Goal: Task Accomplishment & Management: Use online tool/utility

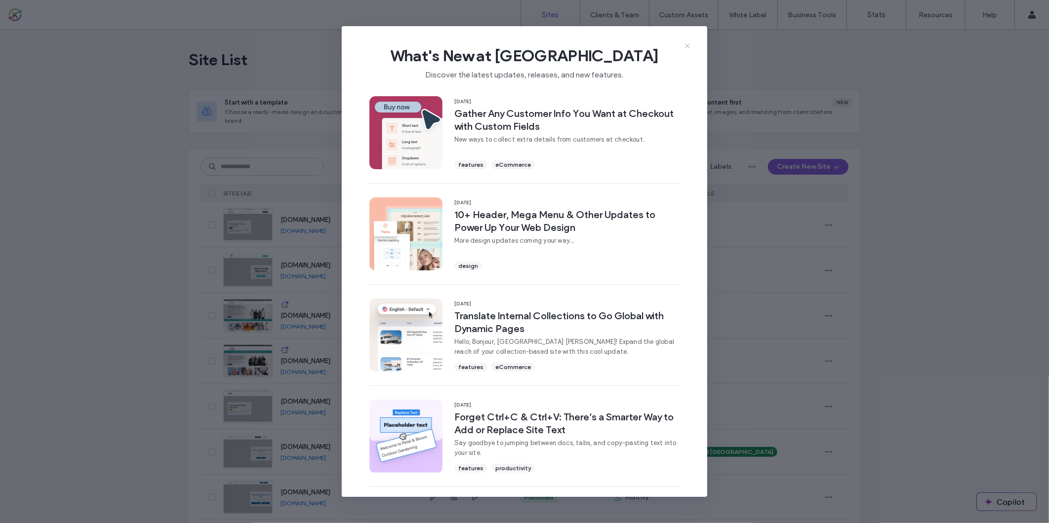
click at [689, 43] on icon at bounding box center [687, 46] width 8 height 8
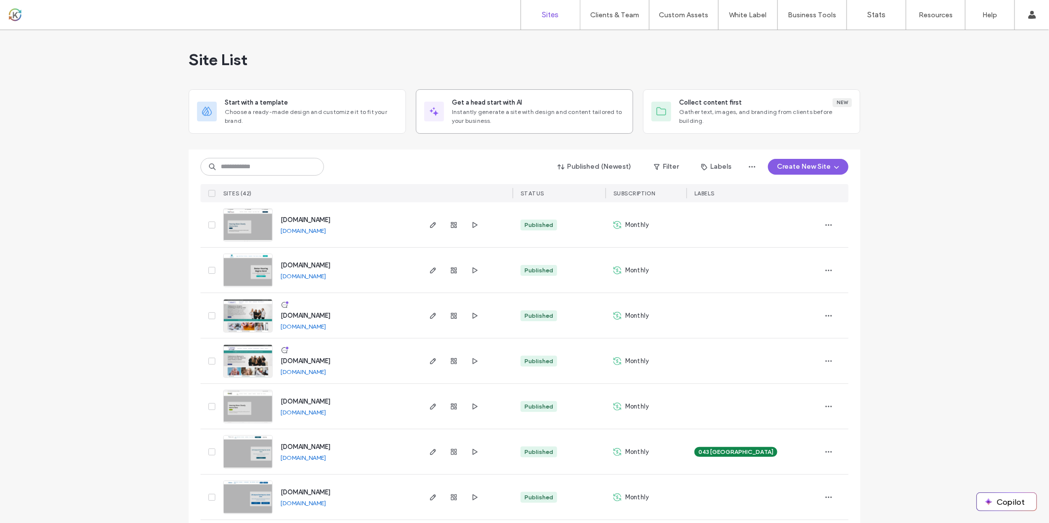
scroll to position [674, 0]
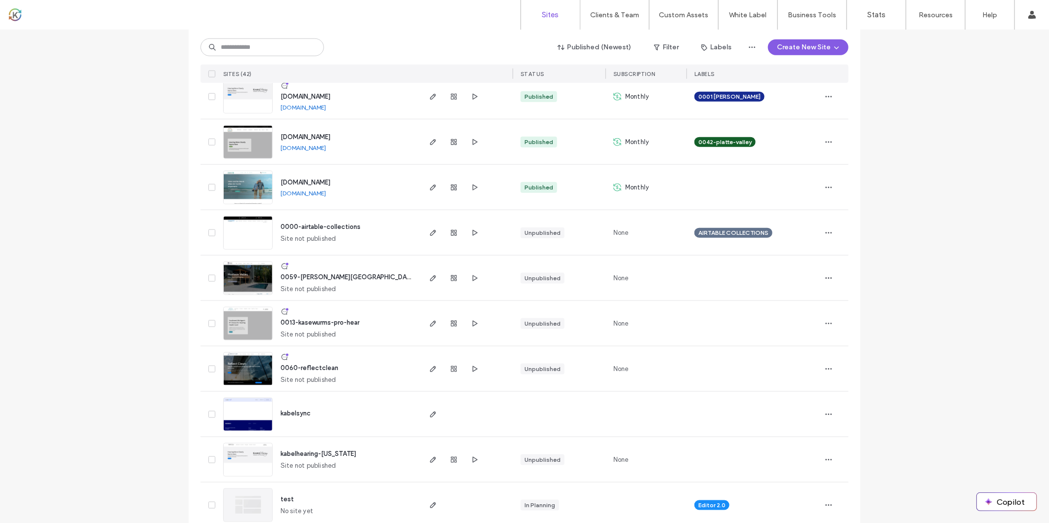
click at [949, 169] on div "Site List Start with a template Choose a ready-made design and customize it to …" at bounding box center [524, 403] width 1049 height 2092
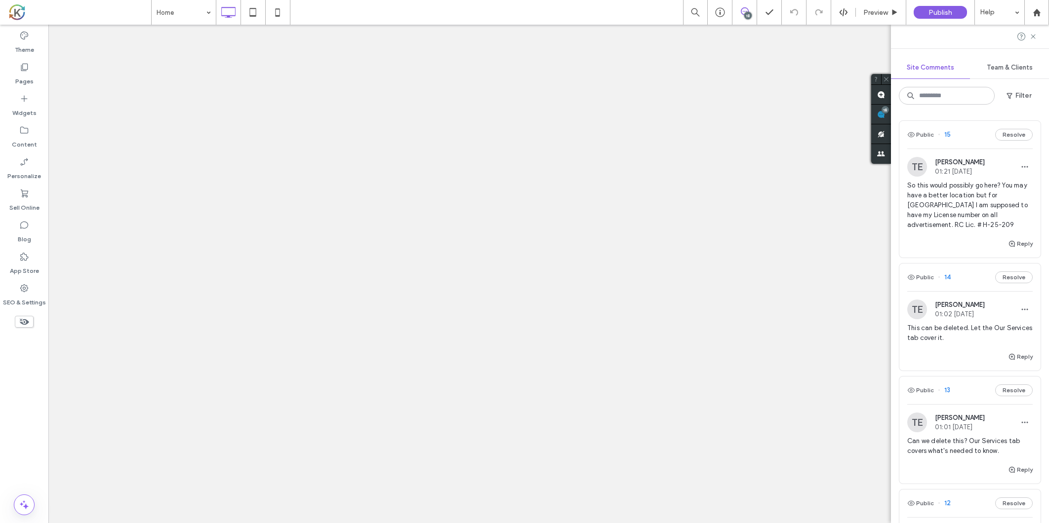
click at [957, 213] on span "So this would possibly go here? You may have a better location but for [GEOGRAP…" at bounding box center [969, 205] width 125 height 49
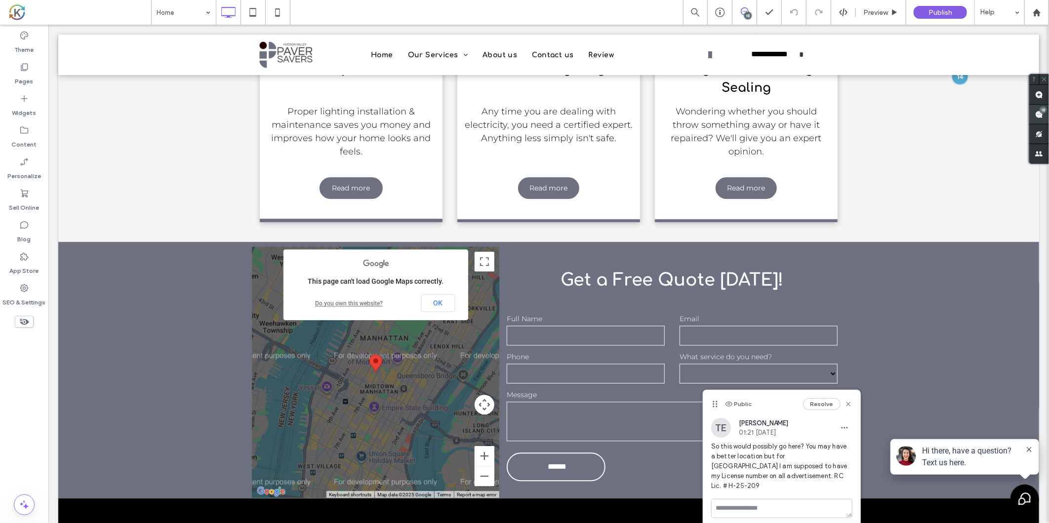
click at [1036, 114] on use at bounding box center [1039, 115] width 8 height 8
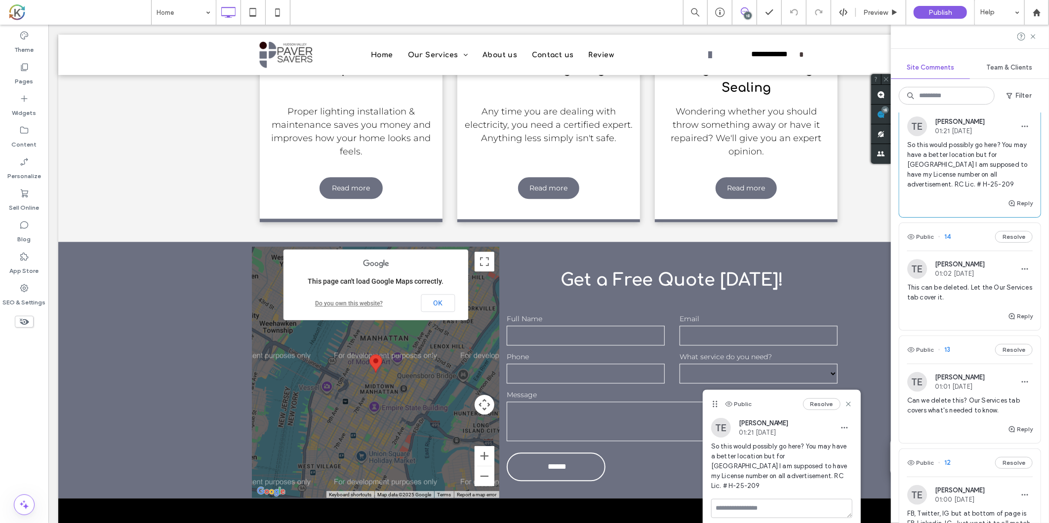
scroll to position [55, 0]
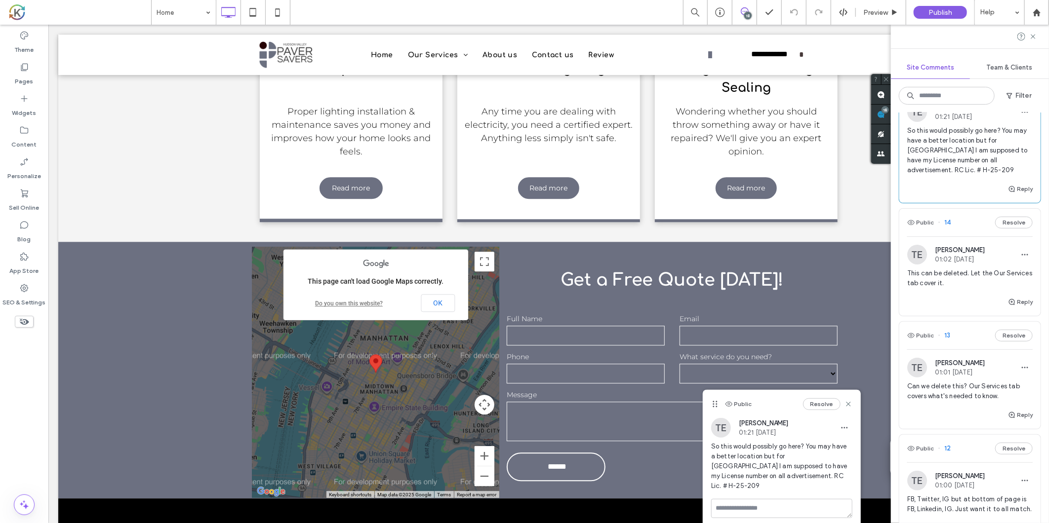
click at [979, 275] on span "This can be deleted. Let the Our Services tab cover it." at bounding box center [969, 279] width 125 height 20
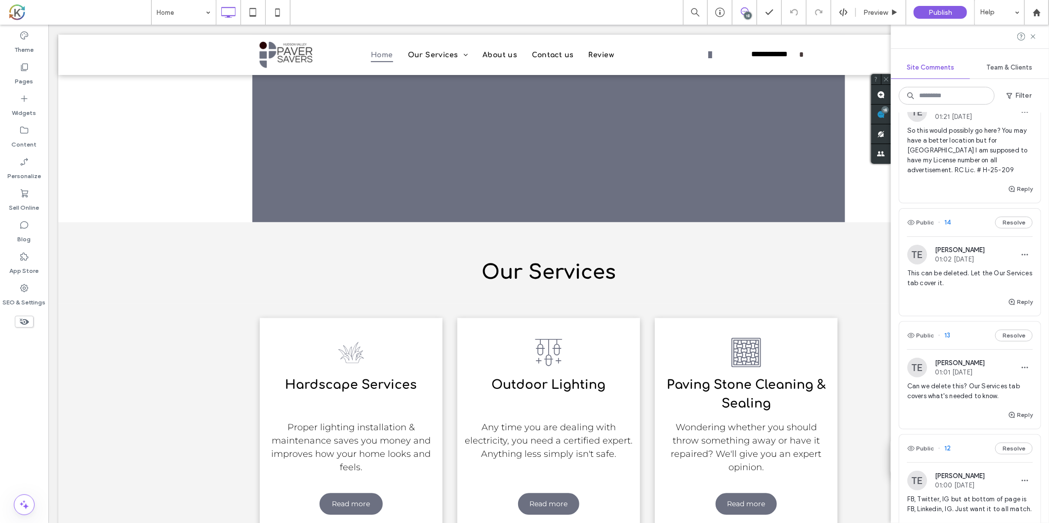
scroll to position [0, 0]
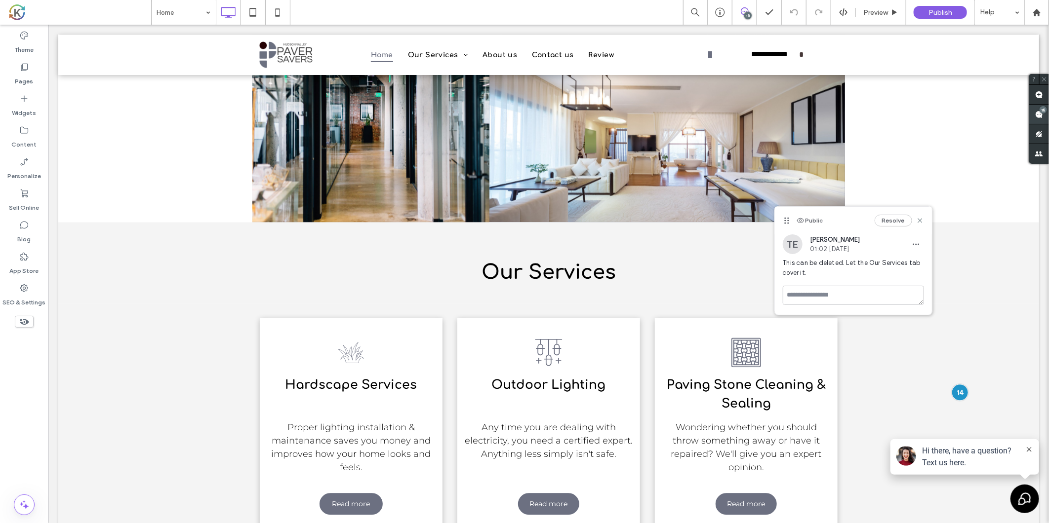
click at [1033, 116] on span at bounding box center [1039, 114] width 20 height 19
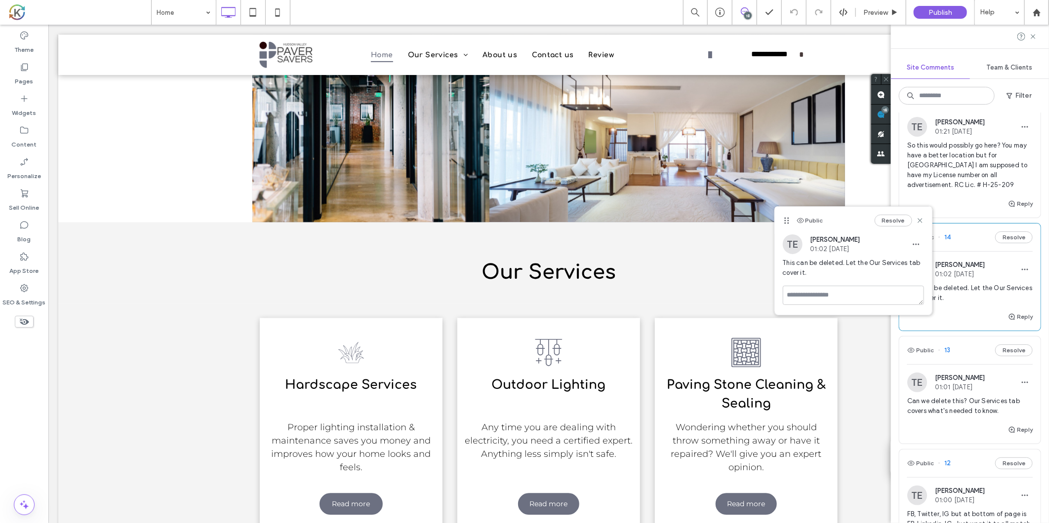
scroll to position [110, 0]
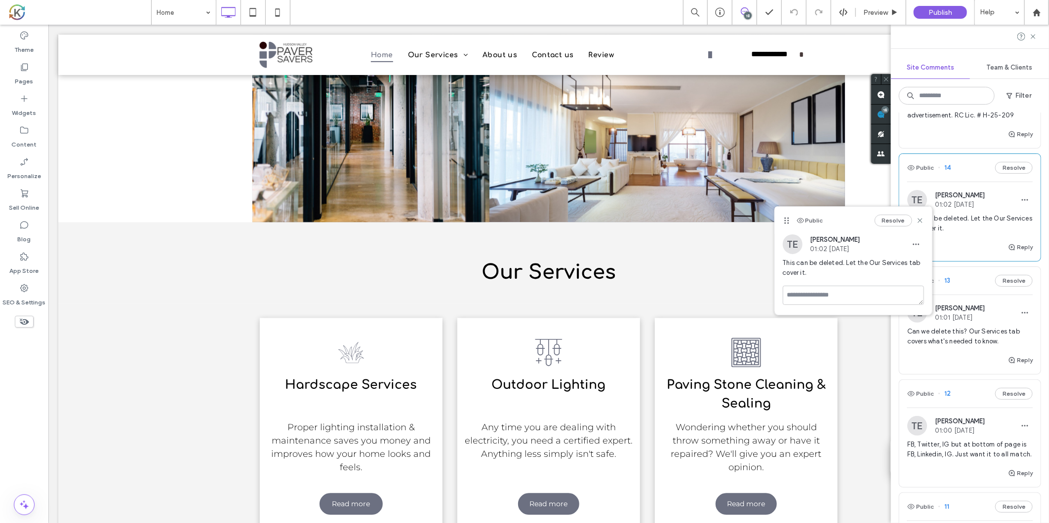
click at [966, 345] on span "Can we delete this? Our Services tab covers what's needed to know." at bounding box center [969, 337] width 125 height 20
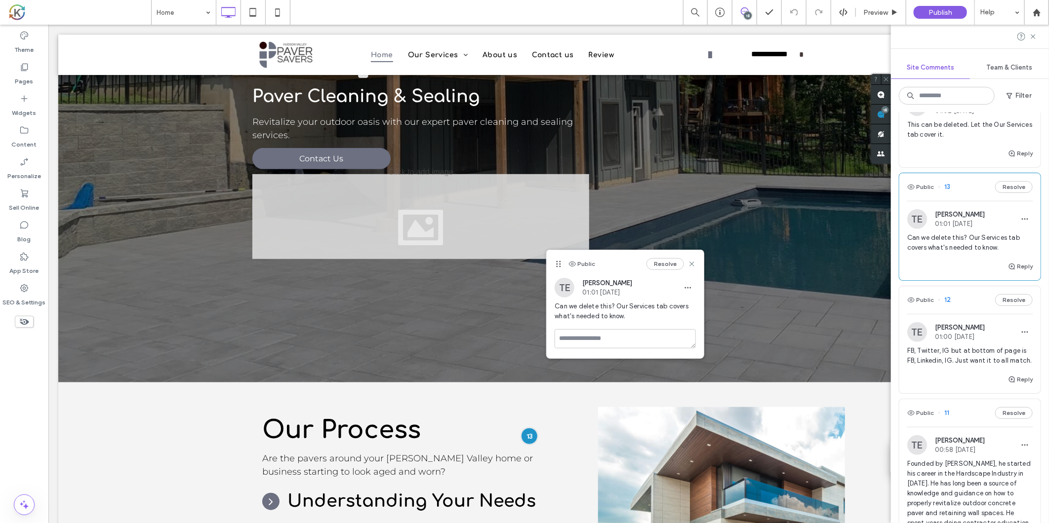
scroll to position [219, 0]
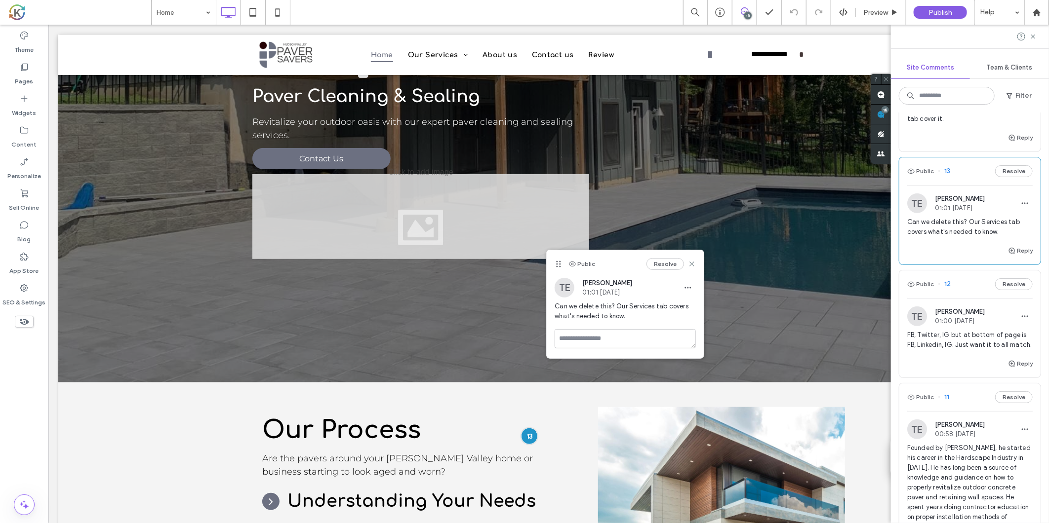
click at [963, 350] on span "FB, Twitter, IG but at bottom of page is FB, Linkedin, IG. Just want it to all …" at bounding box center [969, 340] width 125 height 20
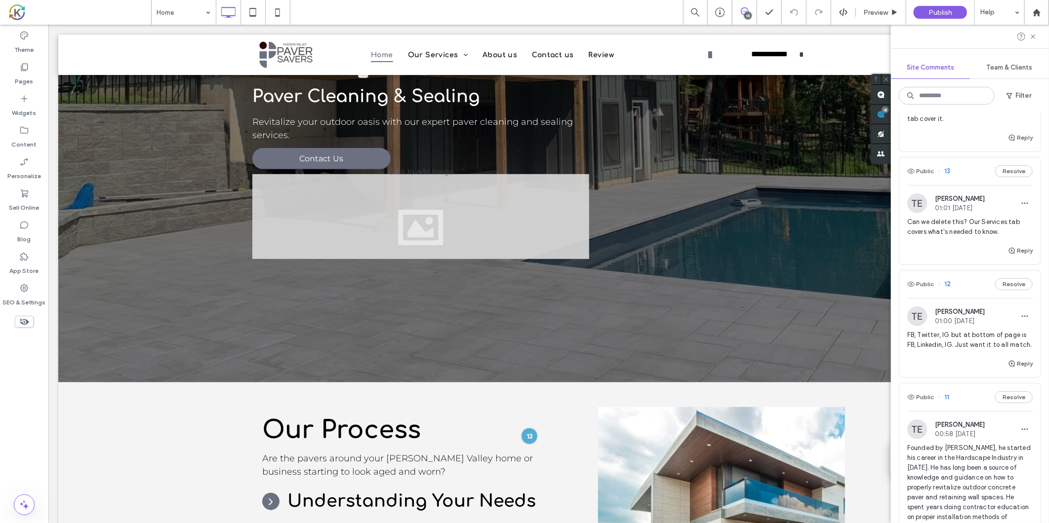
click at [966, 479] on span "Founded by [PERSON_NAME], he started his career in the Hardscape Industry in [D…" at bounding box center [969, 517] width 125 height 148
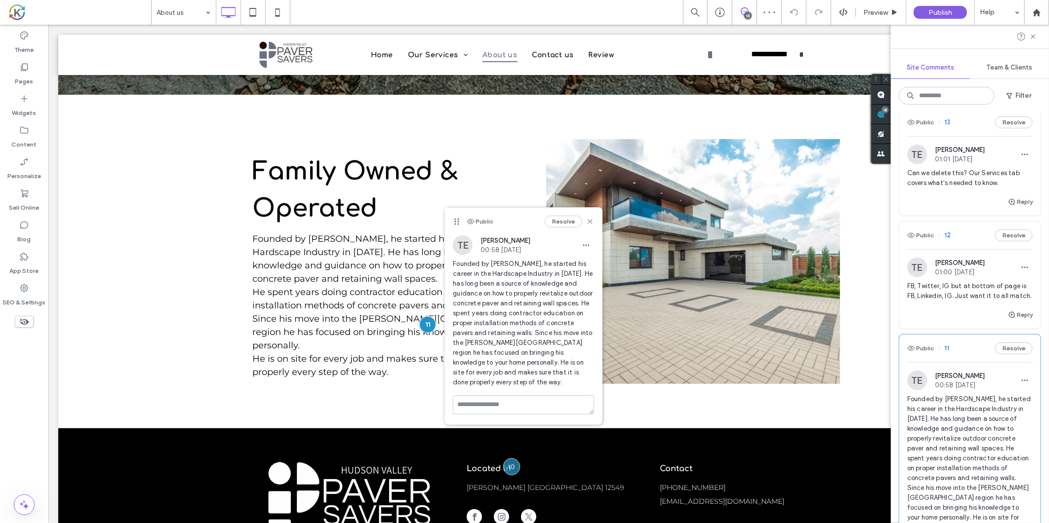
scroll to position [329, 0]
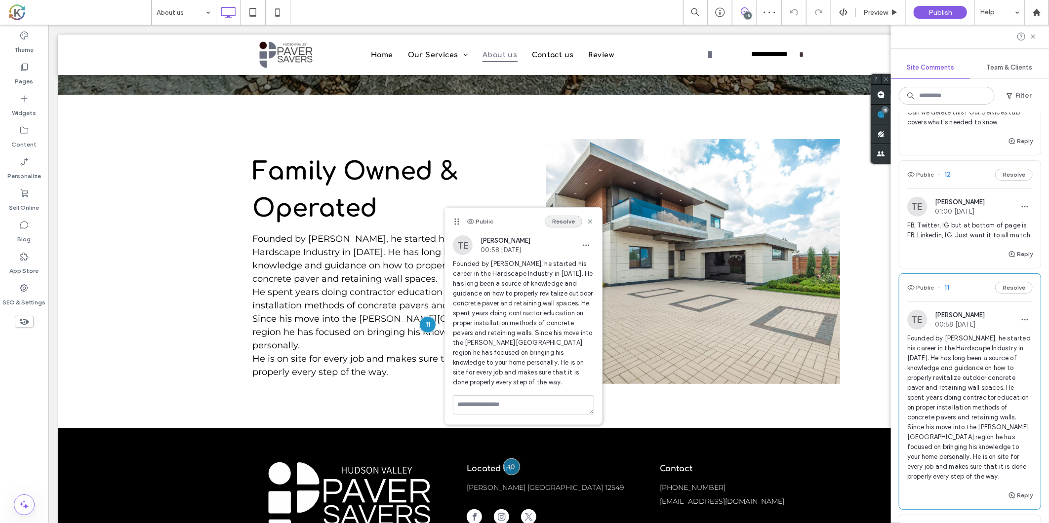
click at [570, 221] on button "Resolve" at bounding box center [564, 222] width 38 height 12
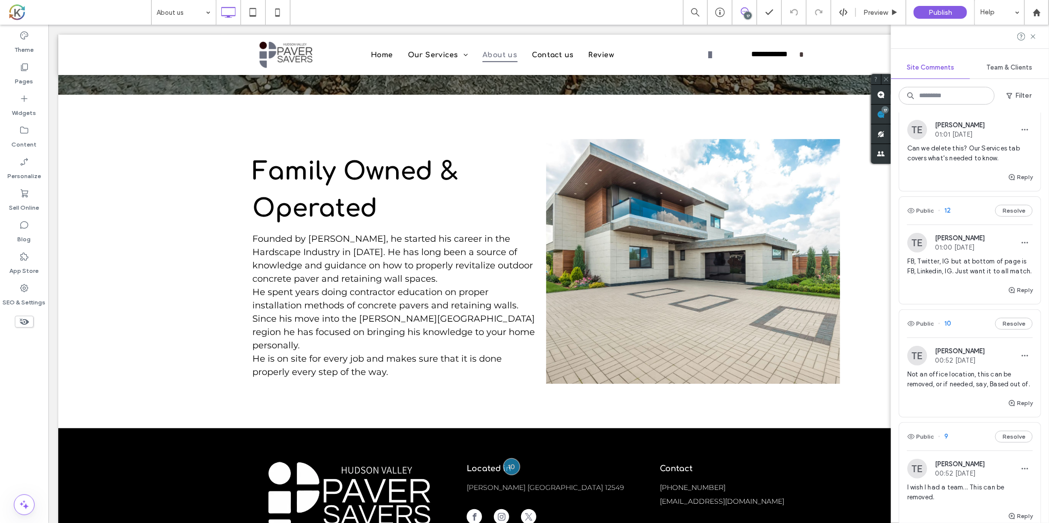
scroll to position [312, 0]
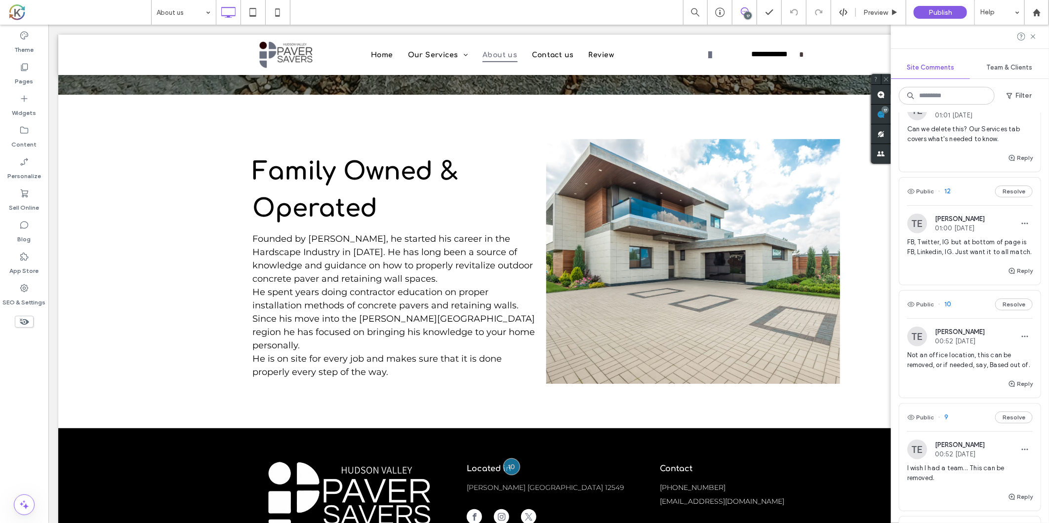
click at [969, 370] on span "Not an office location, this can be removed, or if needed, say, Based out of." at bounding box center [969, 361] width 125 height 20
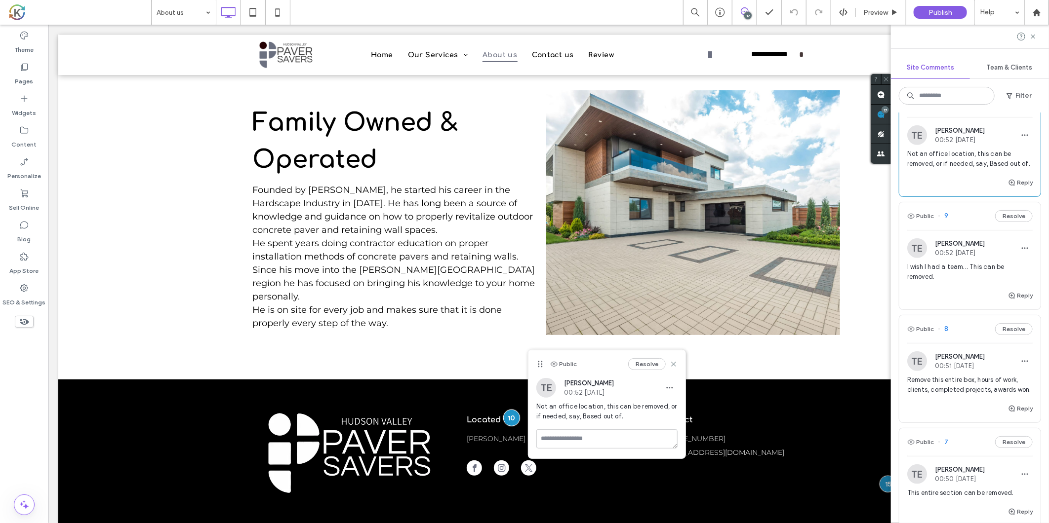
scroll to position [531, 0]
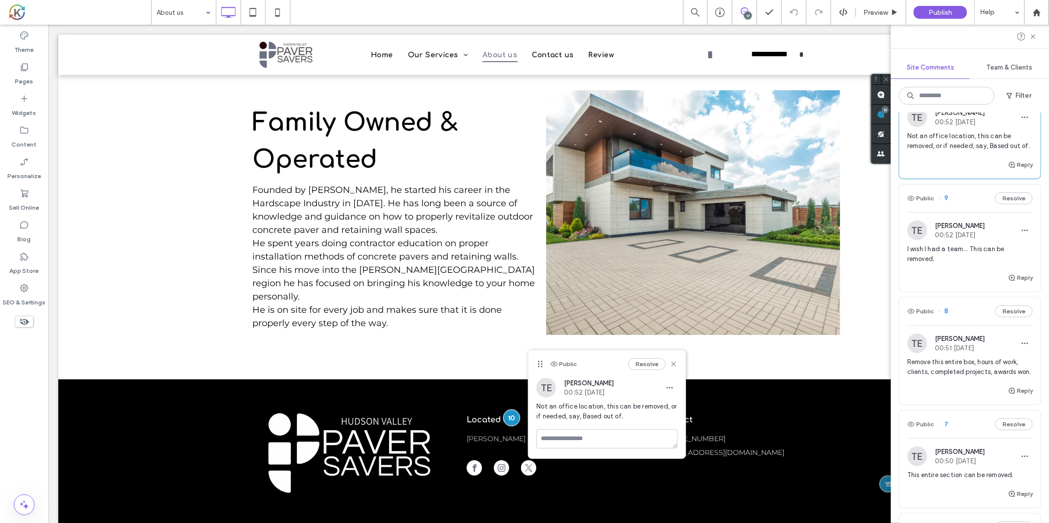
click at [957, 377] on span "Remove this entire box, hours of work, clients, completed projects, awards won." at bounding box center [969, 368] width 125 height 20
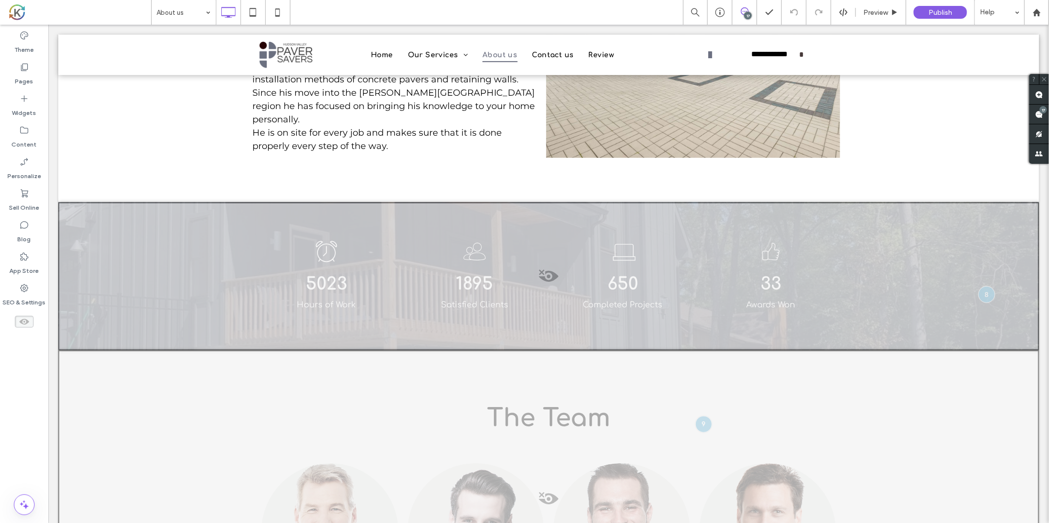
scroll to position [378, 0]
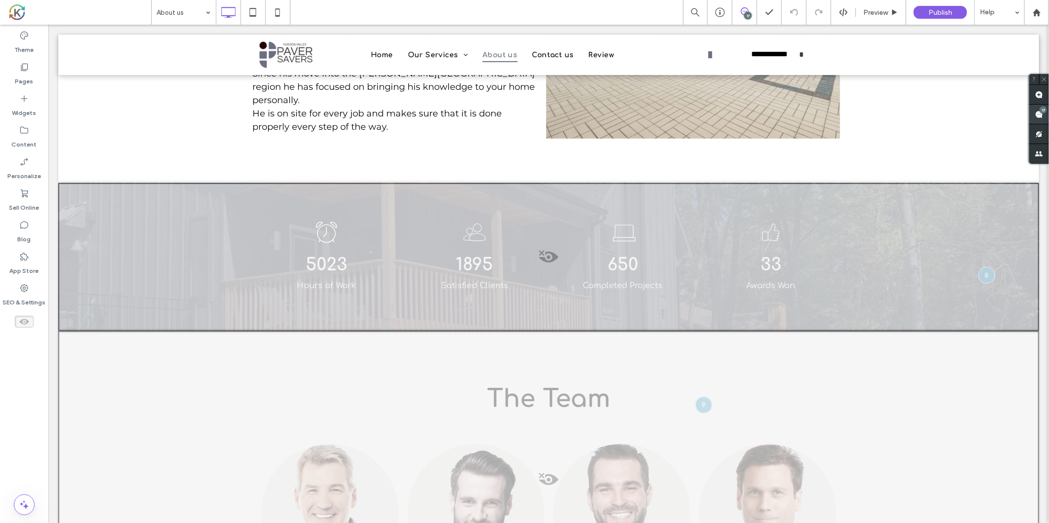
click at [1042, 114] on use at bounding box center [1039, 115] width 8 height 8
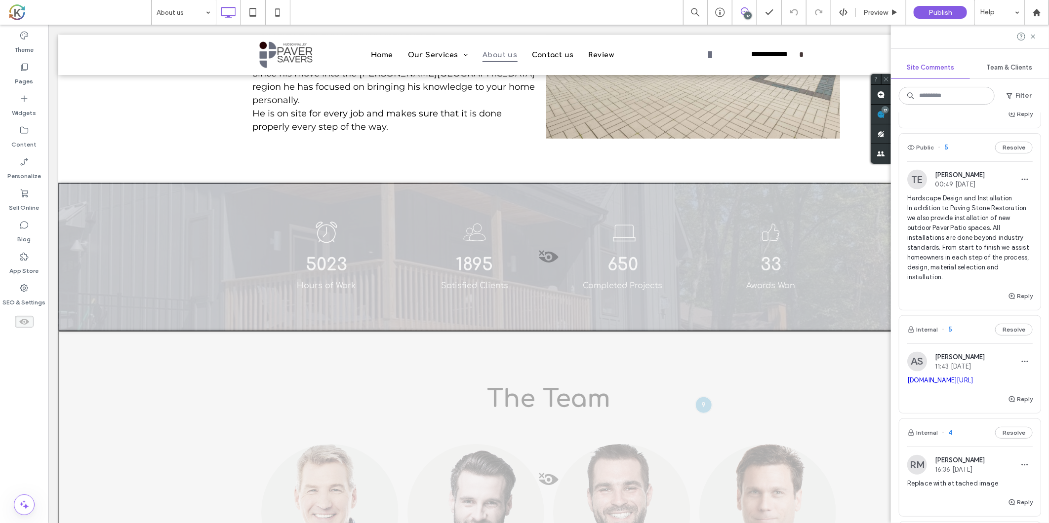
scroll to position [1042, 0]
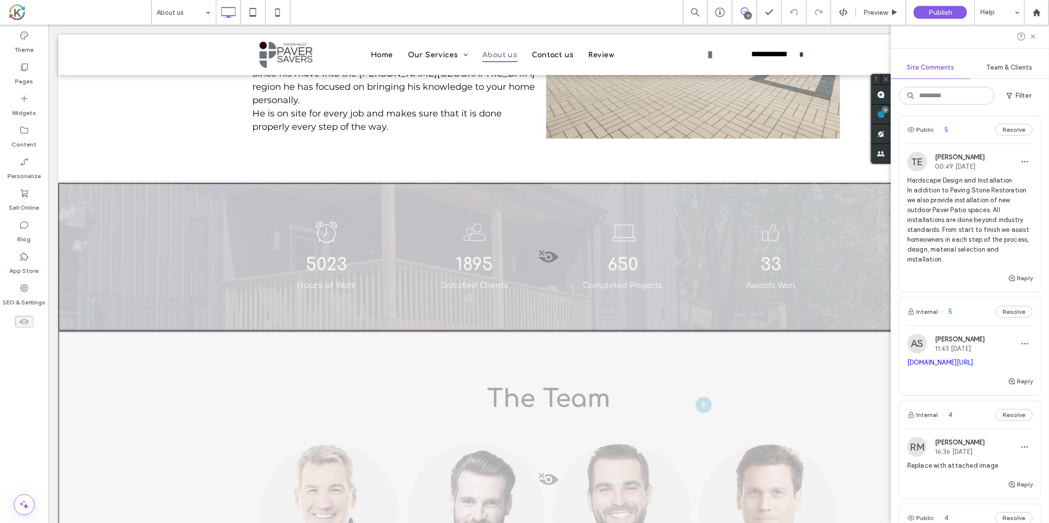
click at [968, 250] on span "Hardscape Design and Installation In addition to Paving Stone Restoration we al…" at bounding box center [969, 220] width 125 height 89
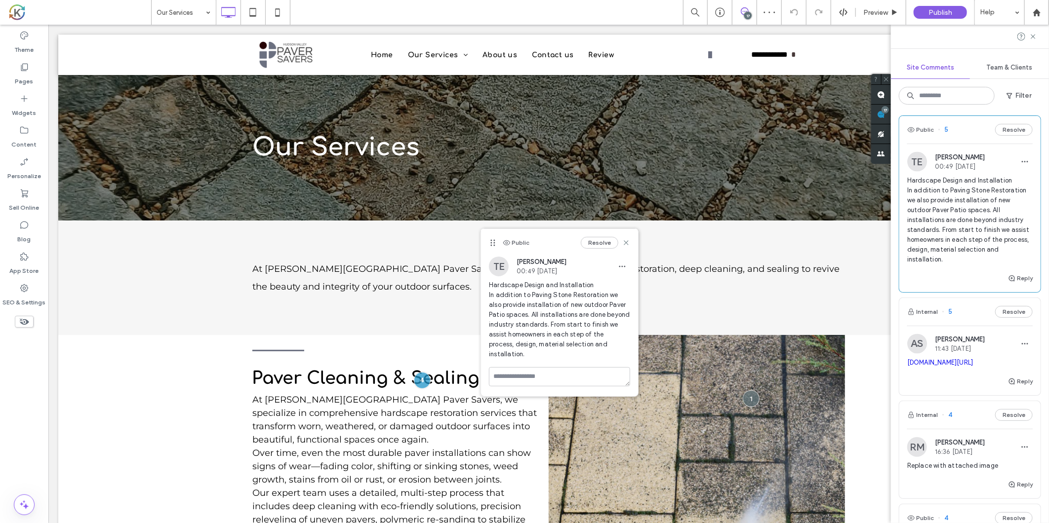
scroll to position [839, 0]
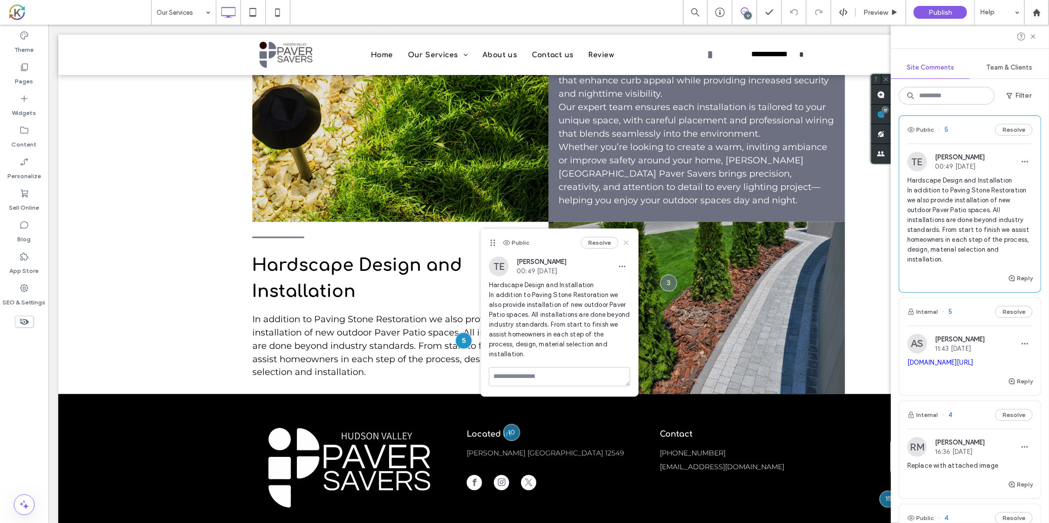
click at [626, 243] on use at bounding box center [626, 243] width 4 height 4
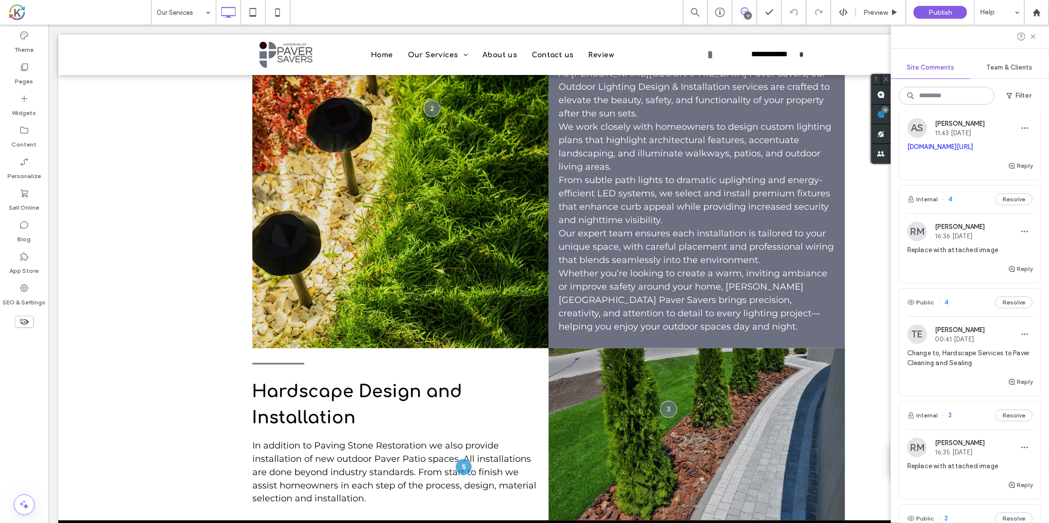
scroll to position [1259, 0]
click at [946, 262] on div "Replace with attached image" at bounding box center [969, 253] width 125 height 18
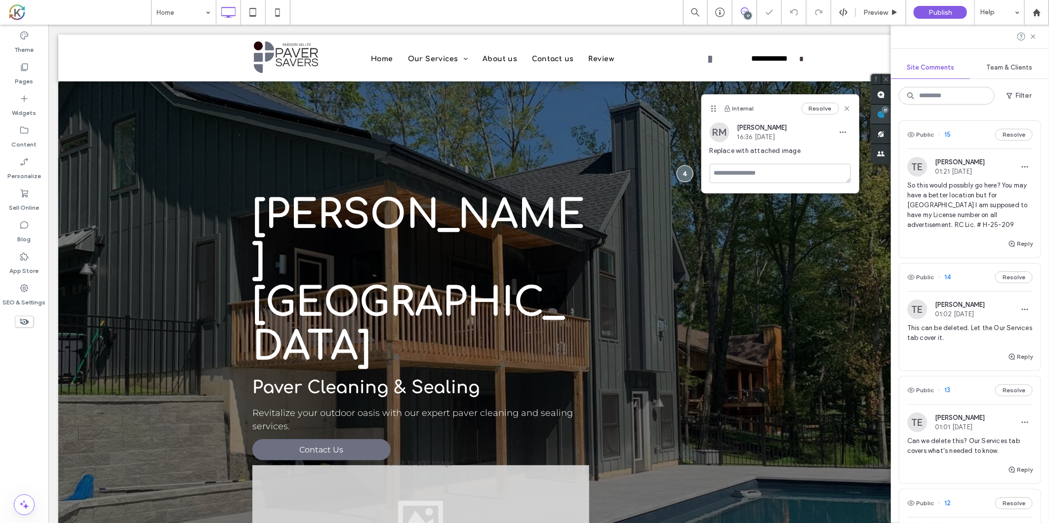
click at [885, 115] on use at bounding box center [881, 115] width 8 height 8
click at [937, 239] on div "Reply" at bounding box center [969, 248] width 141 height 20
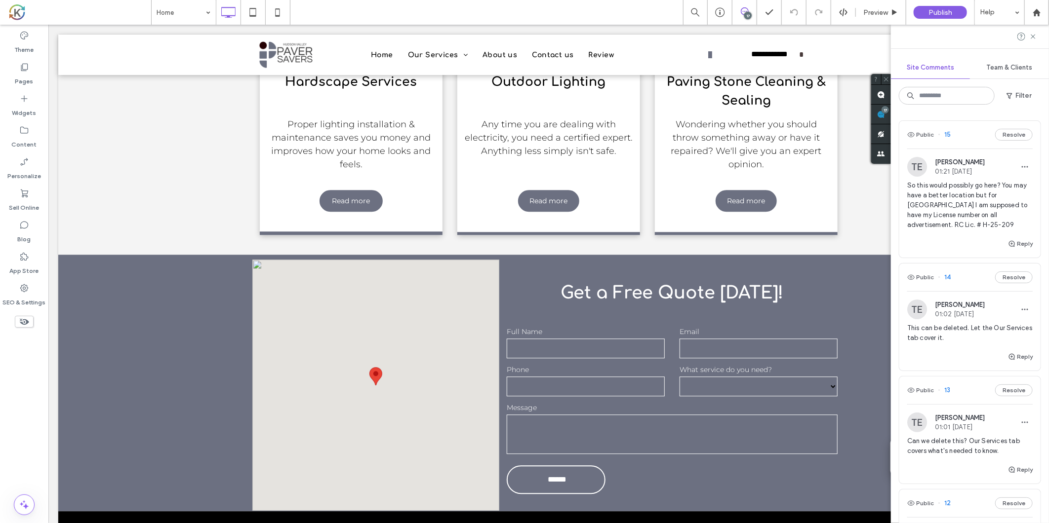
scroll to position [1450, 0]
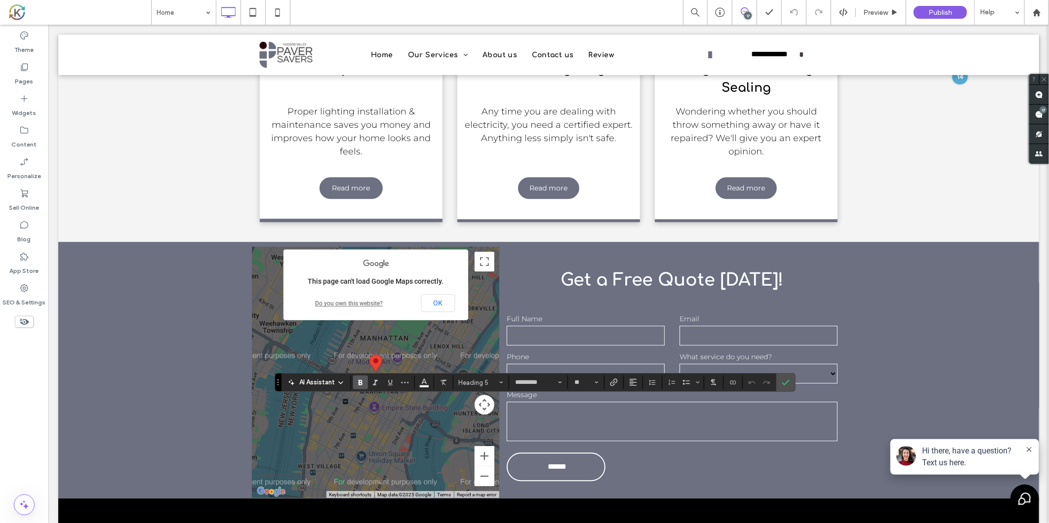
type input "*********"
type input "**"
click at [787, 385] on icon "Confirm" at bounding box center [786, 383] width 8 height 8
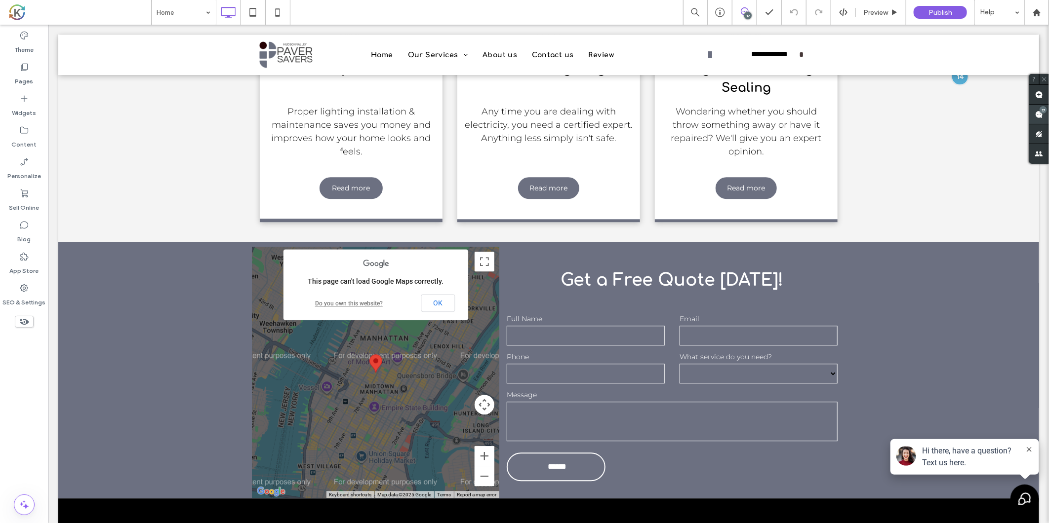
click at [1040, 116] on use at bounding box center [1039, 115] width 8 height 8
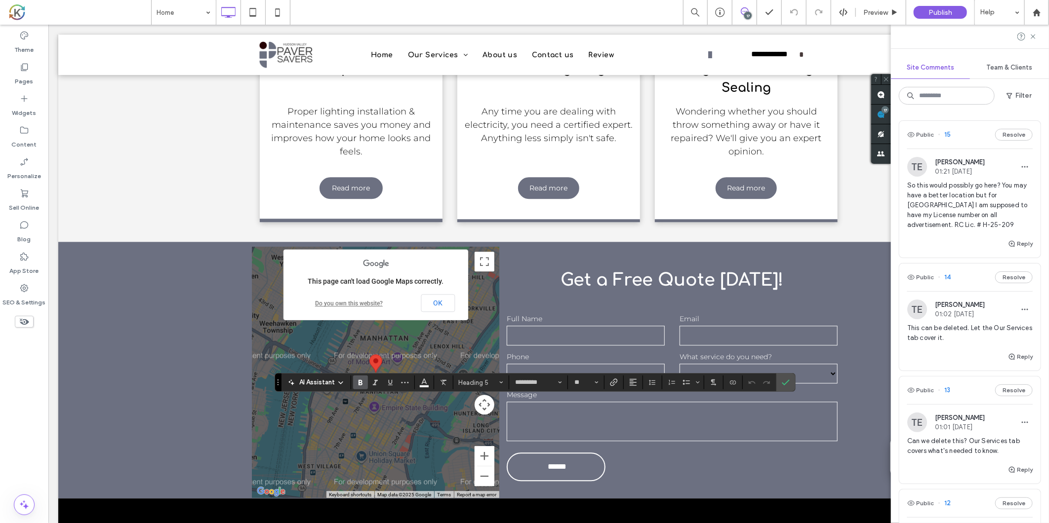
type input "*********"
type input "**"
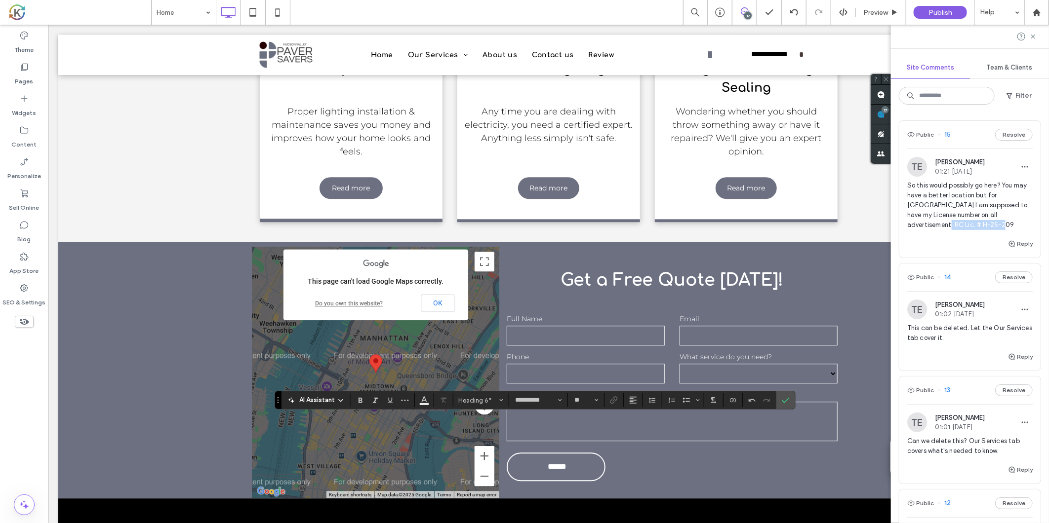
drag, startPoint x: 955, startPoint y: 226, endPoint x: 1016, endPoint y: 228, distance: 61.3
click at [1016, 228] on span "So this would possibly go here? You may have a better location but for [GEOGRAP…" at bounding box center [969, 205] width 125 height 49
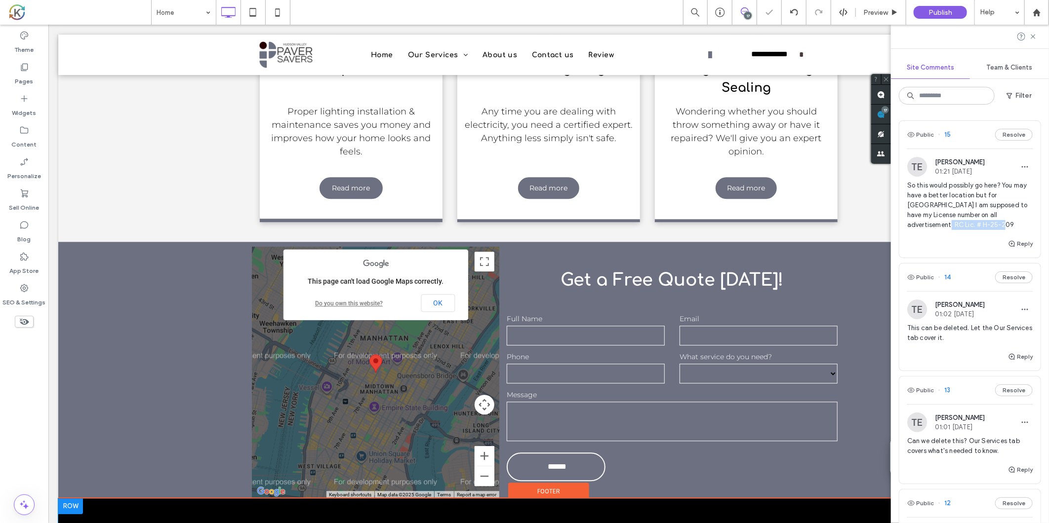
copy span "RC Lic. # H-25-209"
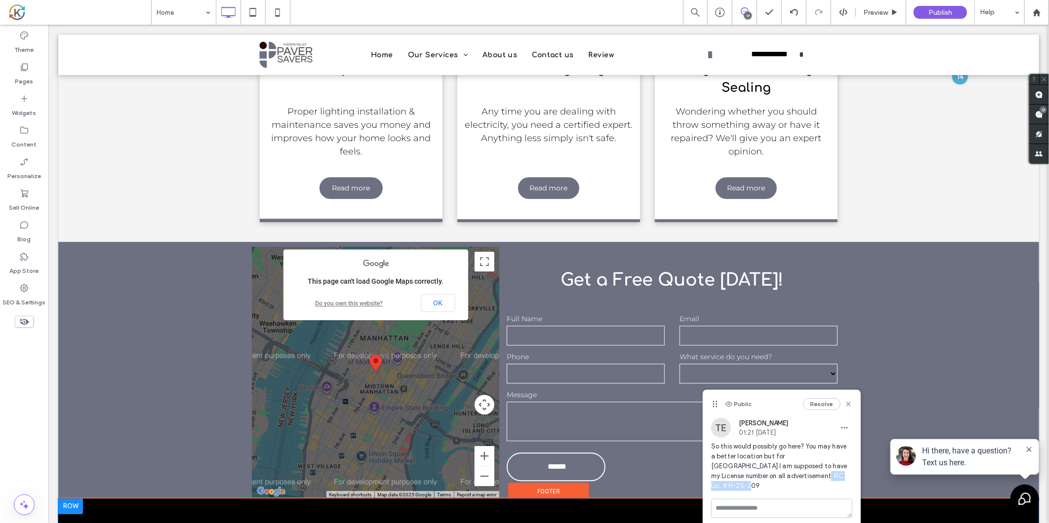
drag, startPoint x: 758, startPoint y: 475, endPoint x: 817, endPoint y: 474, distance: 59.3
click at [817, 474] on span "So this would possibly go here? You may have a better location but for [GEOGRAP…" at bounding box center [781, 466] width 141 height 49
copy span "RC Lic. # H-25-209"
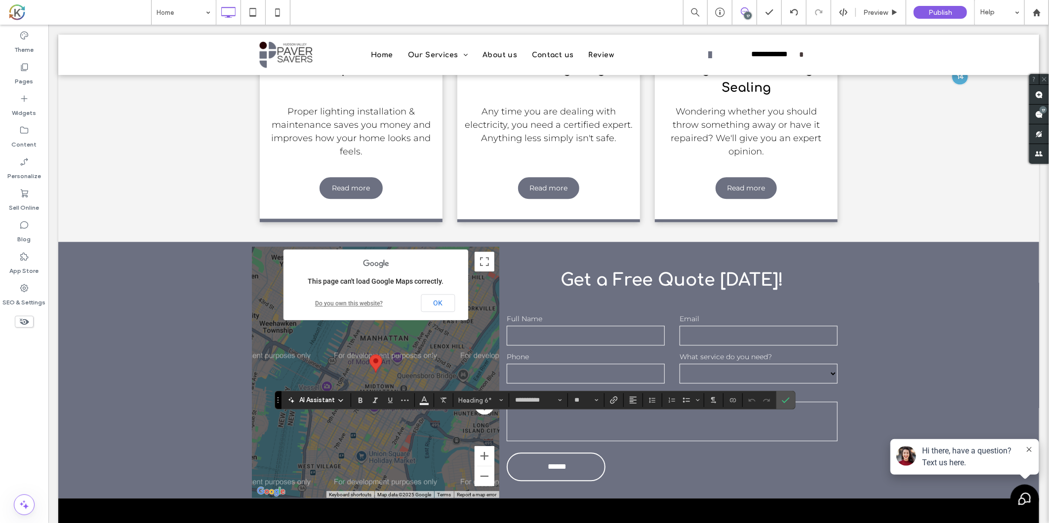
type input "**"
click at [791, 398] on label "Confirm" at bounding box center [785, 401] width 15 height 18
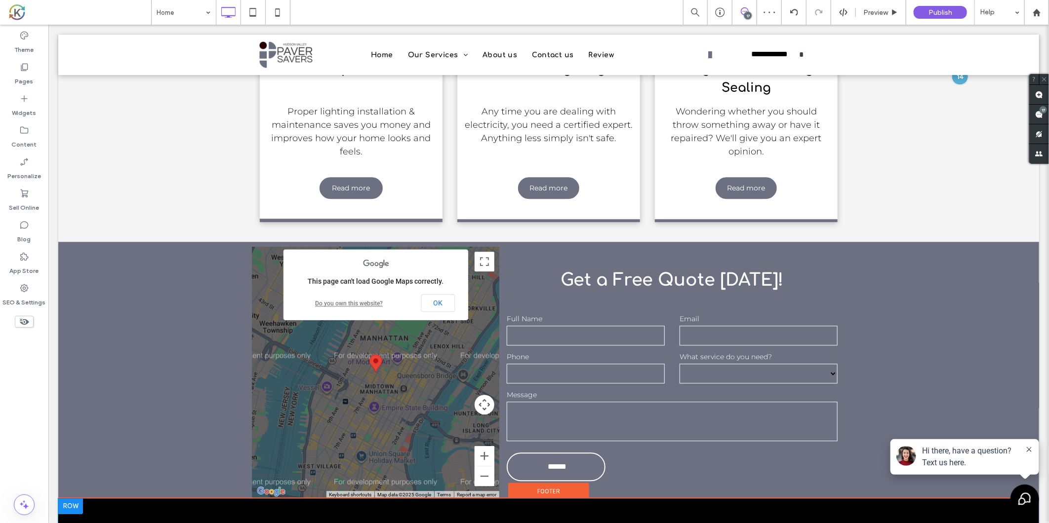
click at [1026, 448] on icon at bounding box center [1028, 449] width 5 height 5
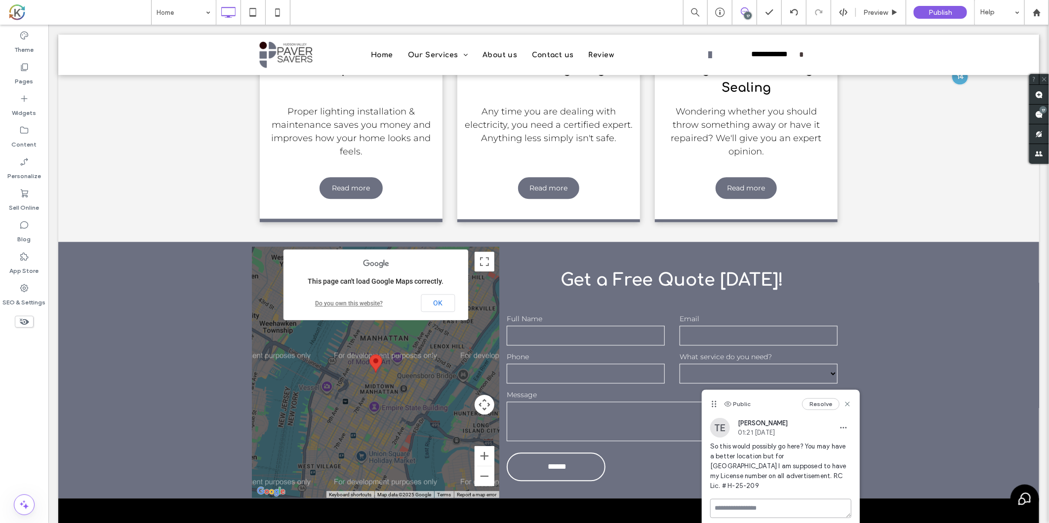
click at [754, 501] on textarea at bounding box center [780, 508] width 141 height 19
type textarea "*"
click at [833, 502] on textarea "**********" at bounding box center [780, 523] width 141 height 49
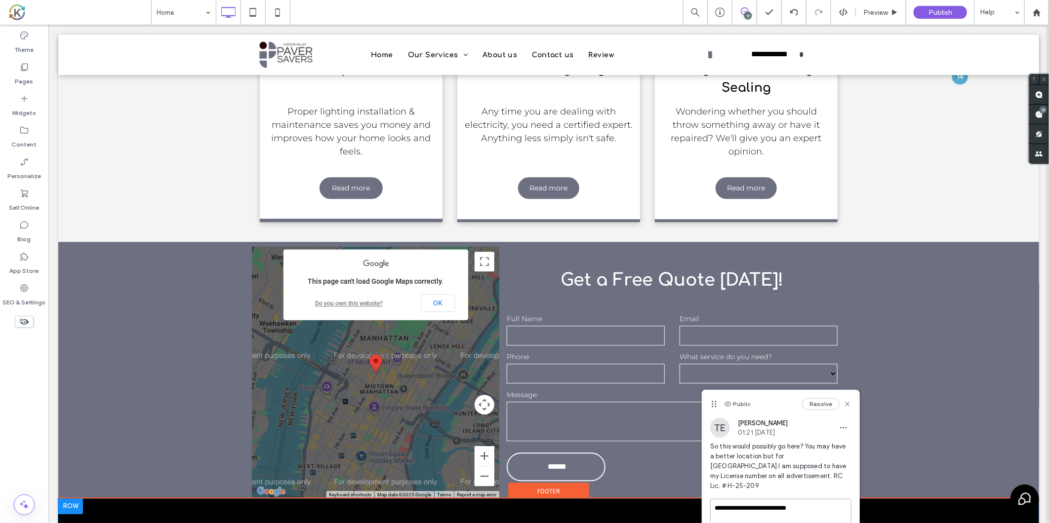
type textarea "**********"
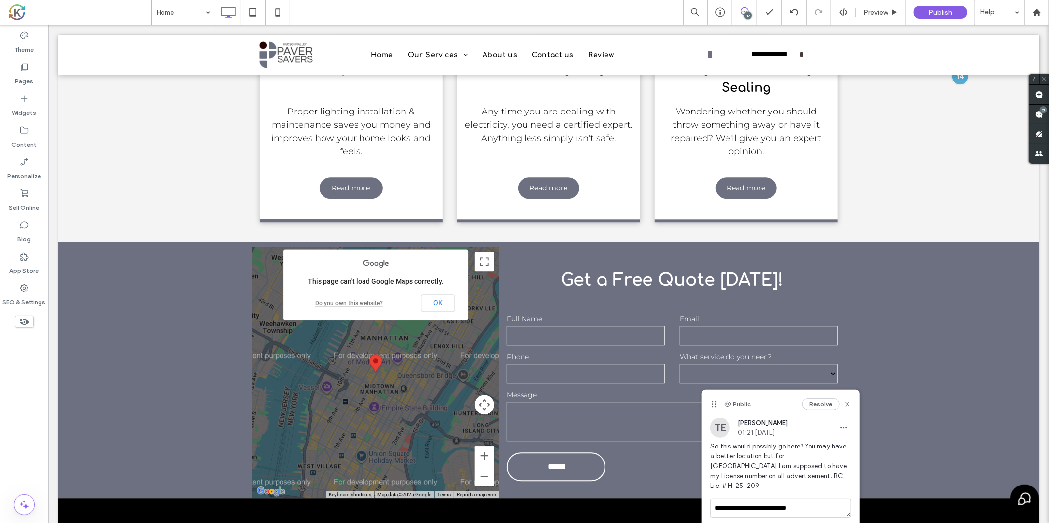
scroll to position [9, 0]
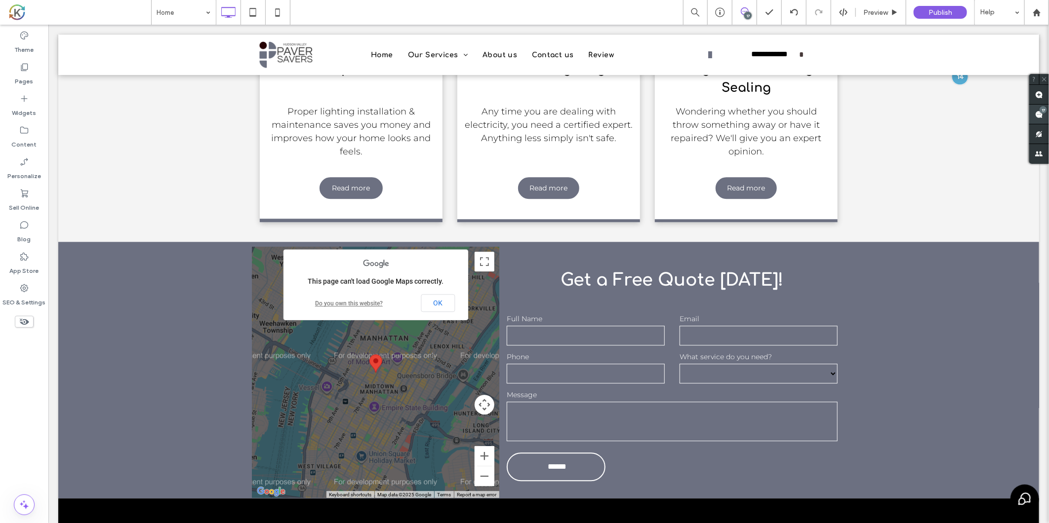
click at [1044, 111] on div "17" at bounding box center [1043, 109] width 7 height 7
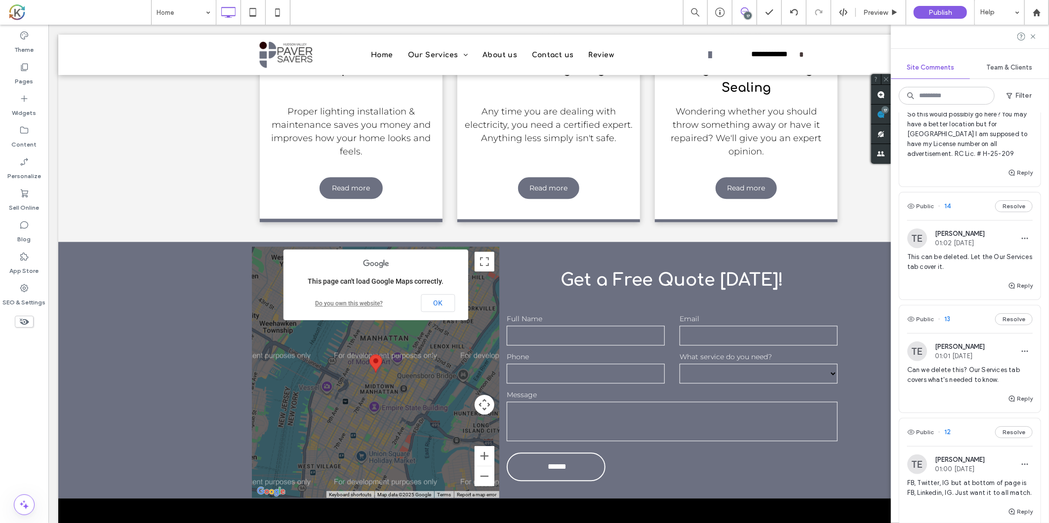
scroll to position [0, 0]
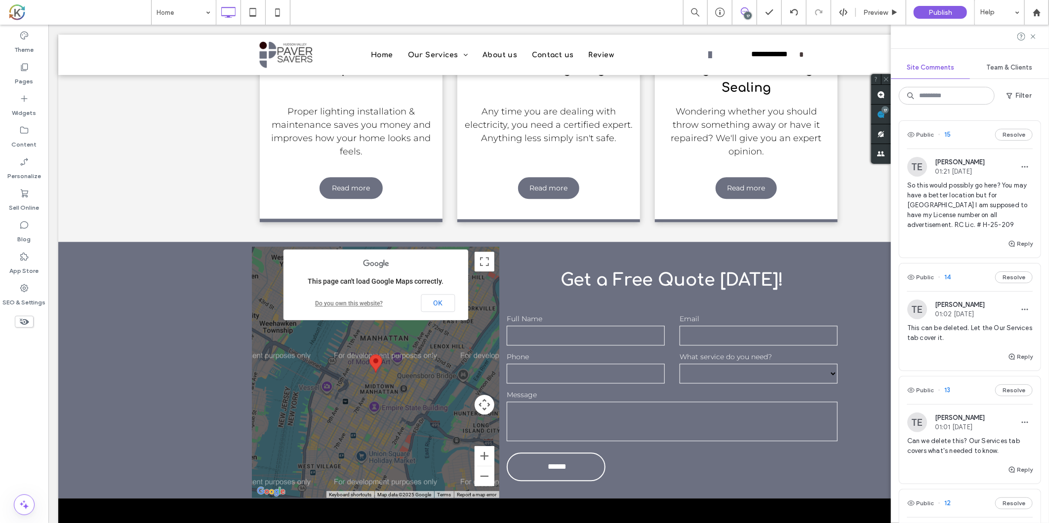
click at [974, 228] on span "So this would possibly go here? You may have a better location but for [GEOGRAP…" at bounding box center [969, 205] width 125 height 49
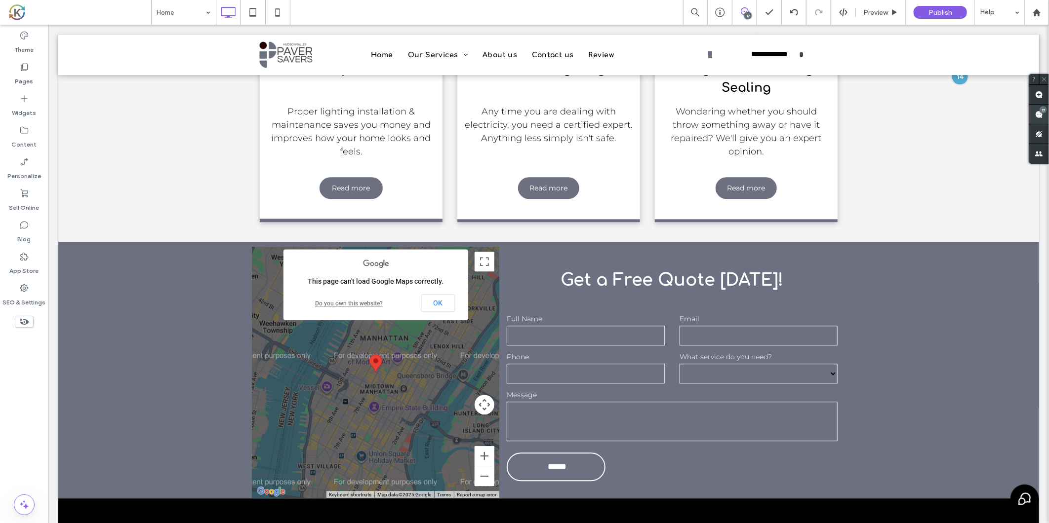
click at [1035, 110] on span at bounding box center [1039, 114] width 20 height 19
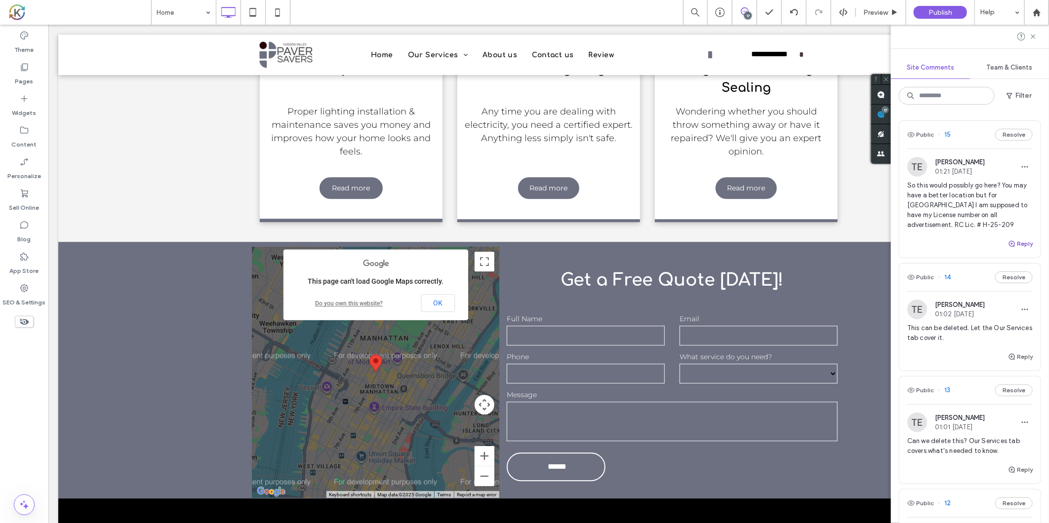
click at [1012, 240] on button "Reply" at bounding box center [1020, 244] width 25 height 12
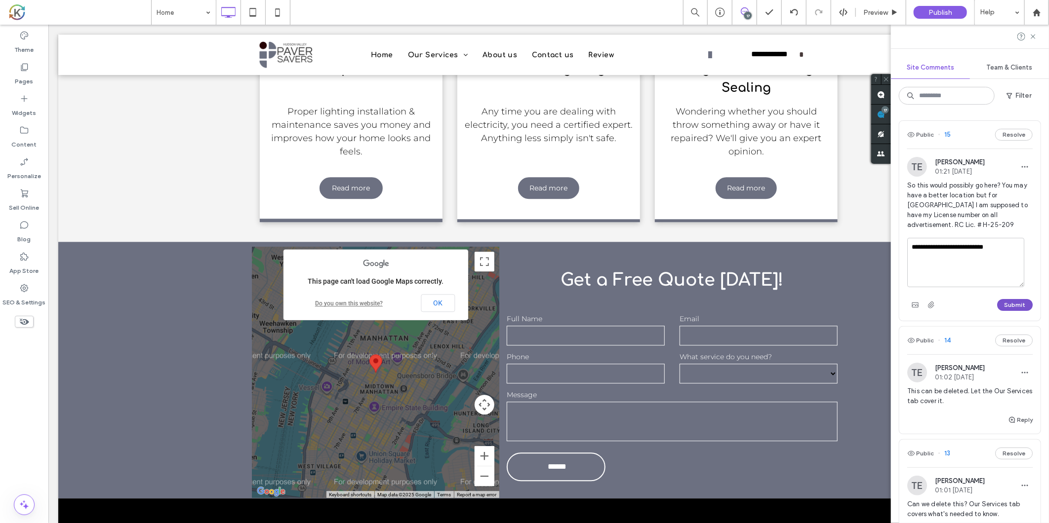
click at [1002, 303] on button "Submit" at bounding box center [1015, 305] width 36 height 12
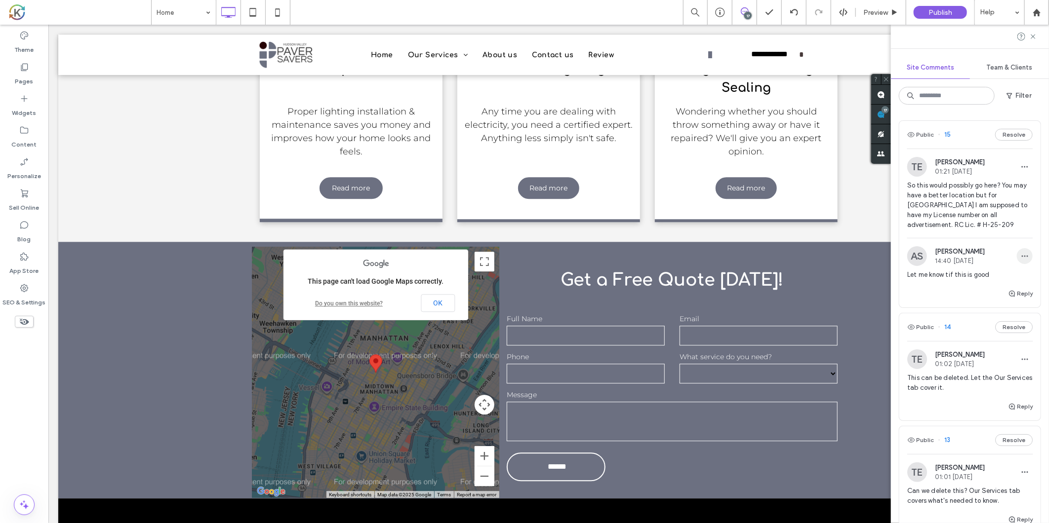
click at [1021, 257] on icon "button" at bounding box center [1025, 256] width 8 height 8
click at [975, 280] on div "Edit" at bounding box center [980, 282] width 88 height 19
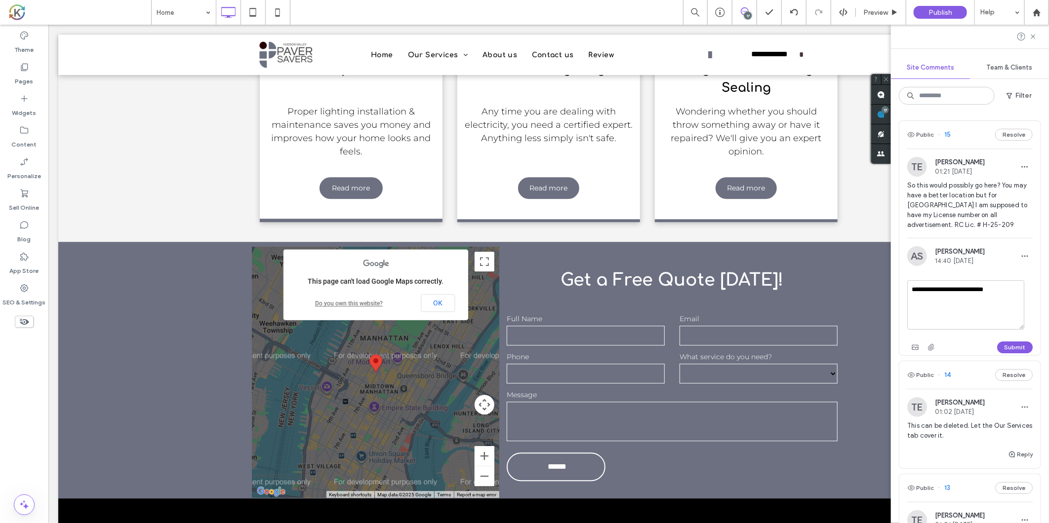
click at [950, 288] on textarea "**********" at bounding box center [965, 304] width 117 height 49
type textarea "**********"
click at [1012, 350] on button "Submit" at bounding box center [1015, 348] width 36 height 12
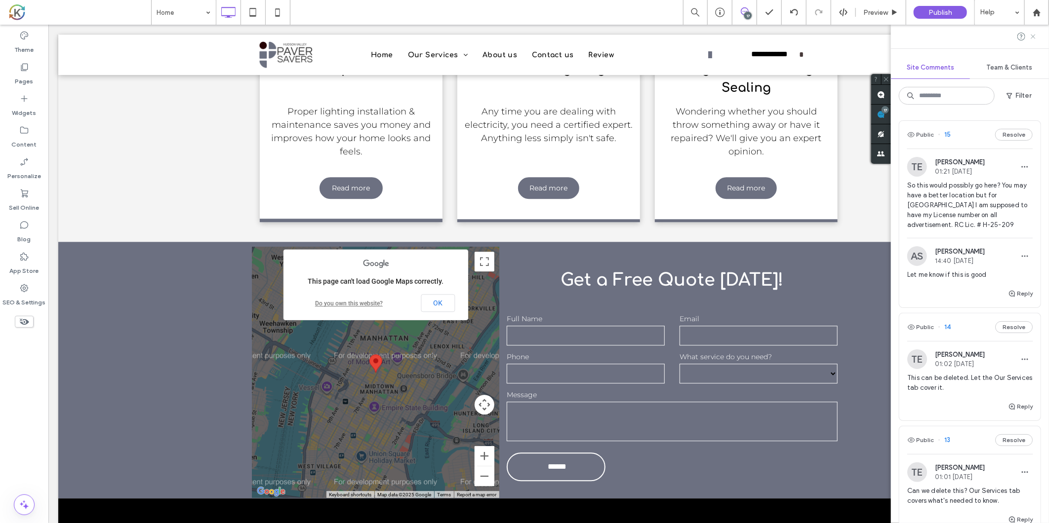
click at [1035, 36] on use at bounding box center [1033, 36] width 4 height 4
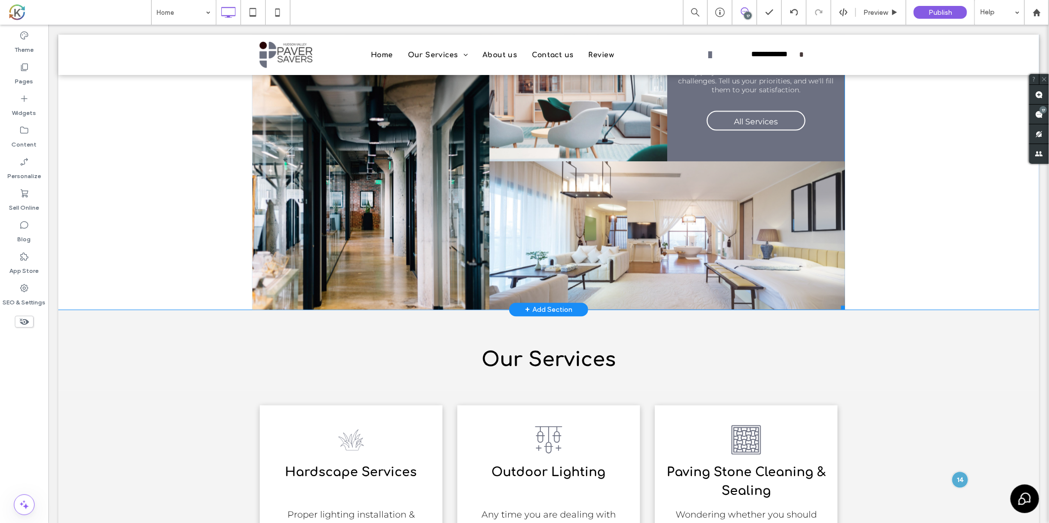
scroll to position [1450, 0]
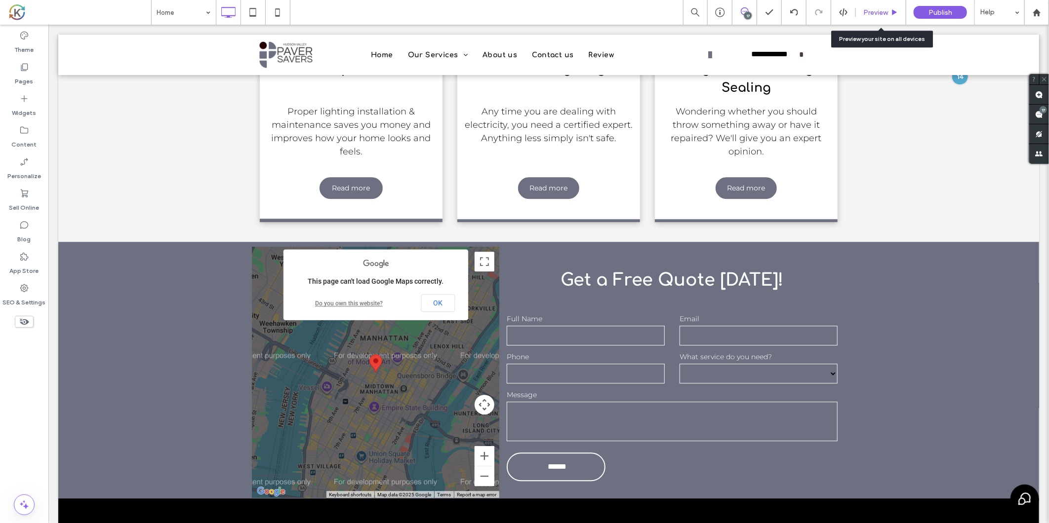
click at [878, 13] on span "Preview" at bounding box center [875, 12] width 25 height 8
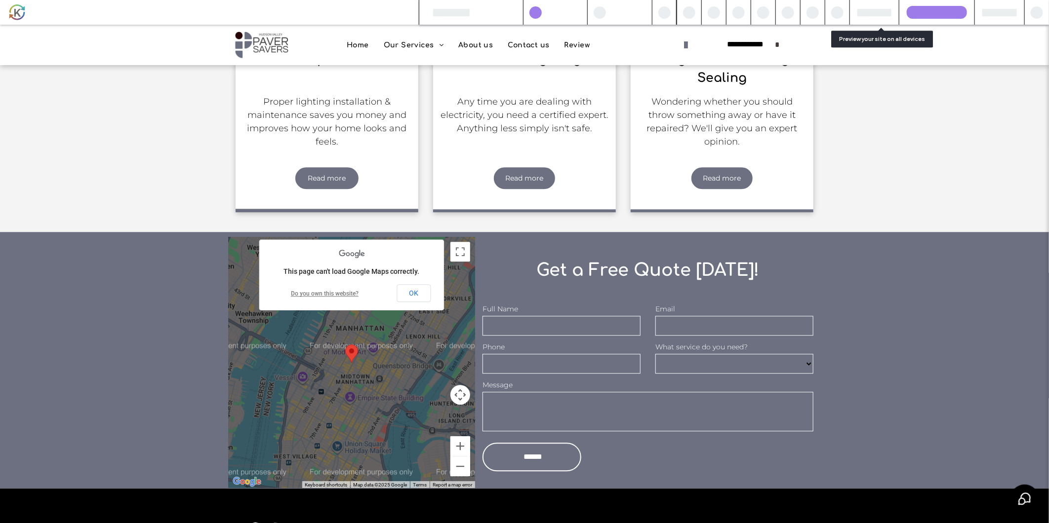
scroll to position [1430, 0]
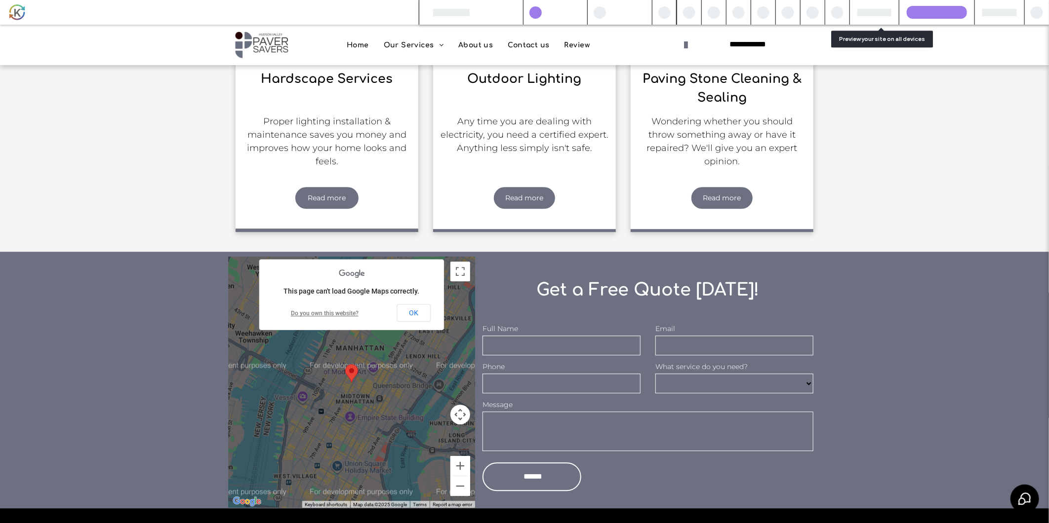
drag, startPoint x: 783, startPoint y: 46, endPoint x: 721, endPoint y: 45, distance: 61.7
click at [721, 45] on link "**********" at bounding box center [747, 44] width 148 height 23
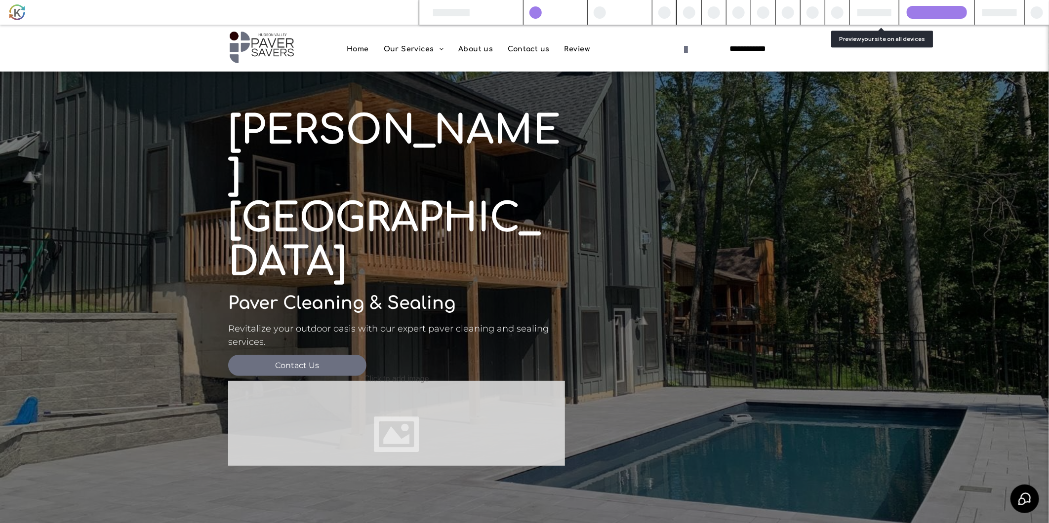
scroll to position [0, 0]
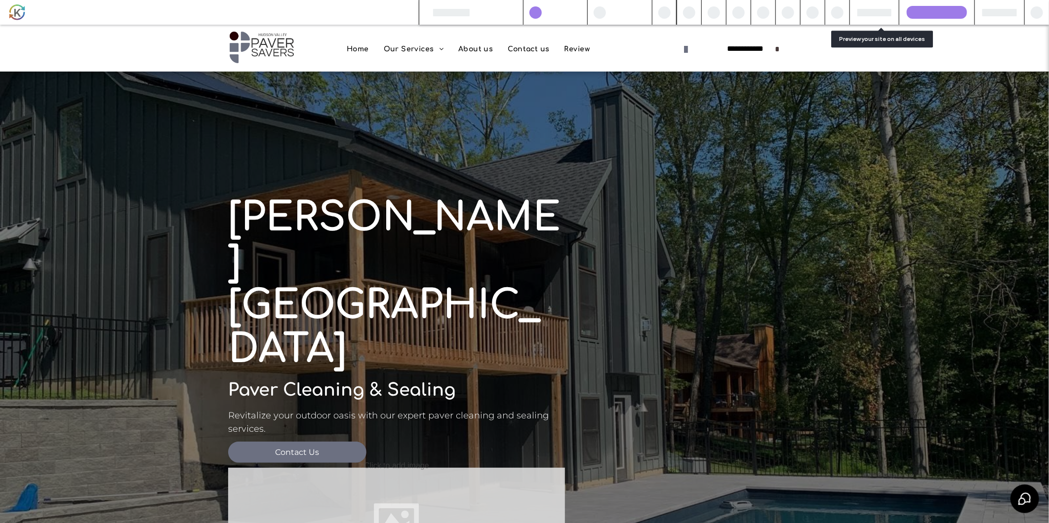
drag, startPoint x: 786, startPoint y: 44, endPoint x: 722, endPoint y: 43, distance: 63.7
click at [722, 43] on link "**********" at bounding box center [747, 49] width 148 height 23
drag, startPoint x: 704, startPoint y: 39, endPoint x: 757, endPoint y: 51, distance: 54.2
click at [757, 51] on link "**********" at bounding box center [747, 49] width 148 height 23
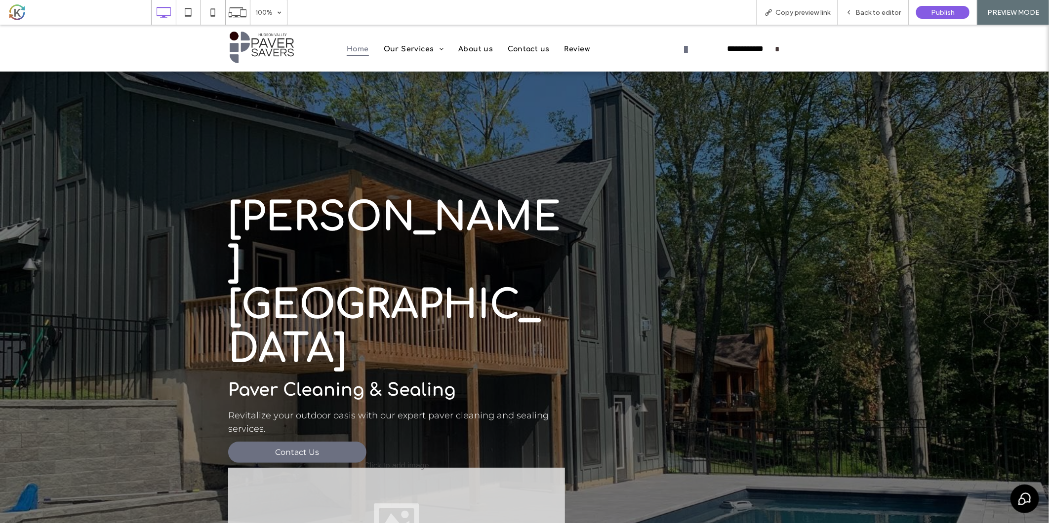
drag, startPoint x: 789, startPoint y: 50, endPoint x: 743, endPoint y: 40, distance: 47.2
click at [743, 40] on link "**********" at bounding box center [747, 49] width 148 height 23
click at [816, 9] on span "Copy preview link" at bounding box center [802, 12] width 55 height 8
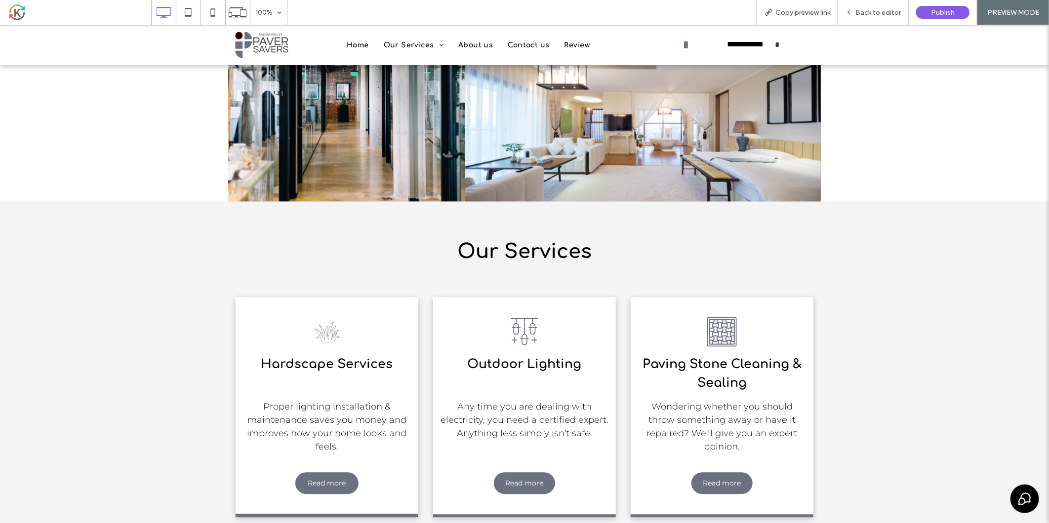
scroll to position [1430, 0]
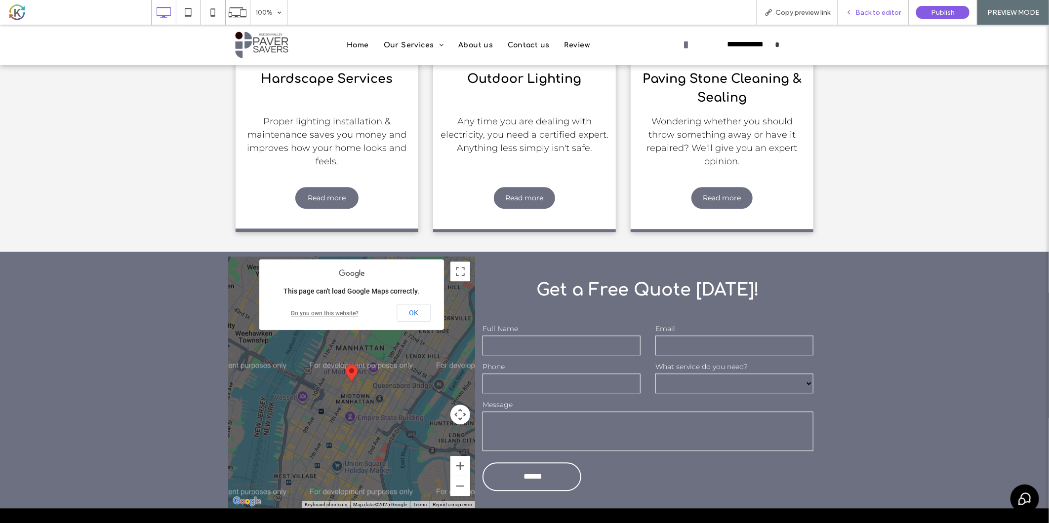
drag, startPoint x: 876, startPoint y: 10, endPoint x: 657, endPoint y: 143, distance: 256.4
click at [876, 10] on span "Back to editor" at bounding box center [877, 12] width 45 height 8
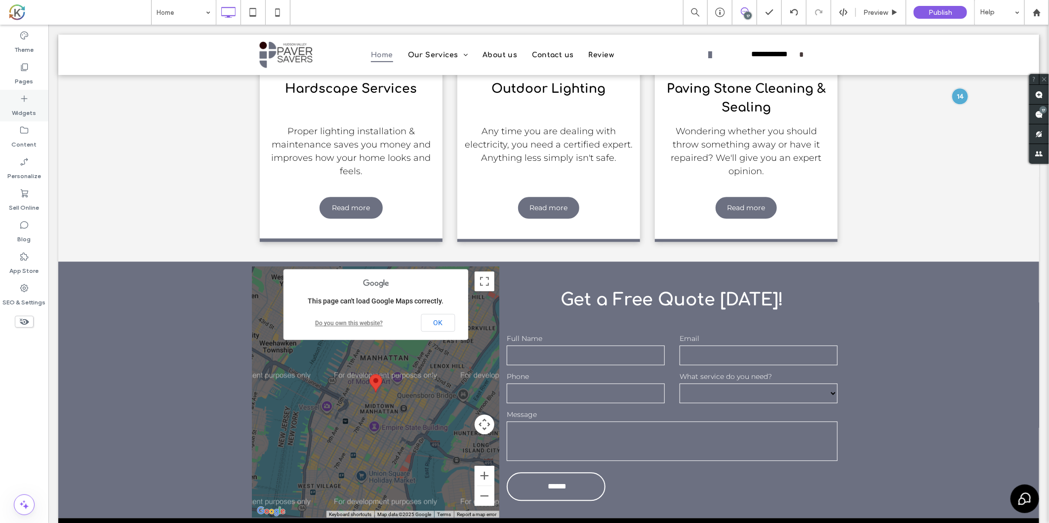
click at [32, 105] on label "Widgets" at bounding box center [24, 111] width 24 height 14
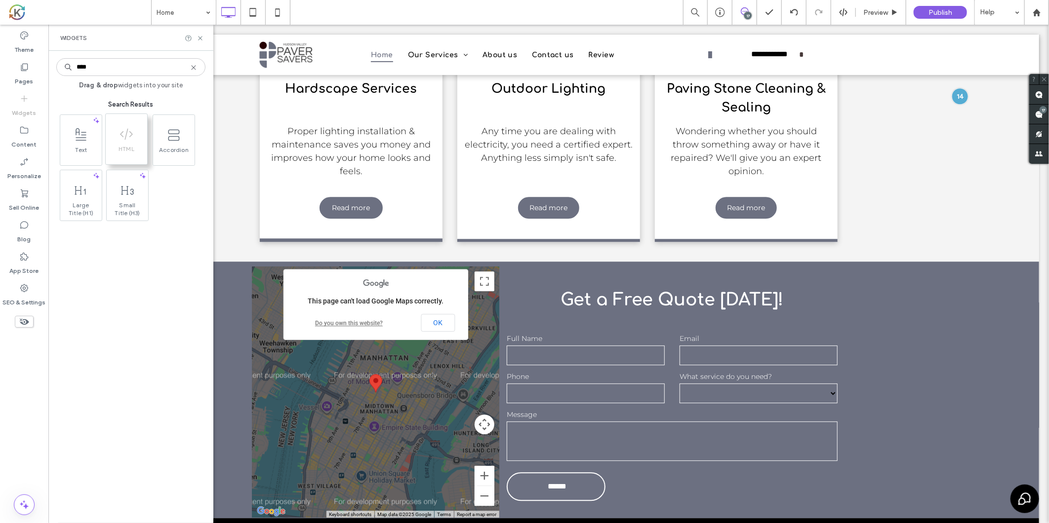
type input "****"
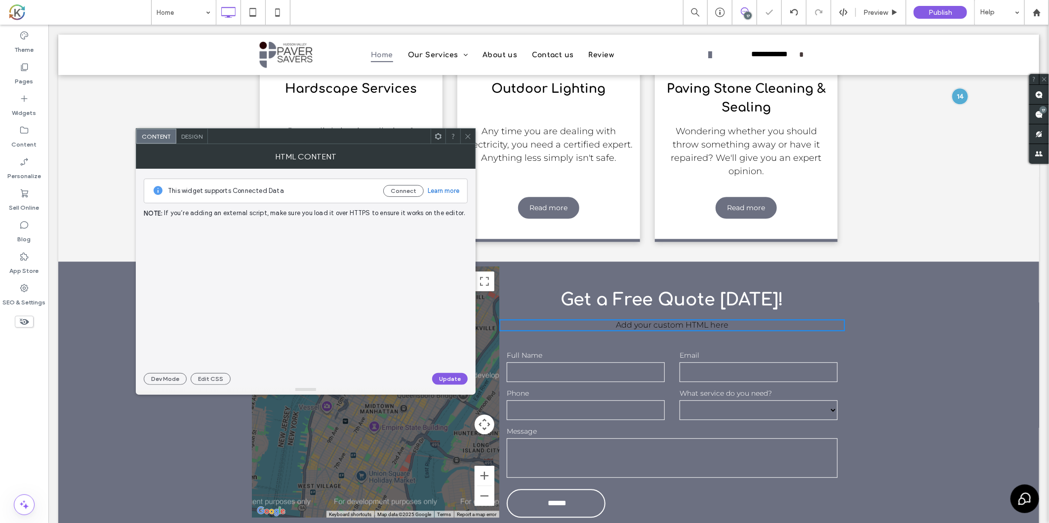
click at [326, 278] on div at bounding box center [306, 293] width 324 height 139
click at [290, 247] on div at bounding box center [306, 293] width 324 height 139
click at [268, 220] on div "This widget supports Connected Data Connect Learn more Note: If you’re adding a…" at bounding box center [306, 277] width 324 height 216
click at [302, 235] on div at bounding box center [306, 293] width 324 height 139
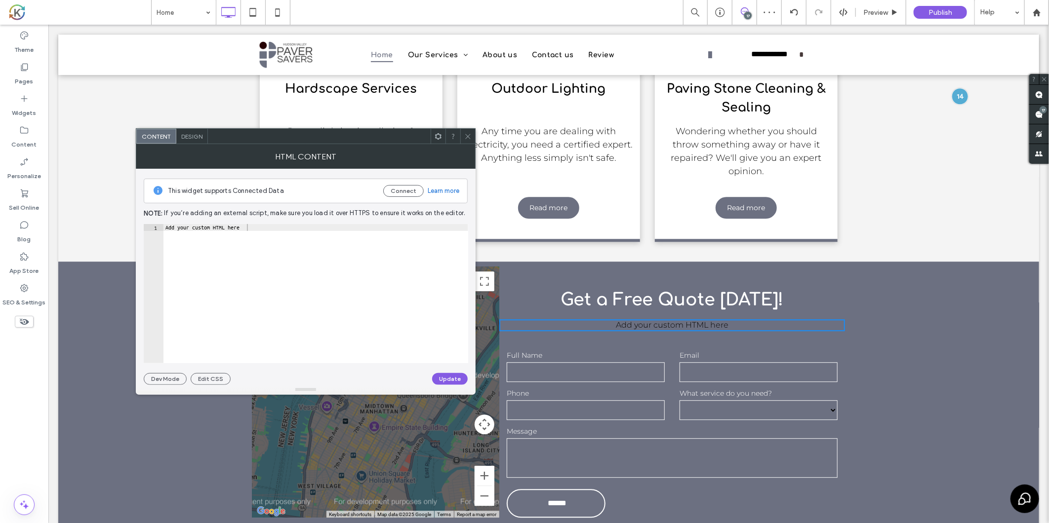
click at [319, 239] on div "Add your custom HTML here" at bounding box center [315, 300] width 305 height 153
paste textarea "**********"
type textarea "**********"
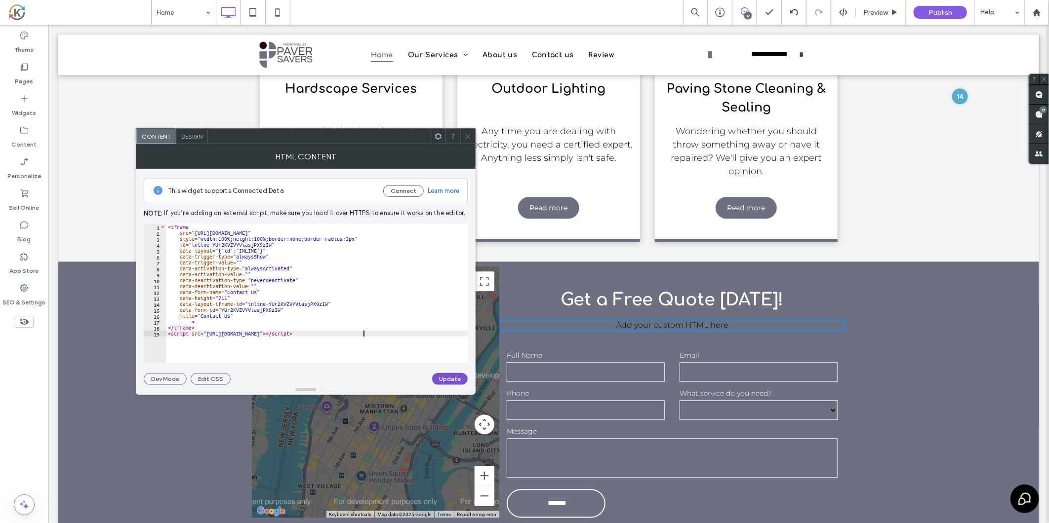
click at [445, 381] on button "Update" at bounding box center [450, 379] width 36 height 12
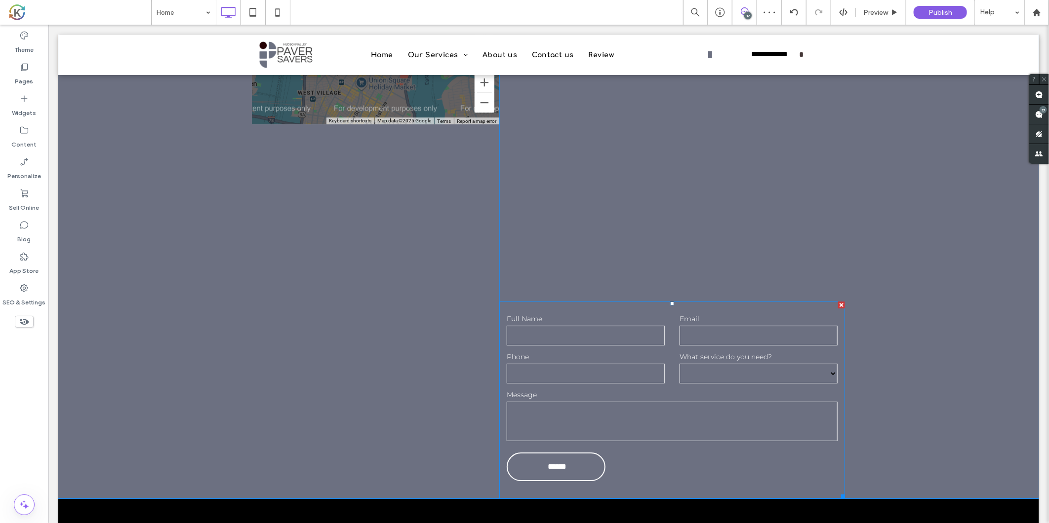
click at [838, 301] on div at bounding box center [841, 304] width 7 height 7
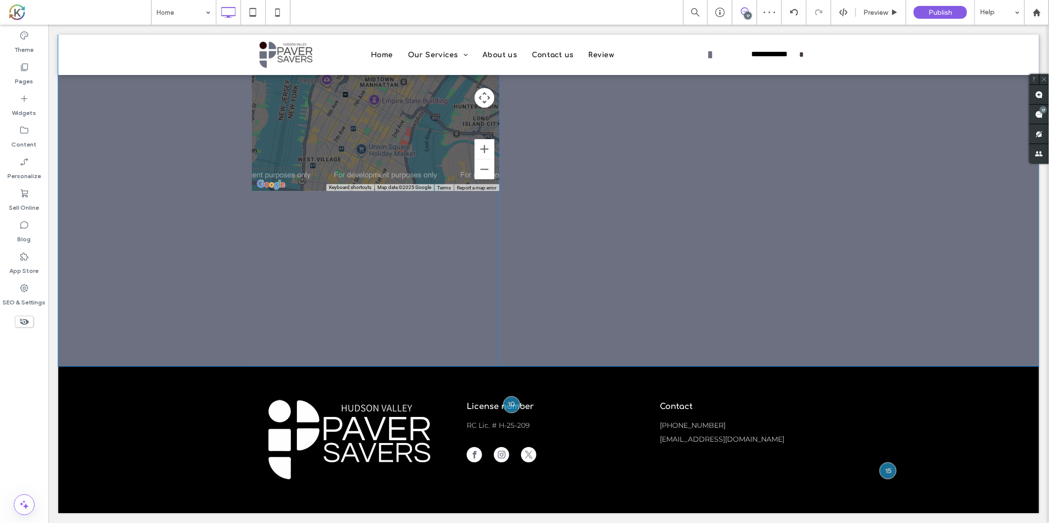
scroll to position [1618, 0]
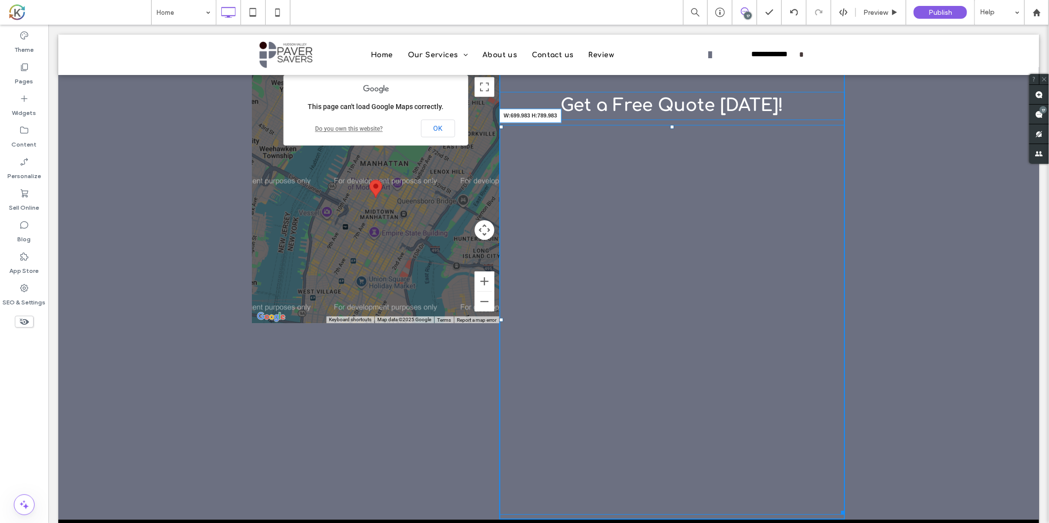
drag, startPoint x: 836, startPoint y: 356, endPoint x: 841, endPoint y: 377, distance: 21.8
click at [841, 377] on div "← Move left → Move right ↑ Move up ↓ Move down + Zoom in - Zoom out Home Jump l…" at bounding box center [548, 293] width 981 height 452
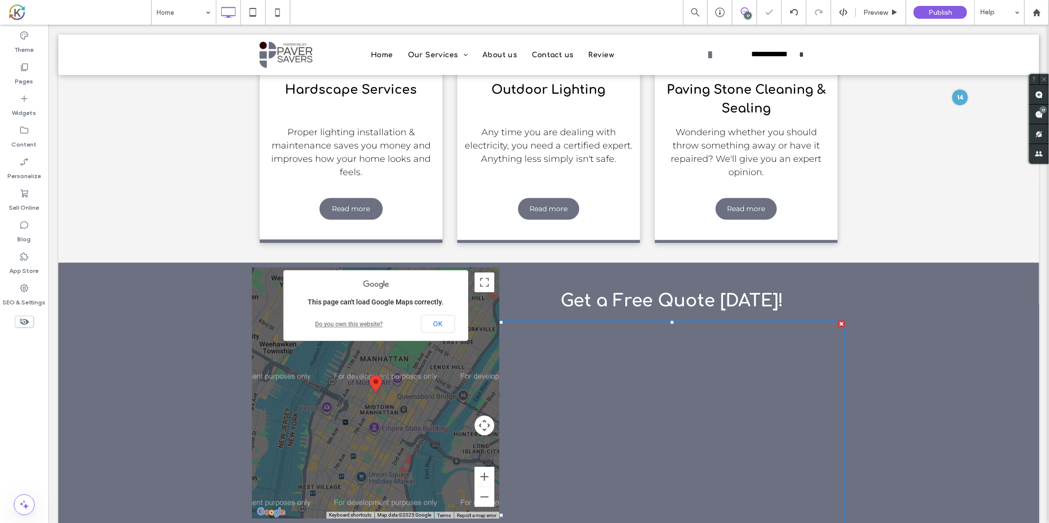
scroll to position [1417, 0]
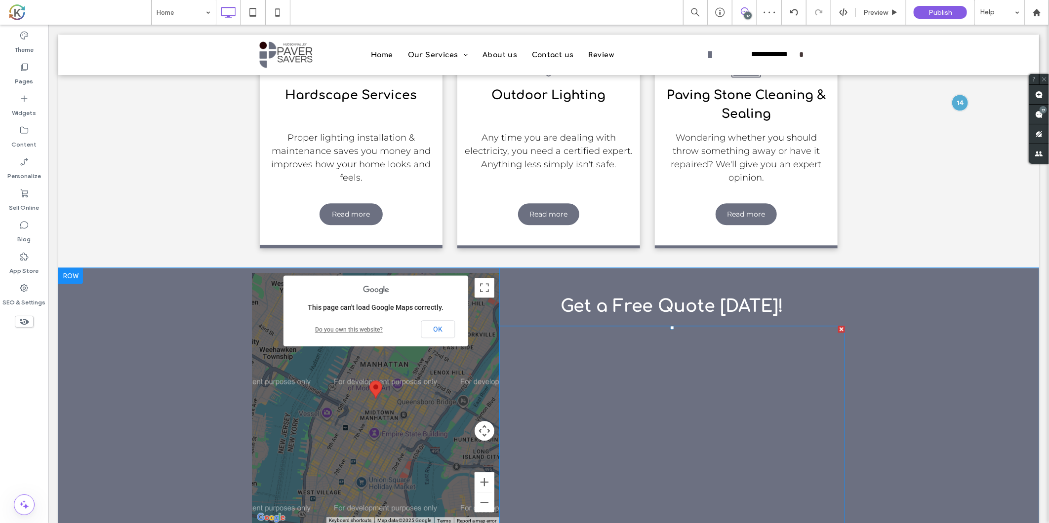
click at [743, 325] on span at bounding box center [672, 520] width 346 height 390
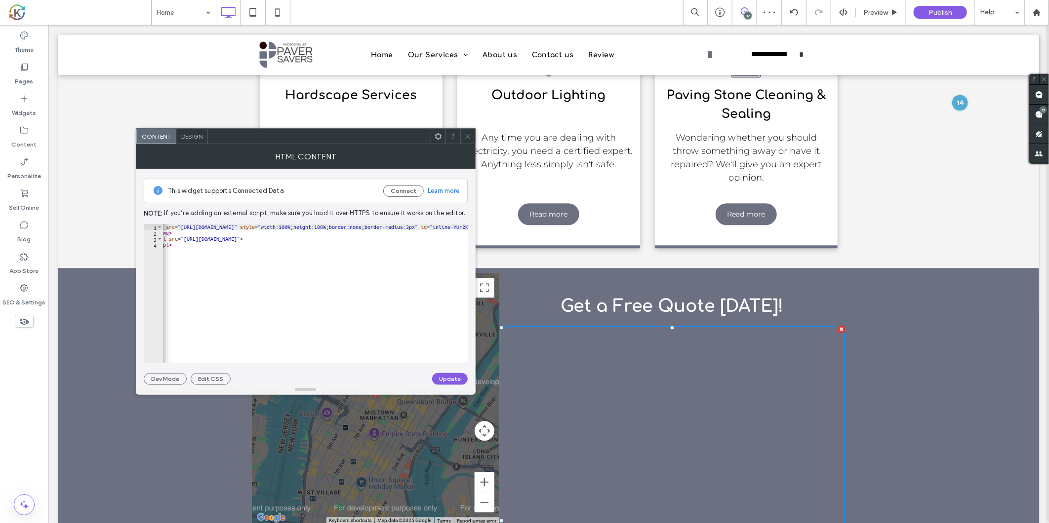
scroll to position [0, 22]
click at [468, 136] on use at bounding box center [467, 136] width 5 height 5
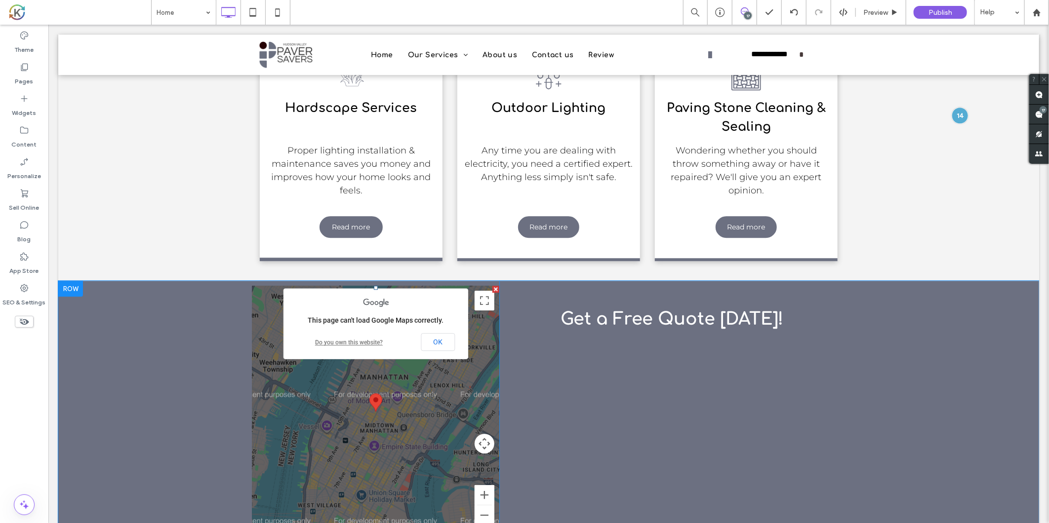
scroll to position [1403, 0]
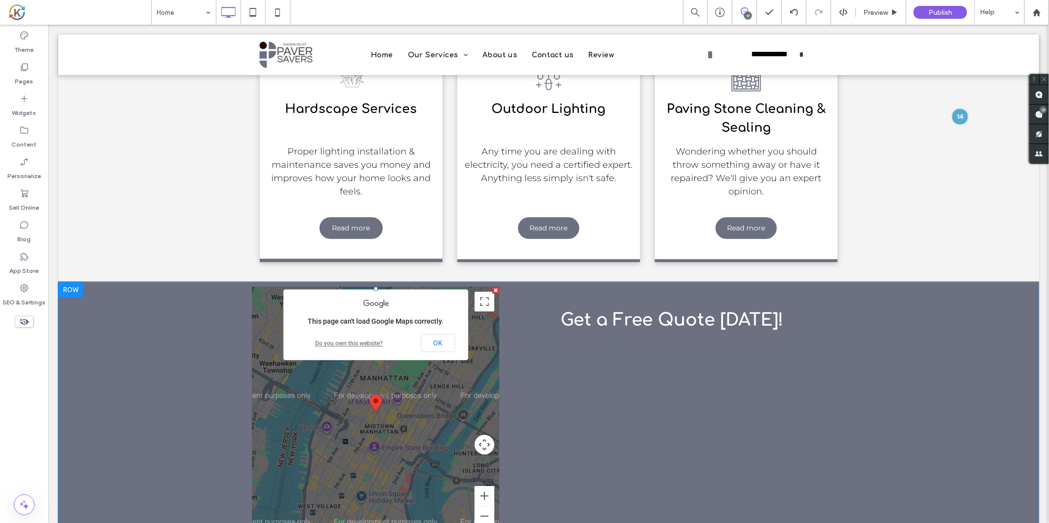
click at [489, 286] on span at bounding box center [375, 411] width 247 height 251
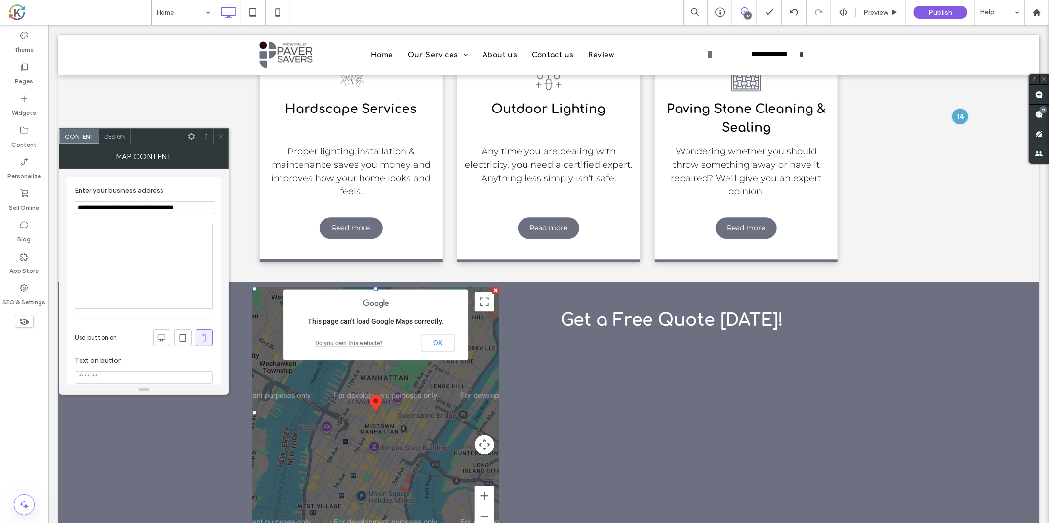
click at [223, 137] on icon at bounding box center [220, 136] width 7 height 7
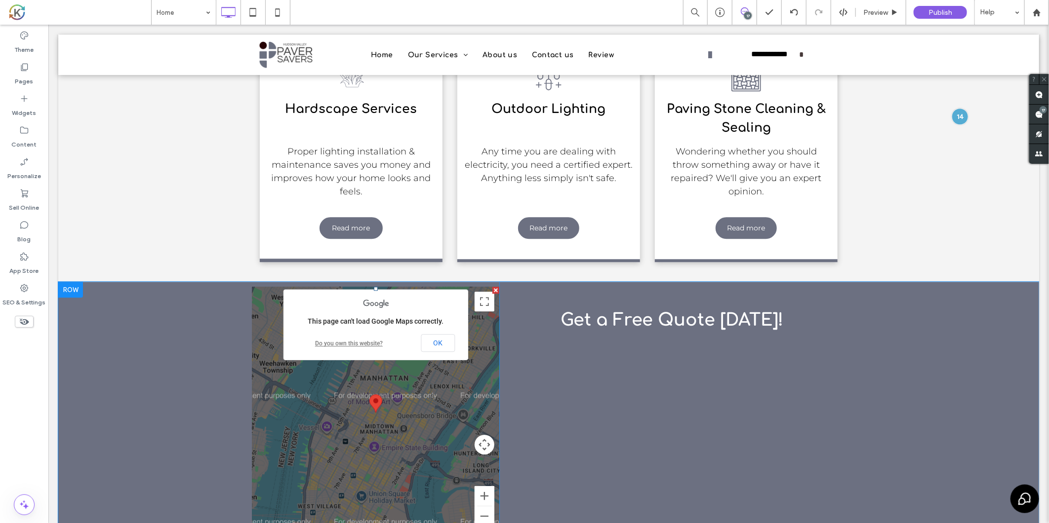
click at [492, 286] on div at bounding box center [495, 289] width 7 height 7
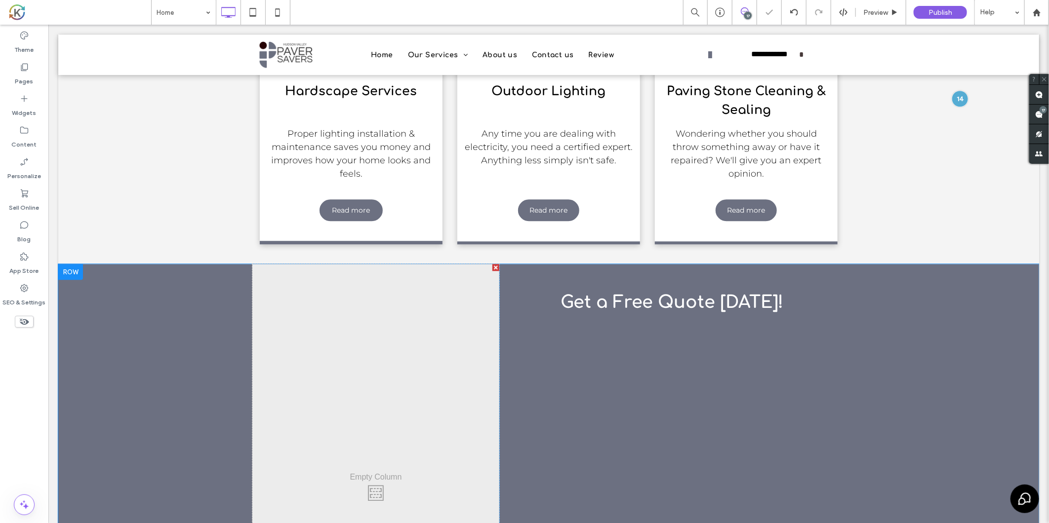
scroll to position [1427, 0]
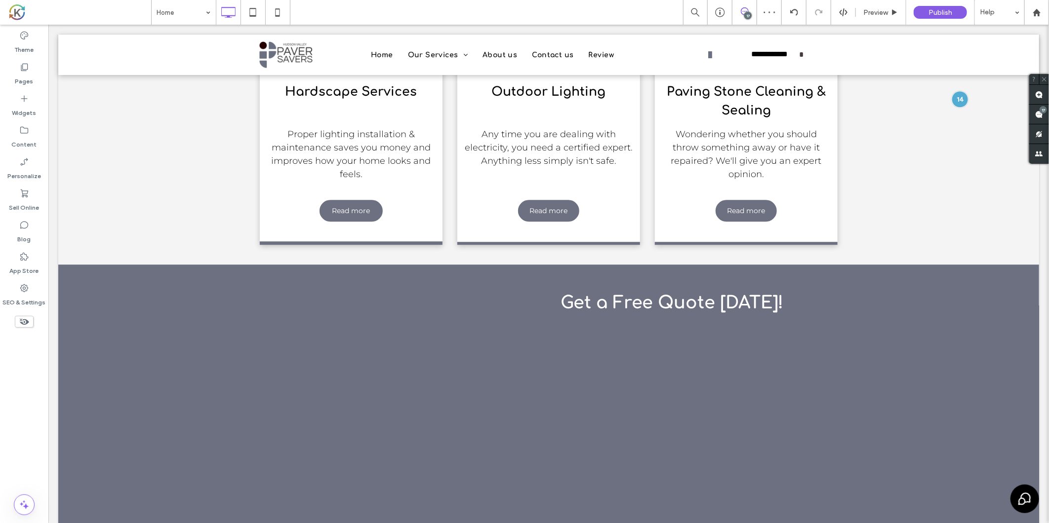
click at [492, 264] on div at bounding box center [495, 267] width 7 height 7
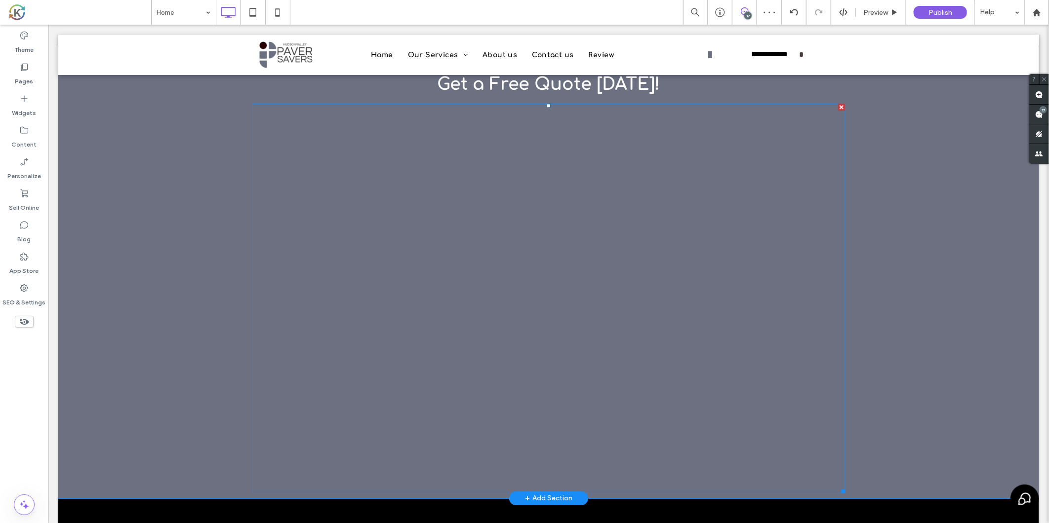
scroll to position [1585, 0]
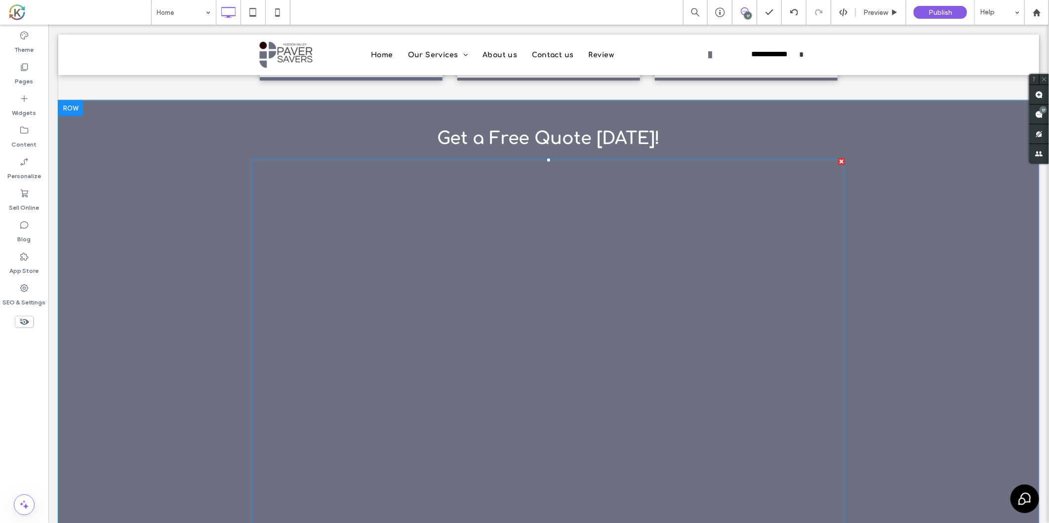
click at [546, 199] on span at bounding box center [548, 353] width 593 height 390
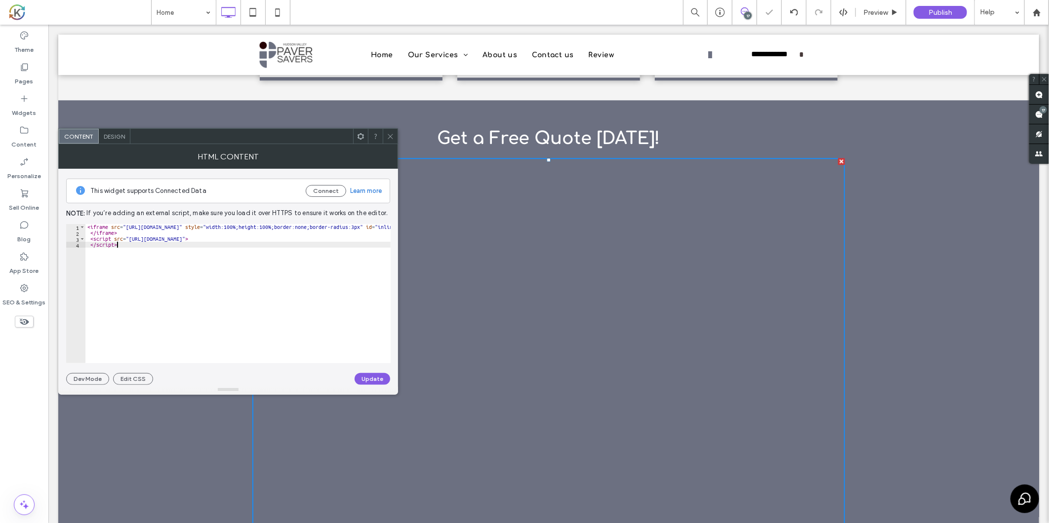
click at [272, 280] on div "< iframe src = "[URL][DOMAIN_NAME]" style = "width:100%;height:100%;border:none…" at bounding box center [879, 299] width 1588 height 151
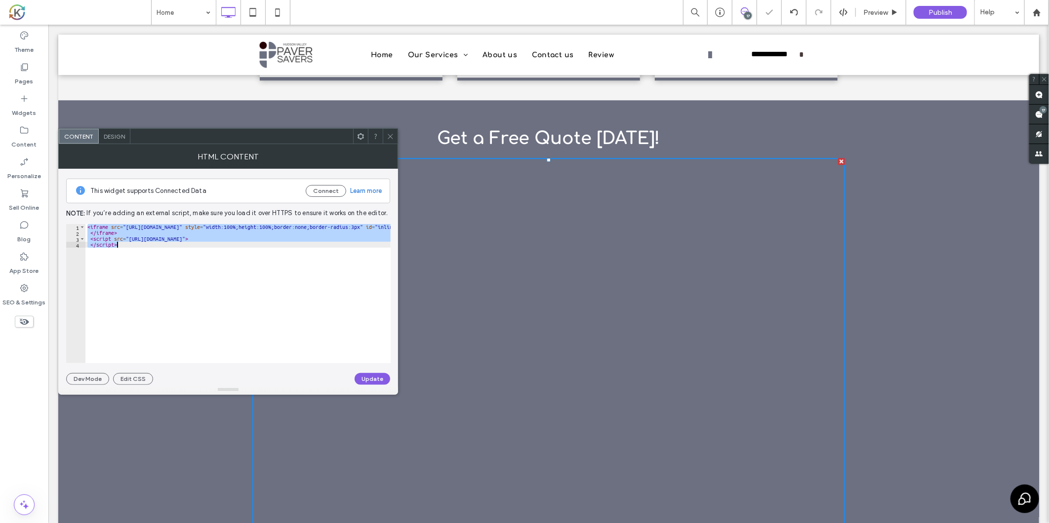
paste textarea "Cursor at row 4"
type textarea "**********"
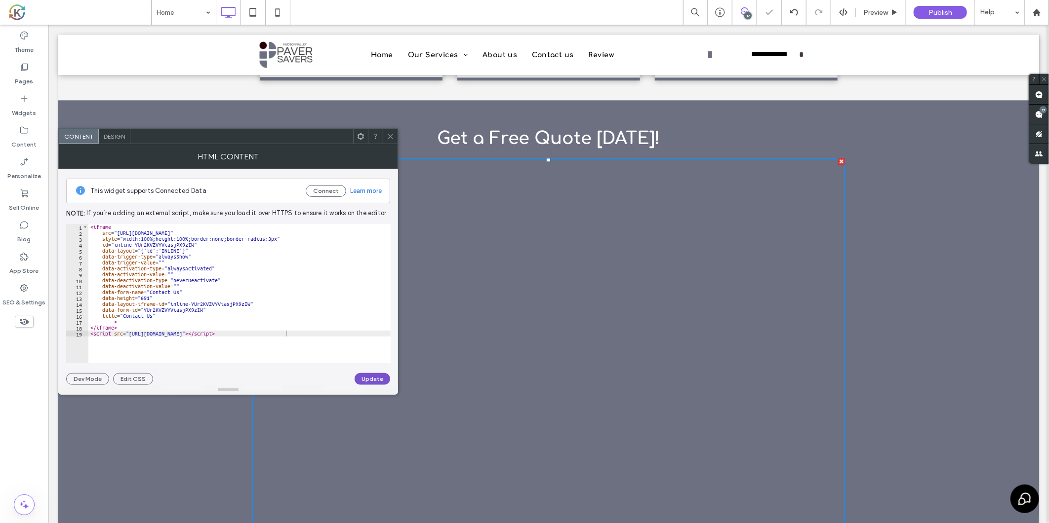
click at [372, 383] on button "Update" at bounding box center [373, 379] width 36 height 12
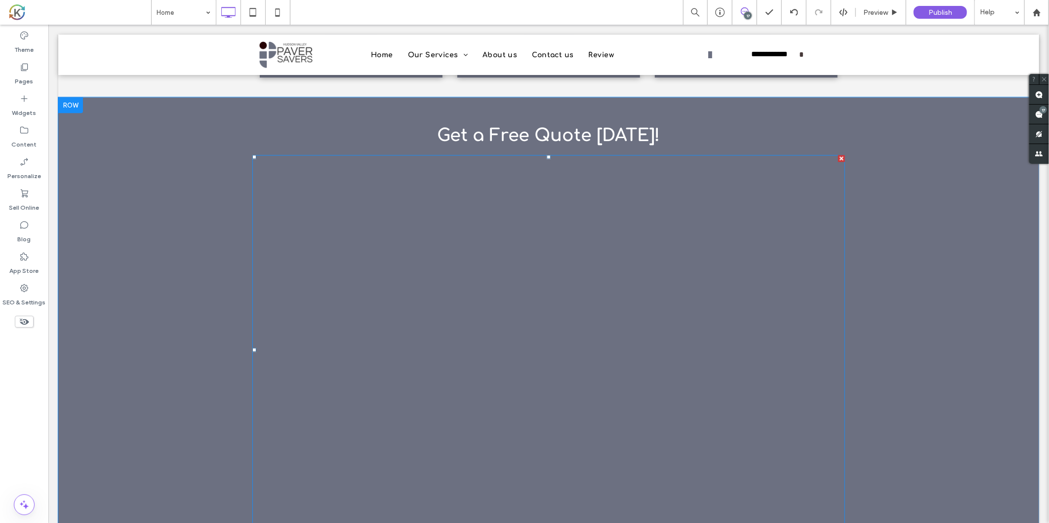
scroll to position [1591, 0]
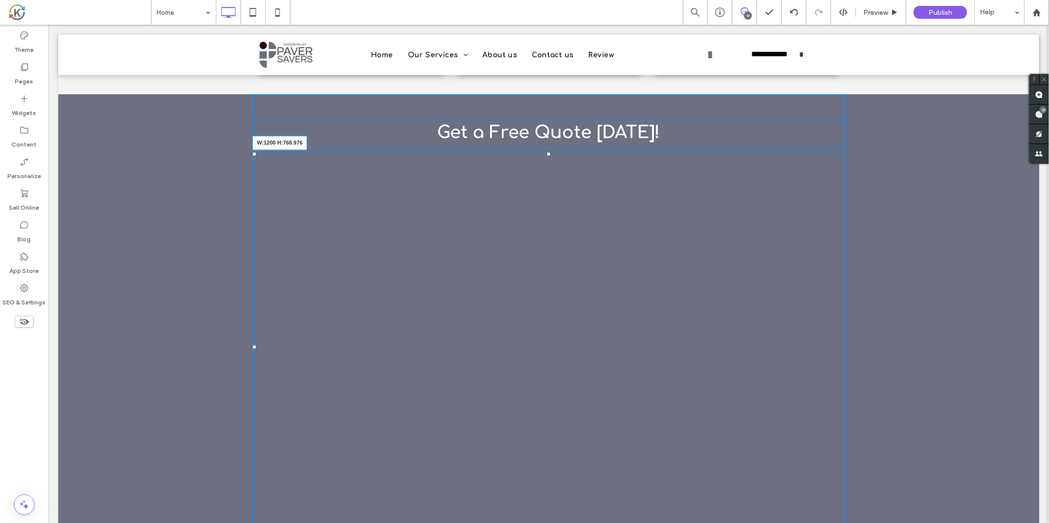
drag, startPoint x: 835, startPoint y: 406, endPoint x: 861, endPoint y: 396, distance: 28.2
click at [861, 396] on div "Get a Free Quote [DATE]! W:1200 H:768.976 Click To Paste Row + Add Section" at bounding box center [548, 320] width 981 height 452
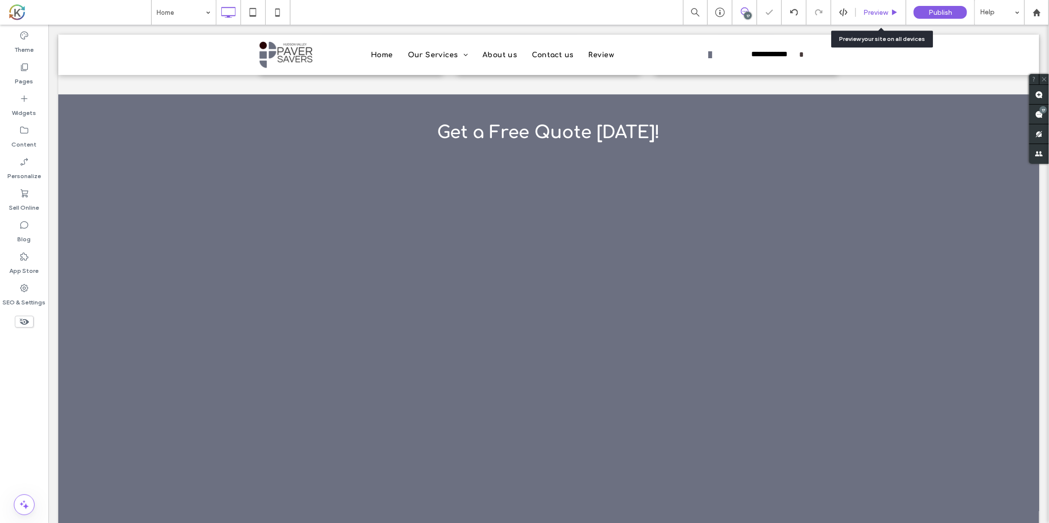
click at [866, 16] on div "Preview" at bounding box center [881, 12] width 50 height 25
click at [877, 8] on span "Preview" at bounding box center [875, 12] width 25 height 8
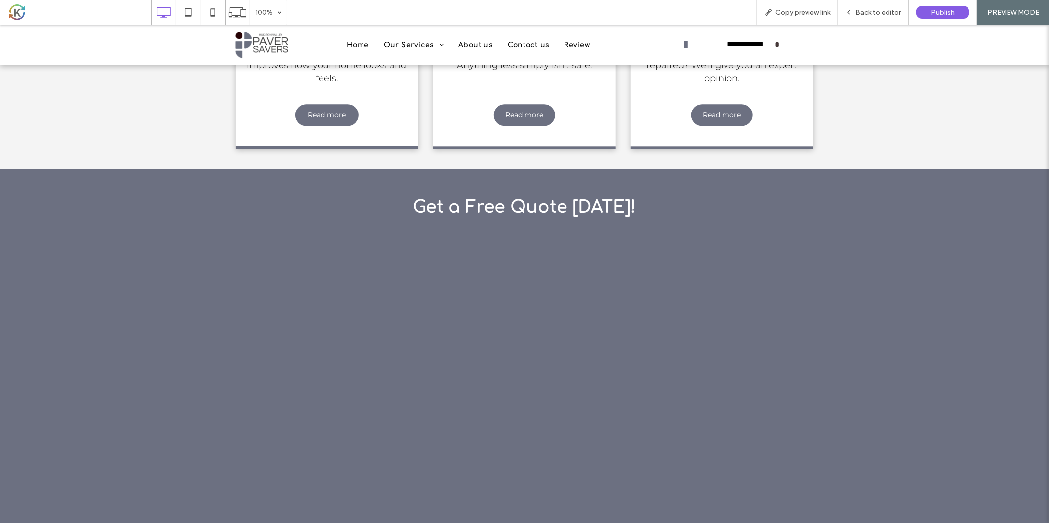
scroll to position [1506, 0]
click at [894, 11] on span "Back to editor" at bounding box center [877, 12] width 45 height 8
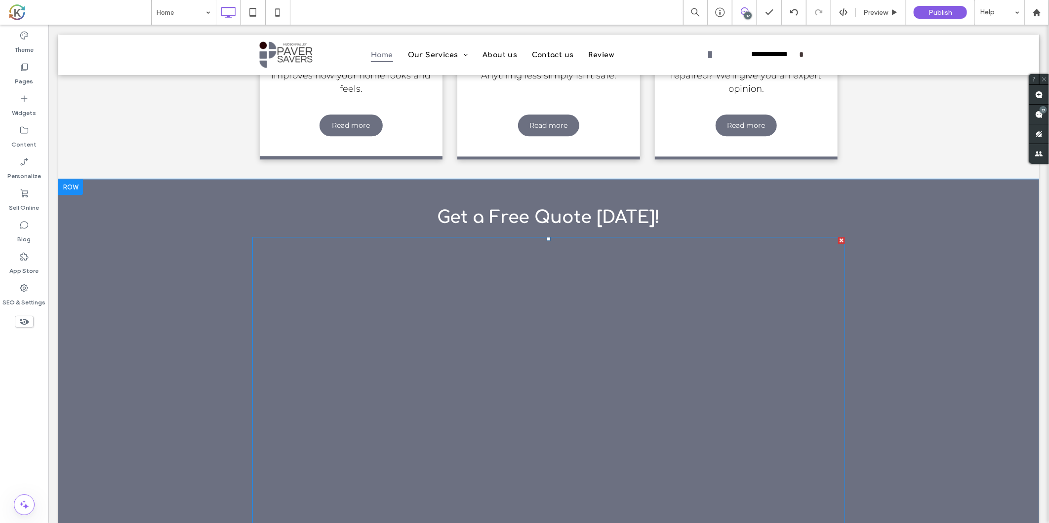
click at [260, 237] on span at bounding box center [548, 427] width 593 height 380
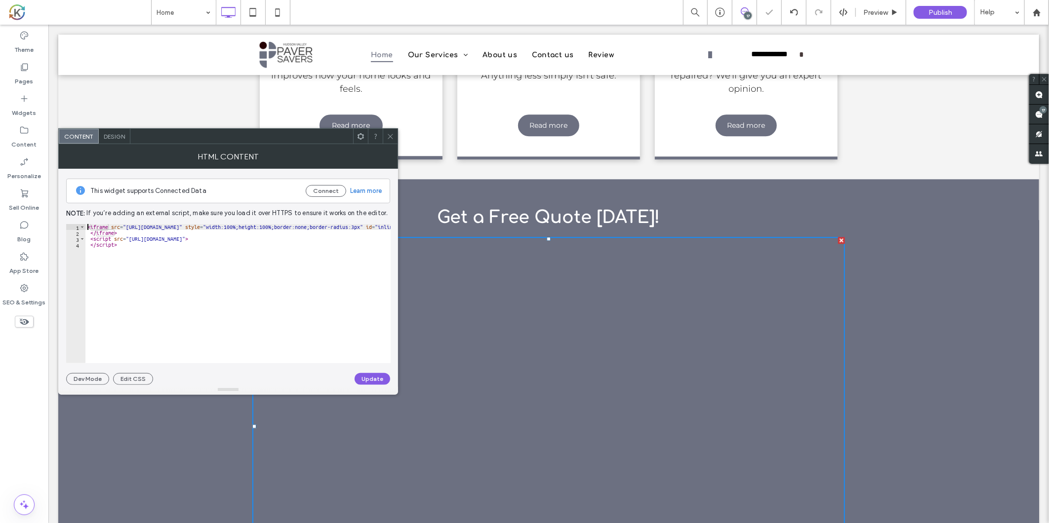
click at [326, 224] on div "< iframe src = "[URL][DOMAIN_NAME]" style = "width:100%;height:100%;border:none…" at bounding box center [879, 299] width 1588 height 151
click at [328, 229] on div "< iframe src = "[URL][DOMAIN_NAME]" style = "width:100%;height:100%;border:none…" at bounding box center [879, 299] width 1588 height 151
type textarea "**********"
click at [370, 379] on button "Update" at bounding box center [373, 379] width 36 height 12
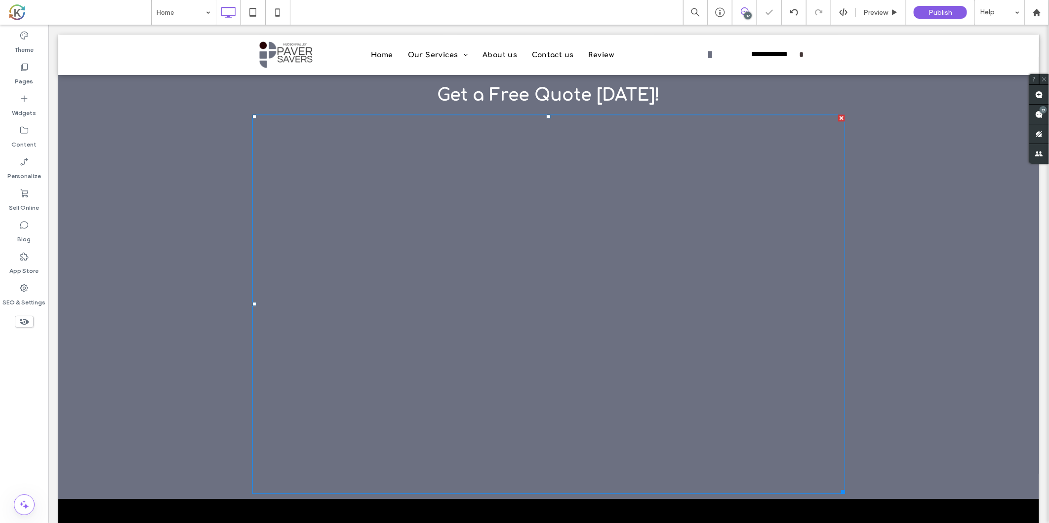
scroll to position [1543, 0]
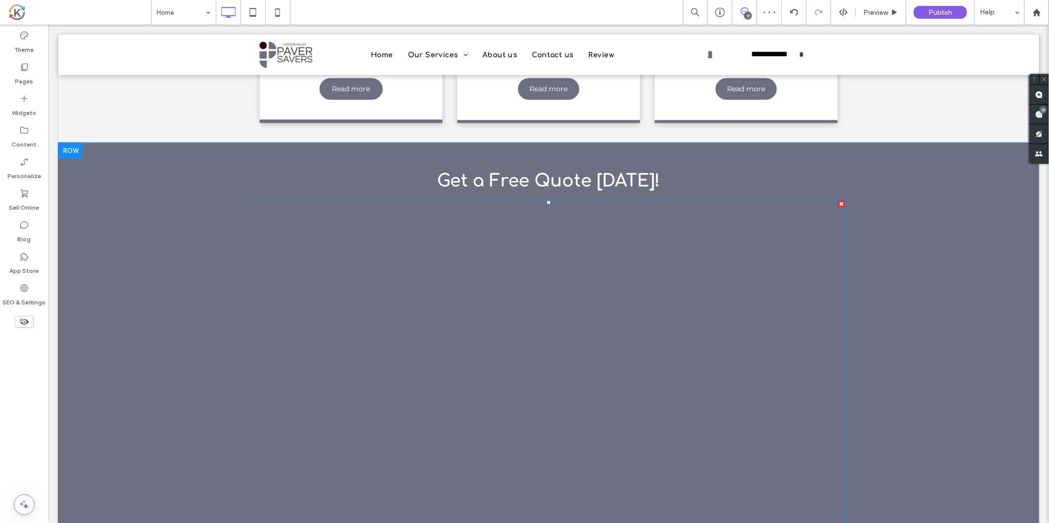
click at [772, 207] on span at bounding box center [548, 390] width 593 height 380
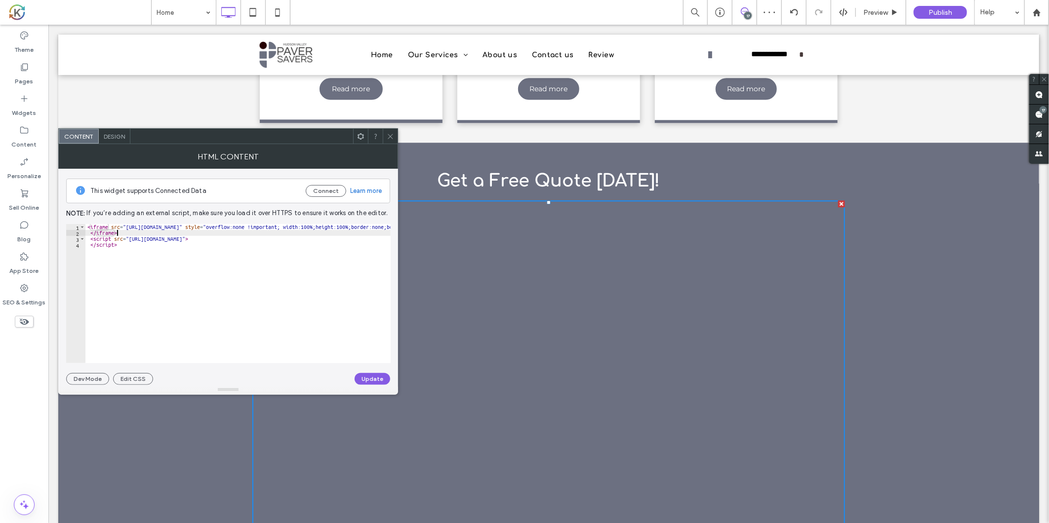
click at [328, 231] on div "< iframe src = "[URL][DOMAIN_NAME]" style = "overflow:none !important; width:10…" at bounding box center [917, 299] width 1665 height 151
click at [342, 230] on div "< iframe src = "[URL][DOMAIN_NAME]" style = "overflow:none !important; width:10…" at bounding box center [917, 299] width 1665 height 151
drag, startPoint x: 302, startPoint y: 227, endPoint x: 365, endPoint y: 228, distance: 63.7
click at [365, 228] on div "< iframe src = "[URL][DOMAIN_NAME]" style = "overflow:none !important; width:10…" at bounding box center [917, 299] width 1665 height 151
click at [328, 225] on div "< iframe src = "[URL][DOMAIN_NAME]" style = "overflow:none !important; width:10…" at bounding box center [237, 293] width 305 height 139
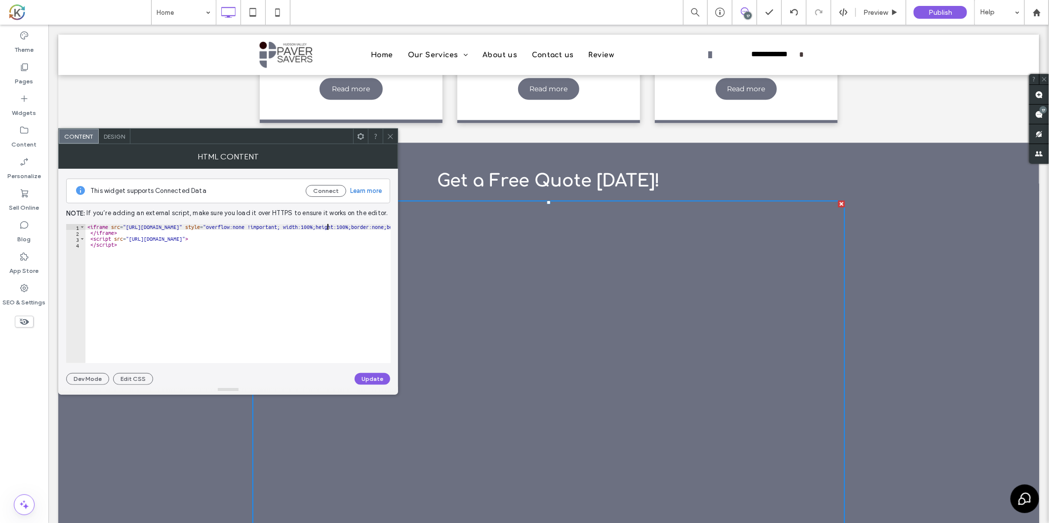
click at [357, 224] on div "< iframe src = "[URL][DOMAIN_NAME]" style = "overflow:none !important; width:10…" at bounding box center [237, 293] width 305 height 139
click at [357, 228] on div "< iframe src = "[URL][DOMAIN_NAME]" style = "overflow:none !important; width:10…" at bounding box center [917, 299] width 1665 height 151
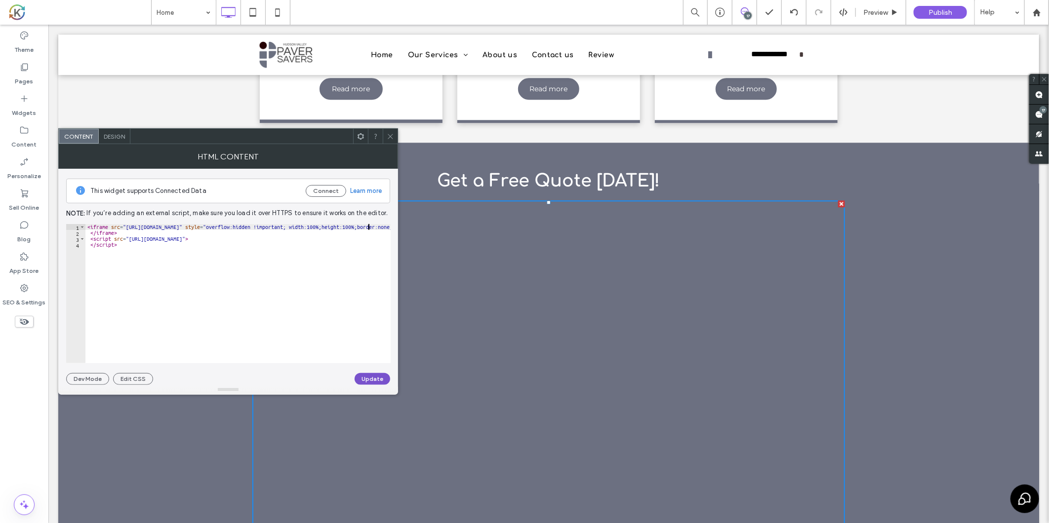
type textarea "**********"
click at [370, 377] on button "Update" at bounding box center [373, 379] width 36 height 12
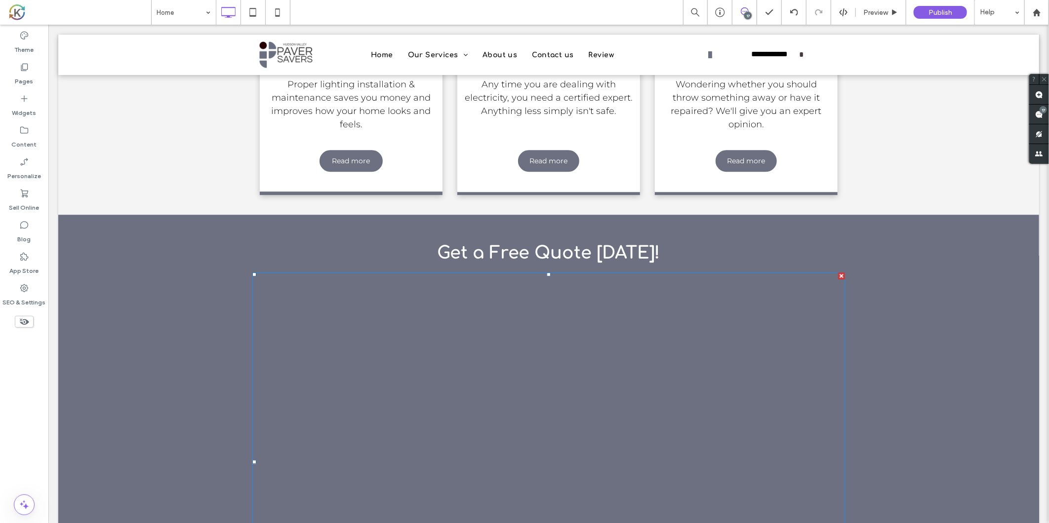
scroll to position [1470, 0]
click at [166, 215] on div "Get a Free Quote [DATE]! Click To Paste Row + Add Section" at bounding box center [548, 436] width 981 height 442
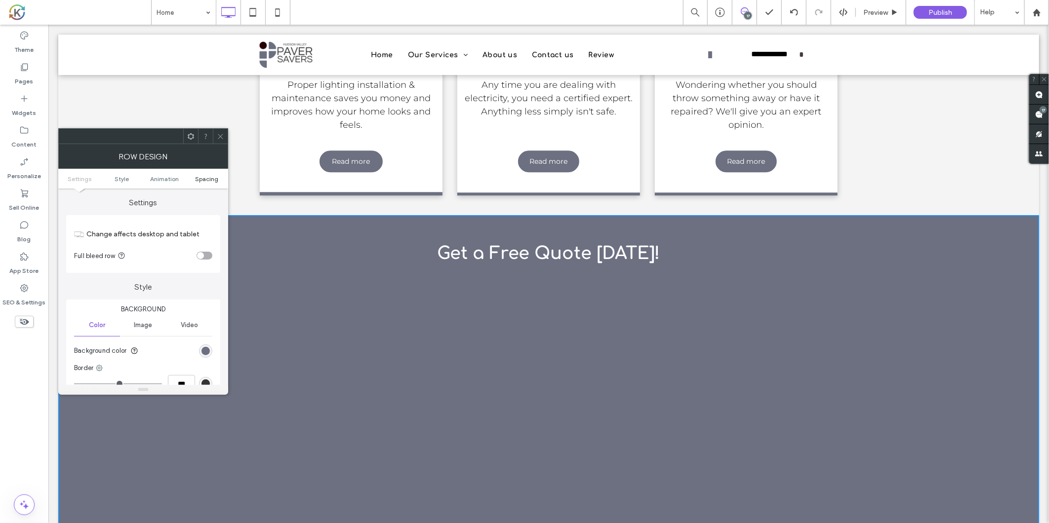
click at [210, 179] on span "Spacing" at bounding box center [206, 178] width 23 height 7
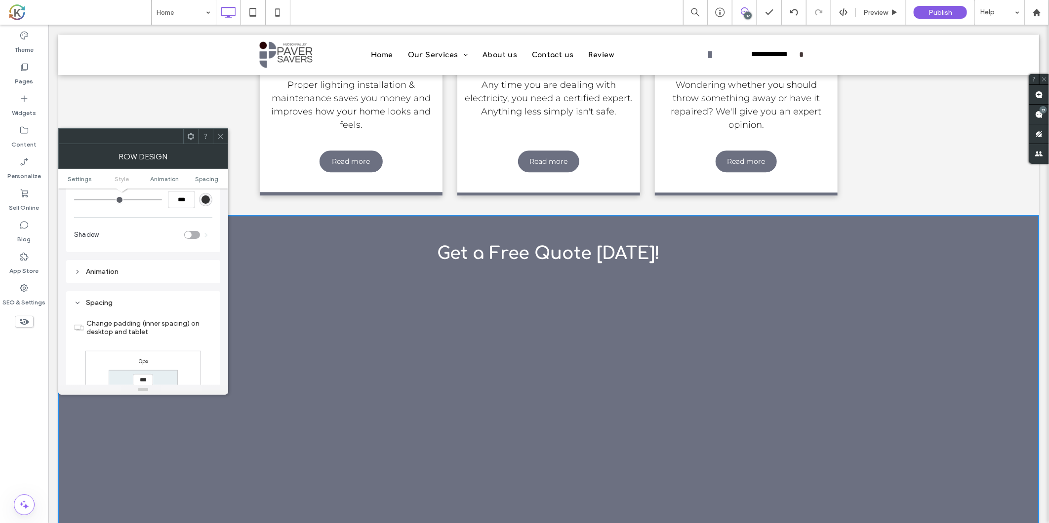
scroll to position [132, 0]
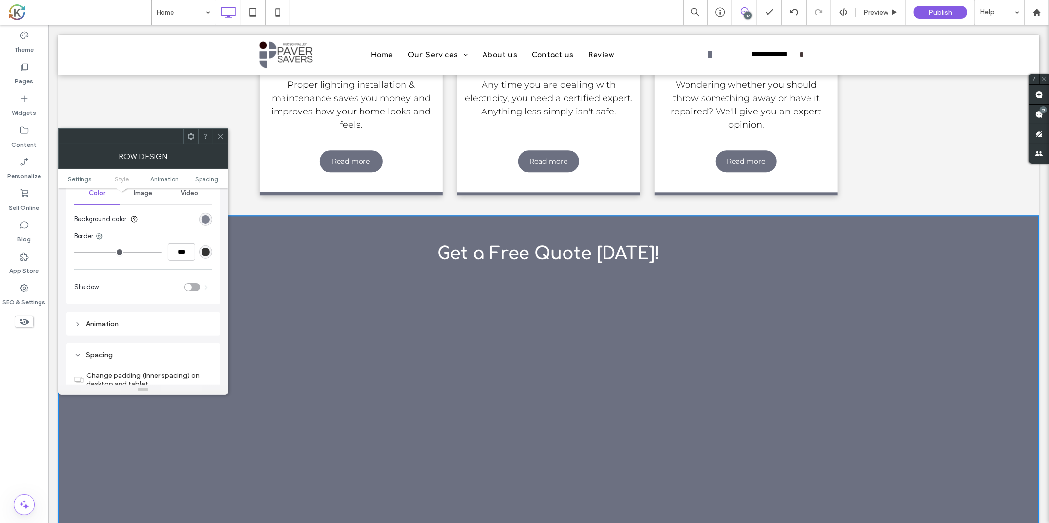
click at [204, 219] on div "rgb(108, 112, 129)" at bounding box center [205, 219] width 8 height 8
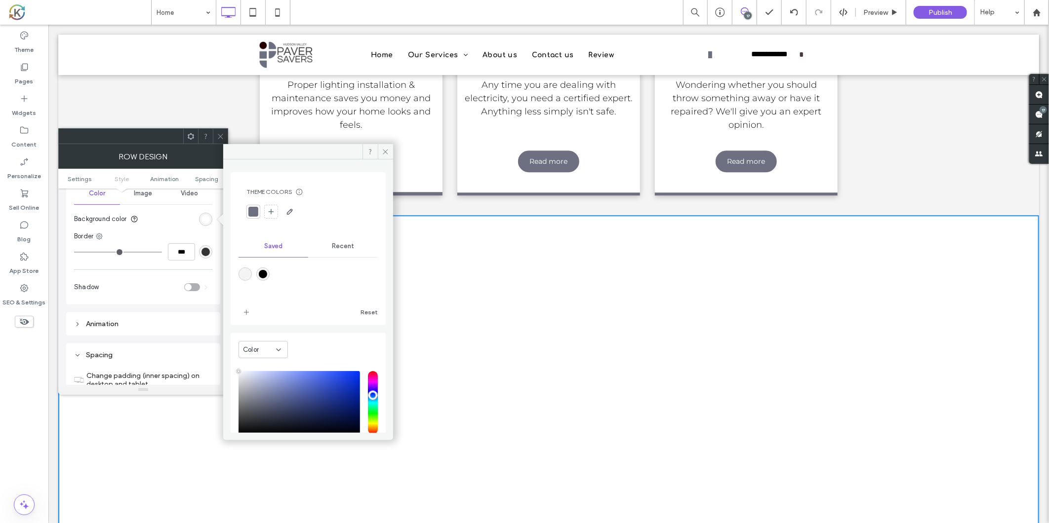
type input "*******"
drag, startPoint x: 278, startPoint y: 389, endPoint x: 222, endPoint y: 297, distance: 107.5
click at [222, 297] on div "Theme Colors Save time with Theme Colors Create a color palette to instantly ad…" at bounding box center [143, 269] width 170 height 251
click at [221, 141] on span at bounding box center [220, 136] width 7 height 15
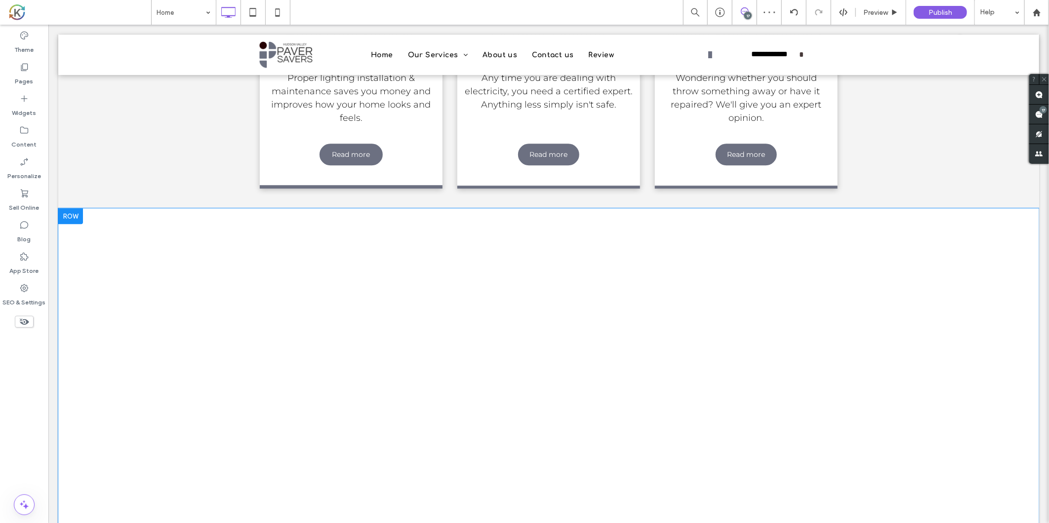
scroll to position [1478, 0]
click at [150, 223] on div "Get a Free Quote [DATE]! Click To Paste Row + Add Section" at bounding box center [548, 428] width 981 height 442
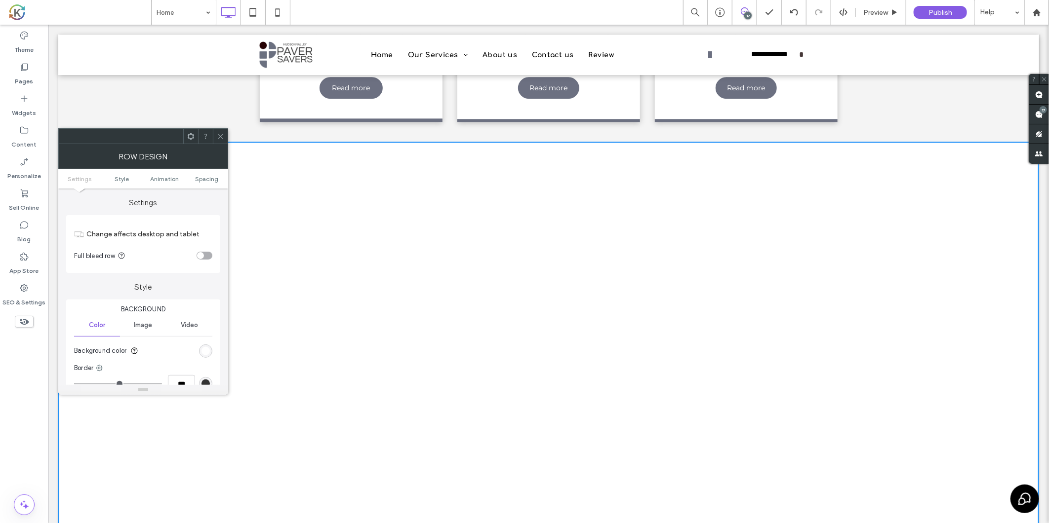
scroll to position [1543, 0]
click at [221, 138] on icon at bounding box center [220, 136] width 7 height 7
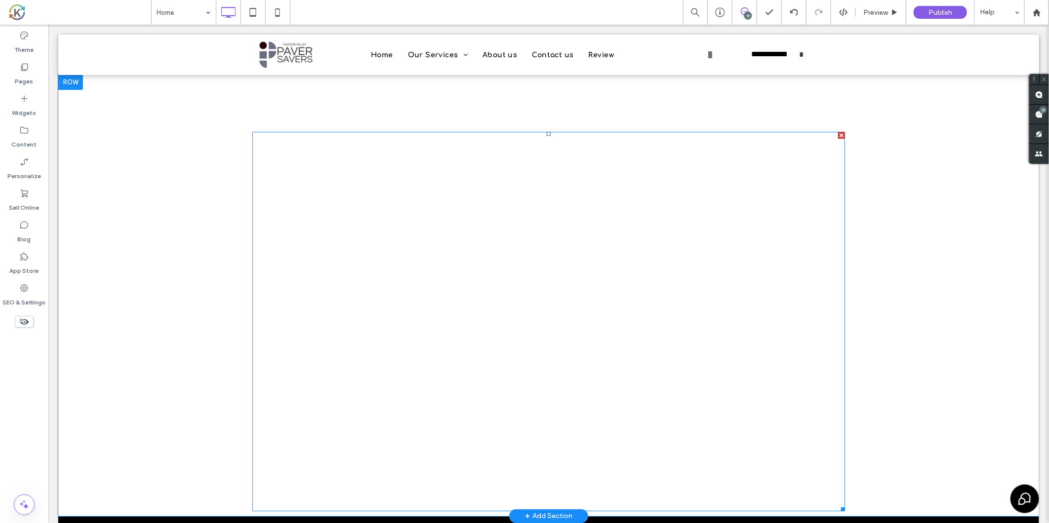
scroll to position [1629, 0]
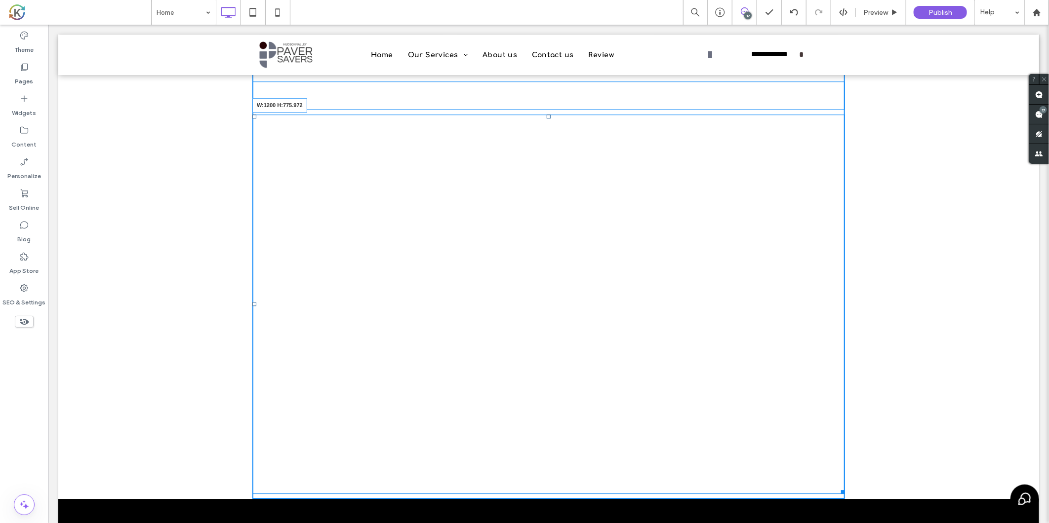
drag, startPoint x: 846, startPoint y: 359, endPoint x: 885, endPoint y: 360, distance: 39.0
click at [885, 360] on div "Get a Free Quote [DATE]! W:1200 H:775.972 Click To Paste Row + Add Section" at bounding box center [548, 277] width 981 height 442
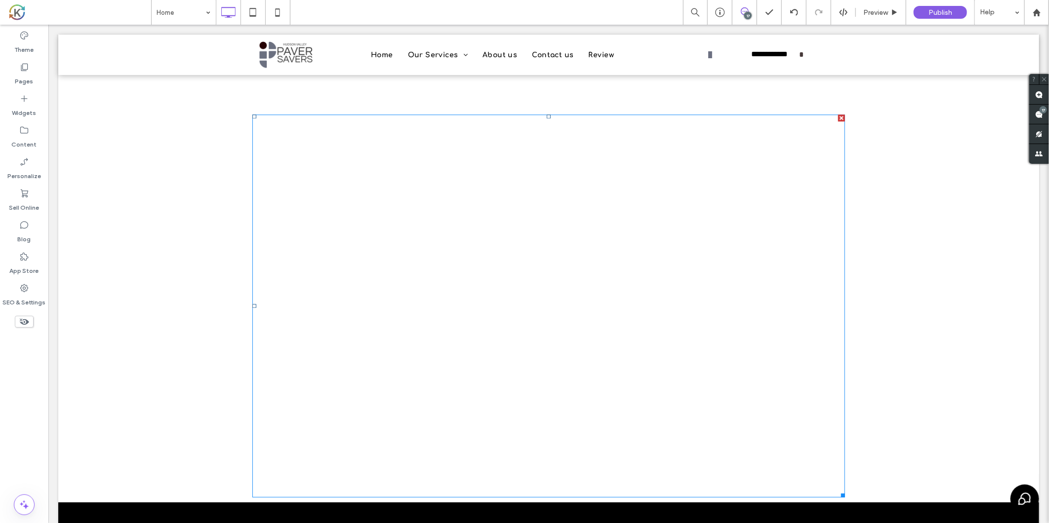
click at [885, 360] on div "Get a Free Quote [DATE]! Click To Paste Row + Add Section" at bounding box center [548, 278] width 981 height 445
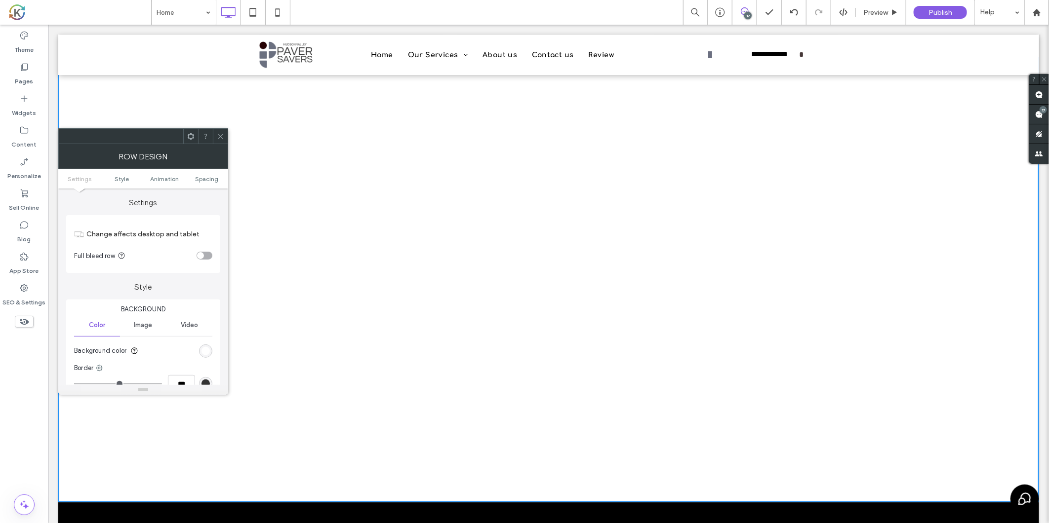
drag, startPoint x: 216, startPoint y: 131, endPoint x: 189, endPoint y: 110, distance: 34.8
click at [217, 131] on span at bounding box center [220, 136] width 7 height 15
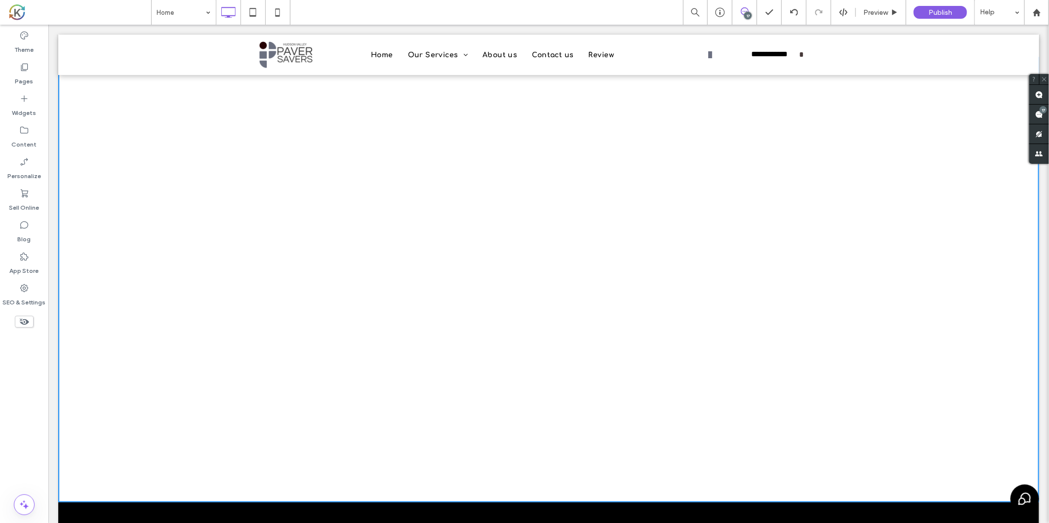
click at [548, 473] on span at bounding box center [548, 473] width 0 height 0
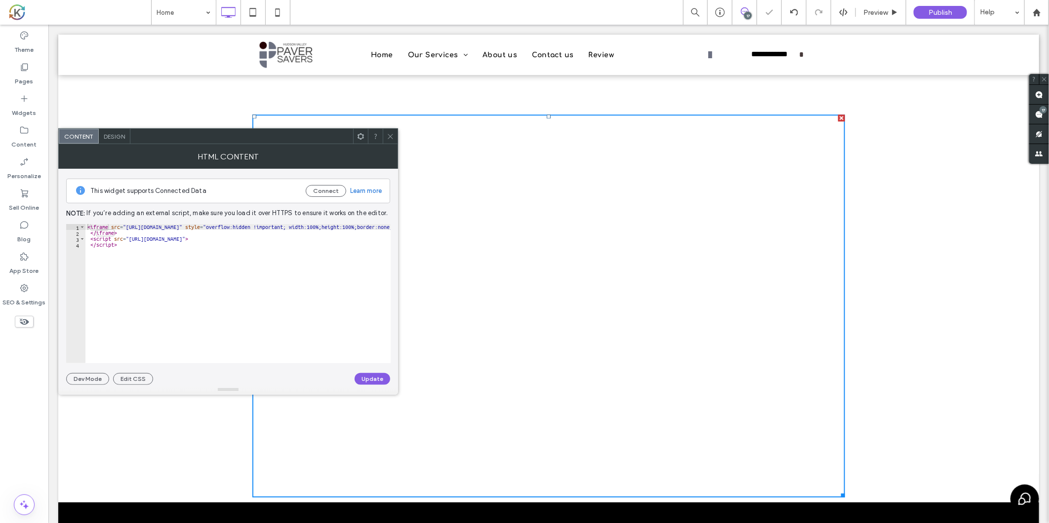
click at [307, 233] on div "< iframe src = "[URL][DOMAIN_NAME]" style = "overflow:hidden !important; width:…" at bounding box center [920, 299] width 1671 height 151
type textarea "**********"
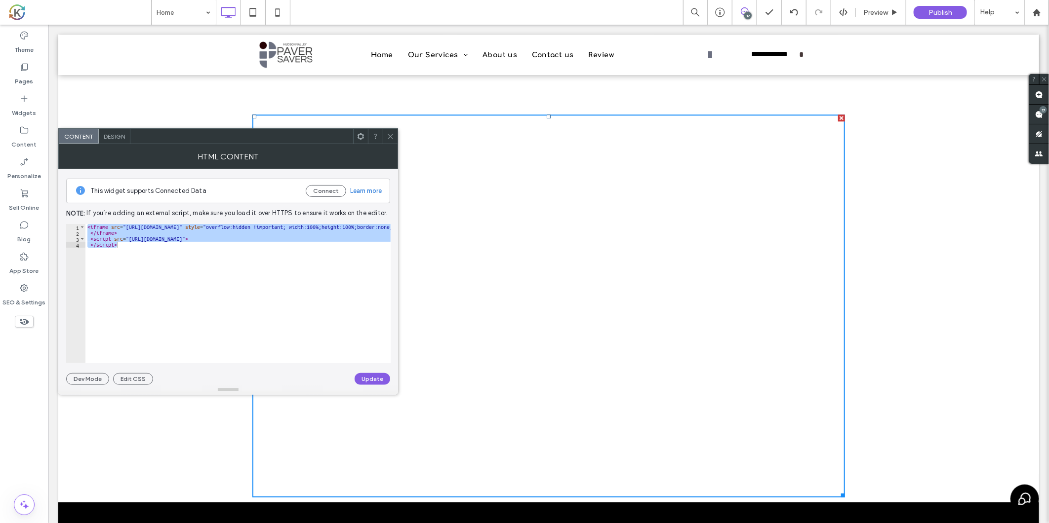
scroll to position [0, 0]
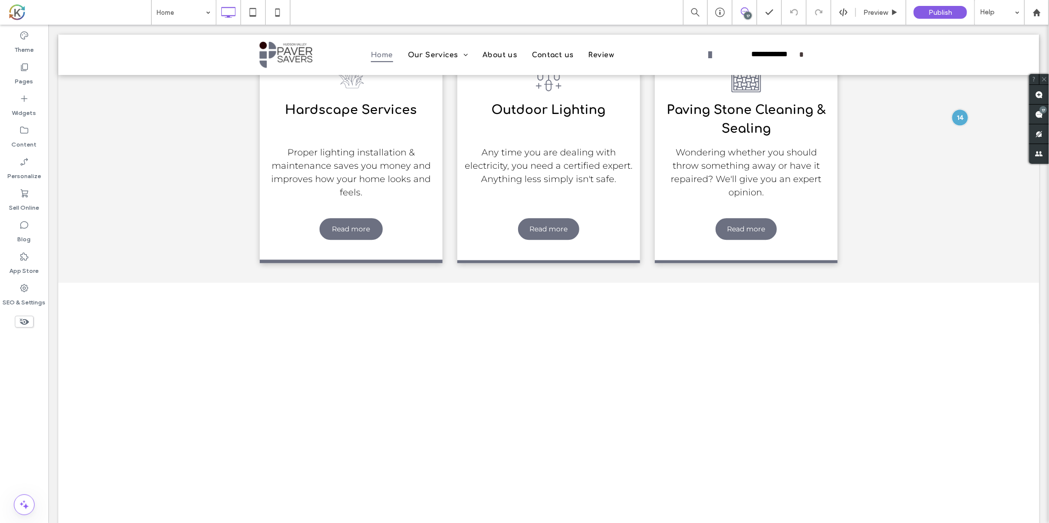
scroll to position [1640, 0]
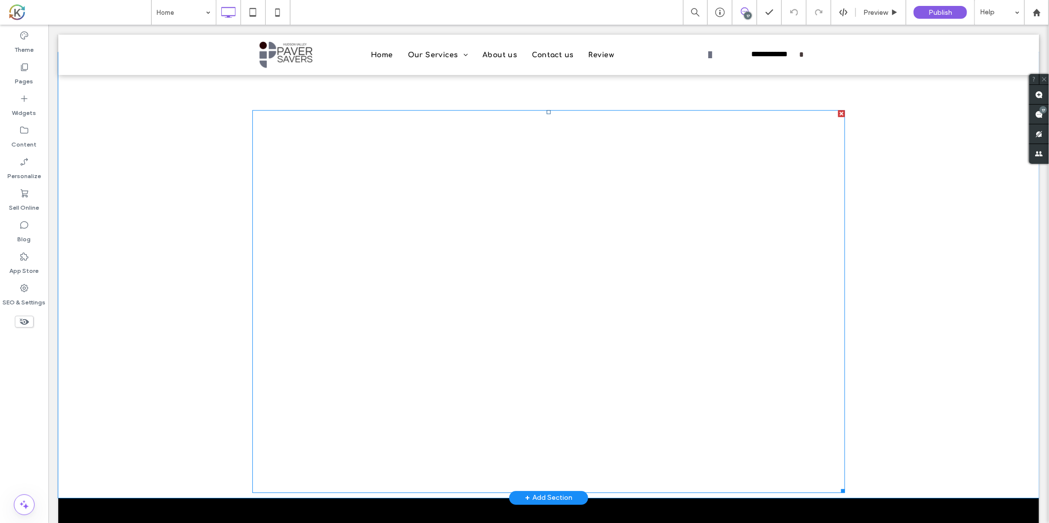
click at [526, 215] on span at bounding box center [548, 301] width 593 height 383
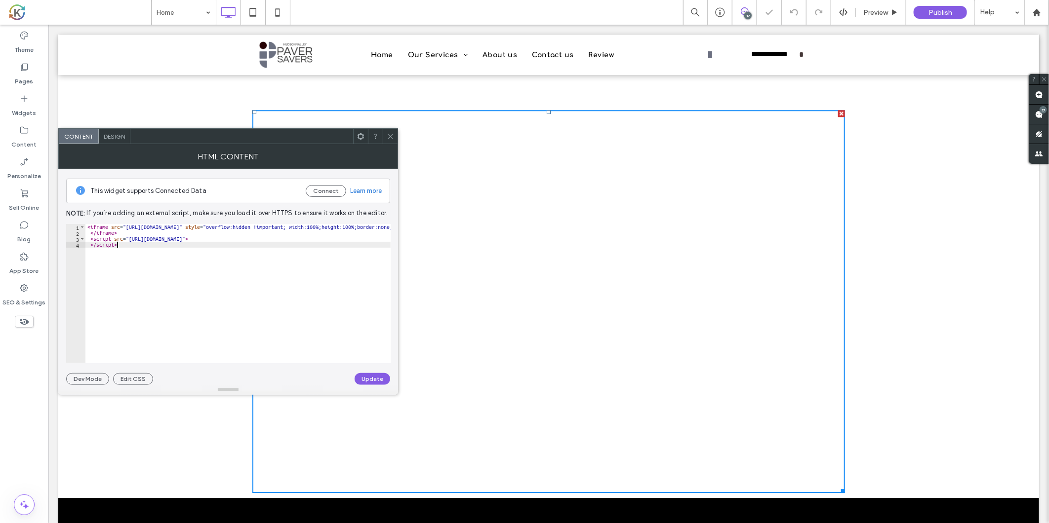
click at [249, 261] on div "< iframe src = "[URL][DOMAIN_NAME]" style = "overflow:hidden !important; width:…" at bounding box center [920, 295] width 1671 height 143
type textarea "**********"
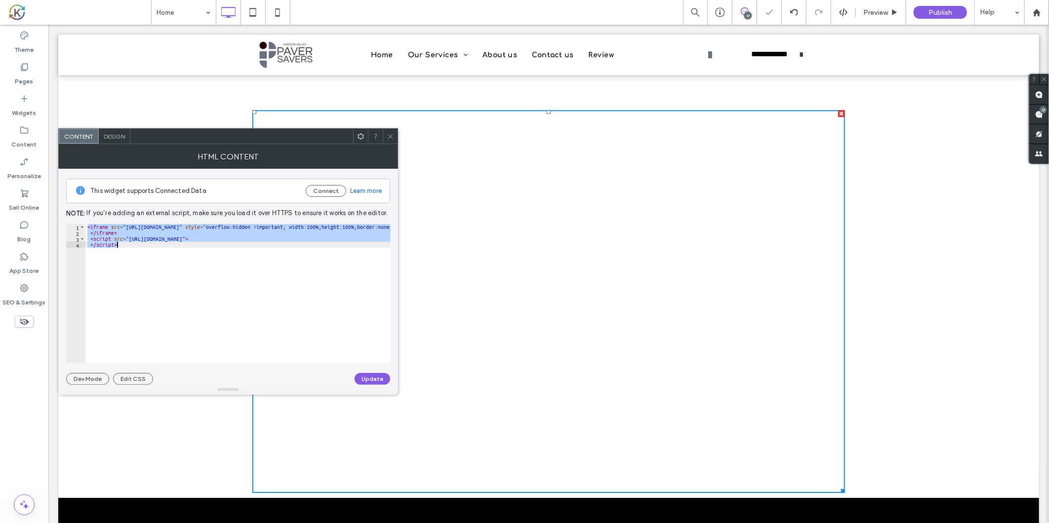
paste textarea "Cursor at row 4"
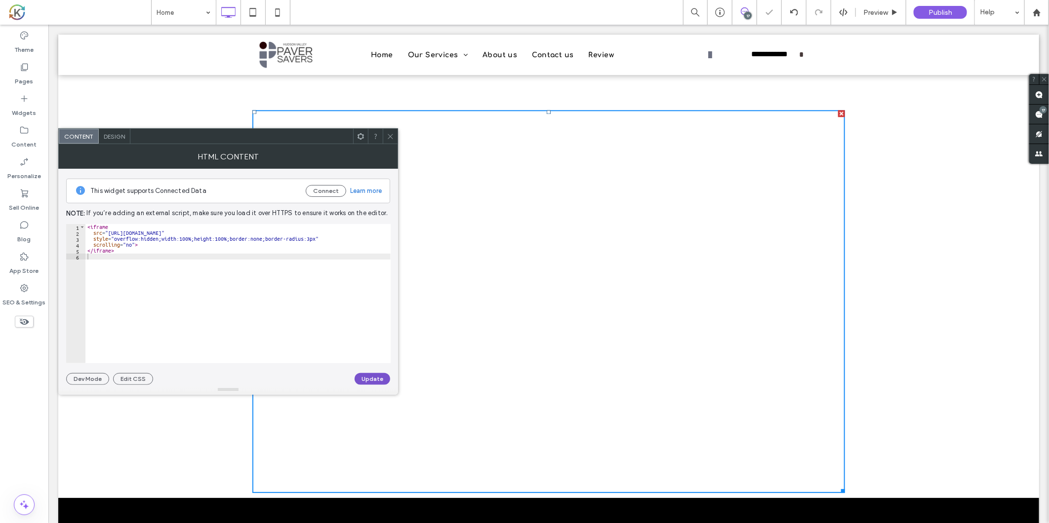
click at [374, 383] on button "Update" at bounding box center [373, 379] width 36 height 12
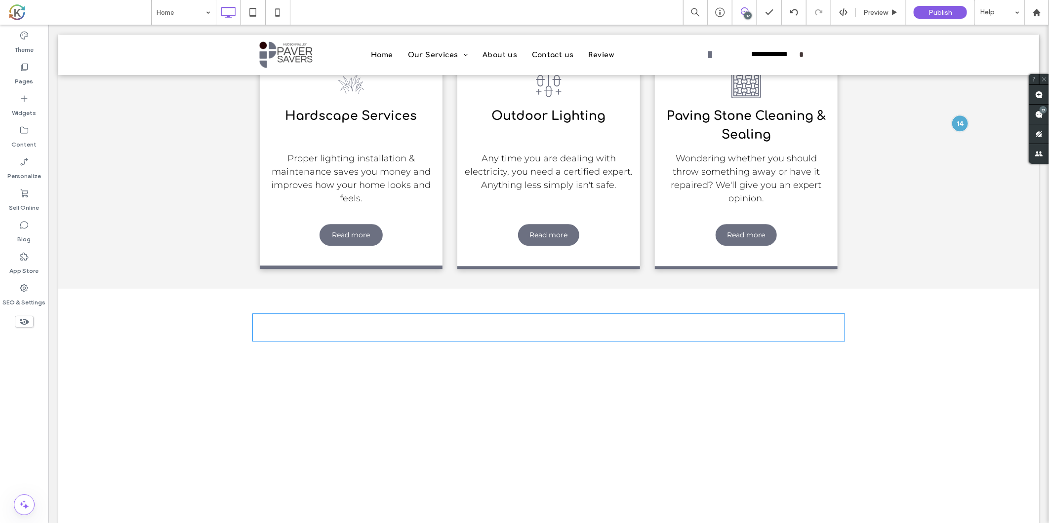
scroll to position [1389, 0]
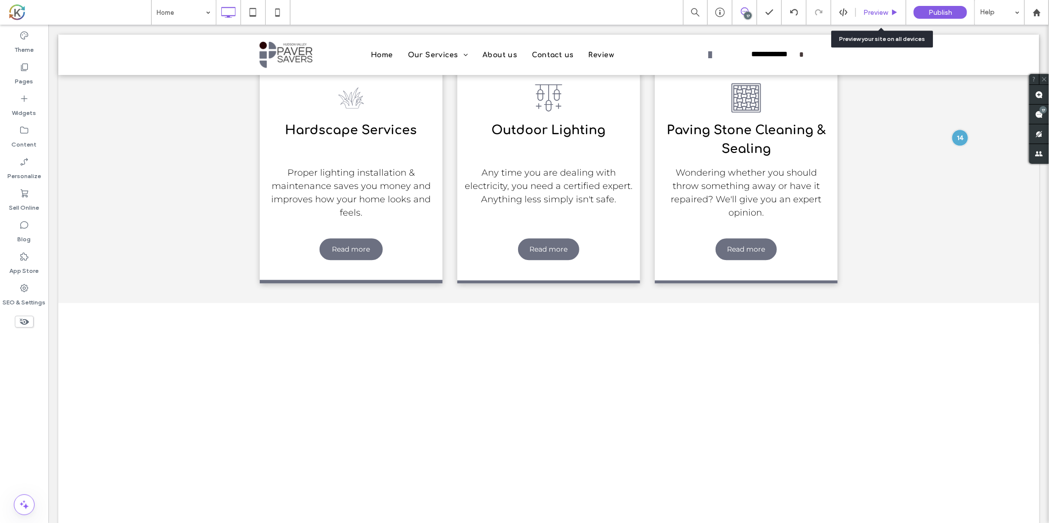
click at [878, 16] on div "Preview" at bounding box center [881, 12] width 50 height 25
click at [29, 104] on label "Widgets" at bounding box center [24, 111] width 24 height 14
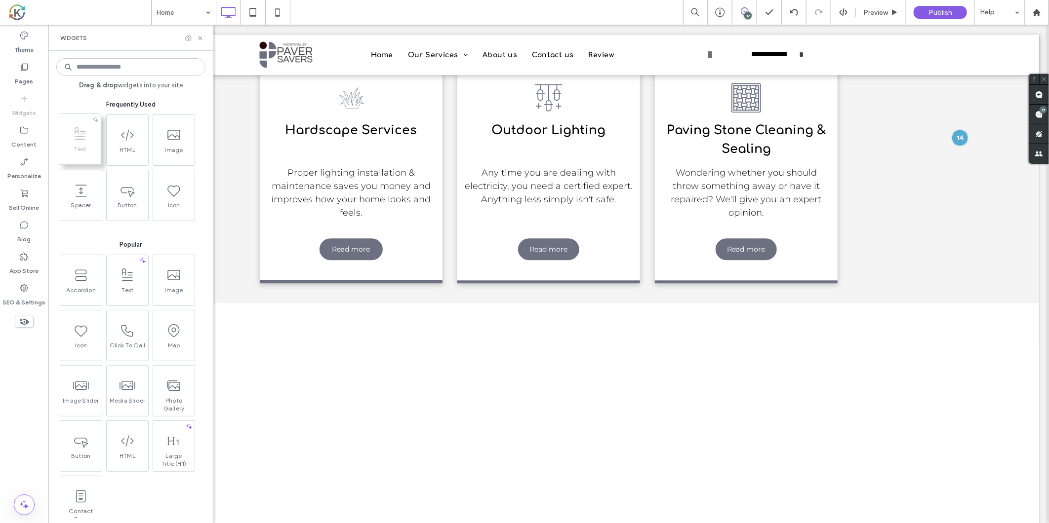
click at [82, 140] on icon at bounding box center [80, 134] width 16 height 16
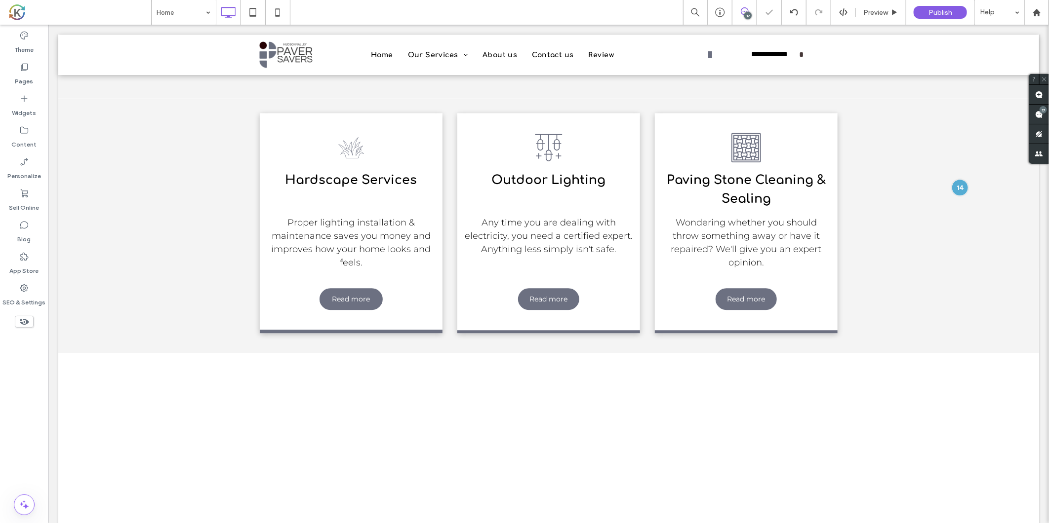
scroll to position [1439, 0]
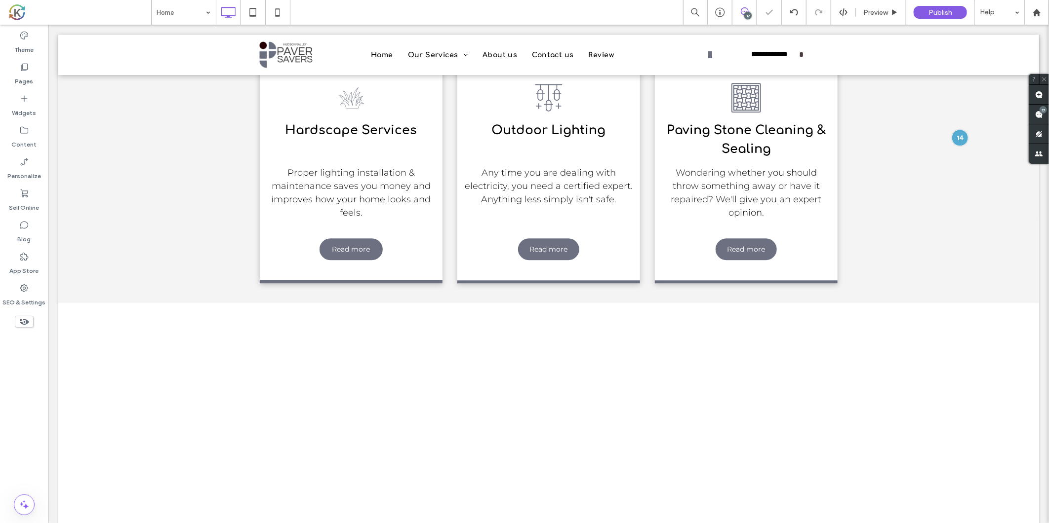
drag, startPoint x: 130, startPoint y: 164, endPoint x: 307, endPoint y: 208, distance: 182.2
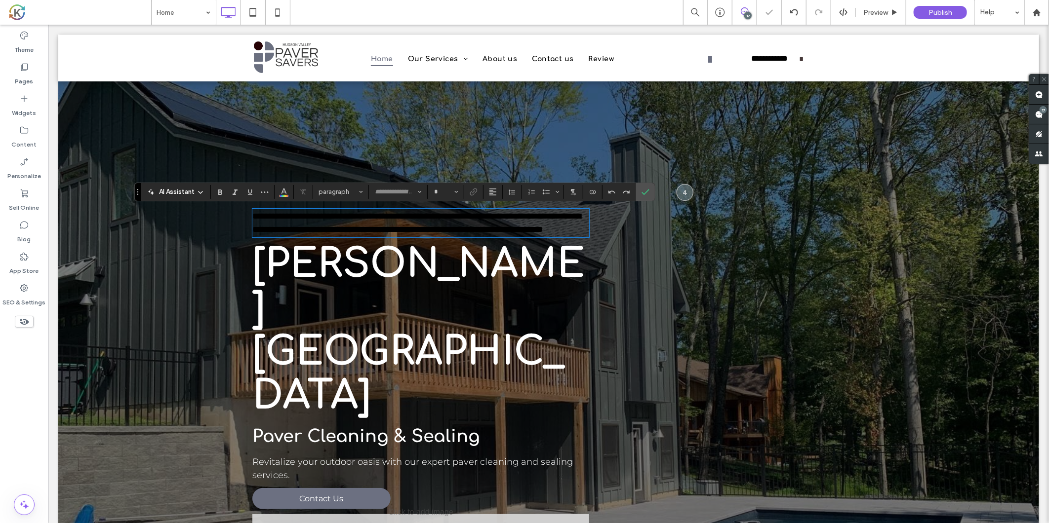
type input "**********"
type input "**"
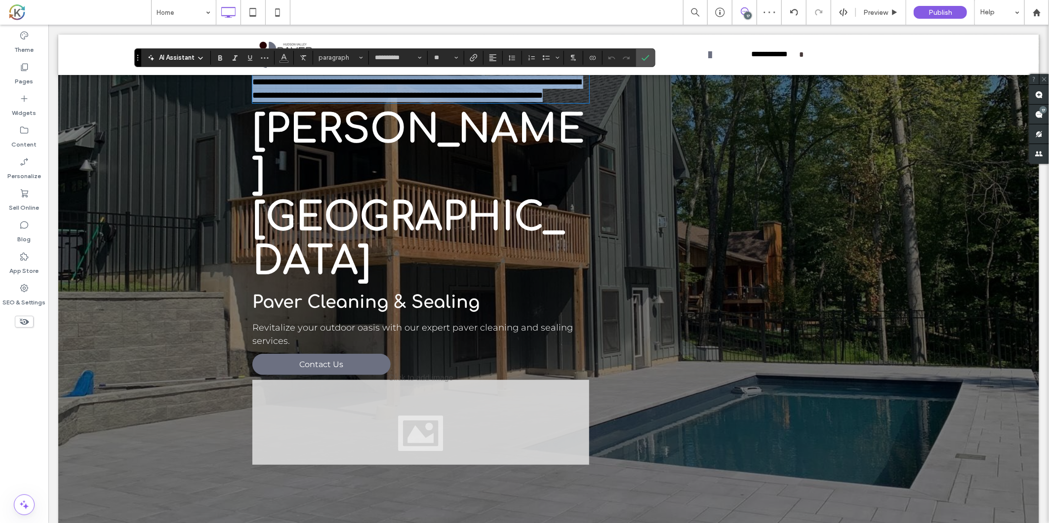
scroll to position [132, 0]
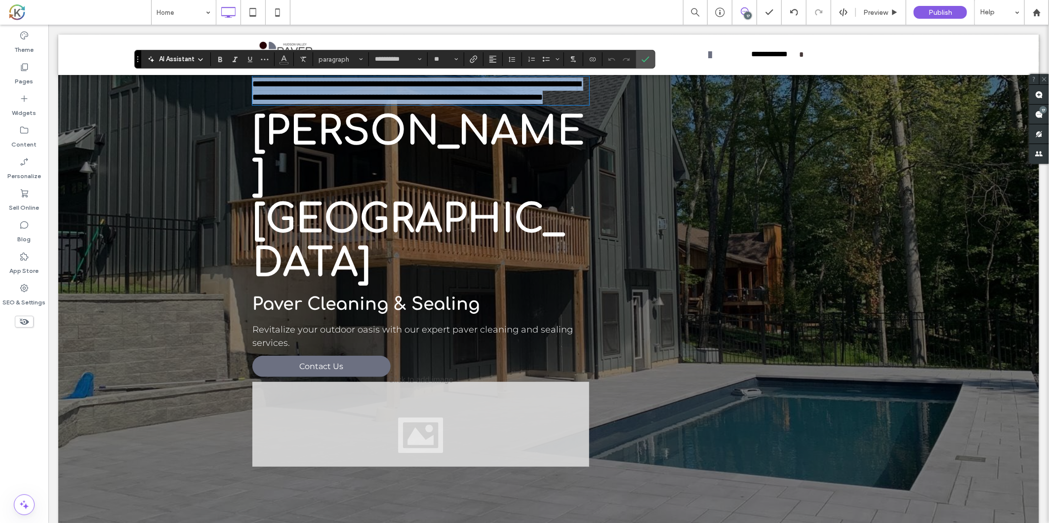
drag, startPoint x: 554, startPoint y: 90, endPoint x: 489, endPoint y: 130, distance: 76.3
click at [489, 130] on strong "[PERSON_NAME][GEOGRAPHIC_DATA]" at bounding box center [418, 198] width 332 height 176
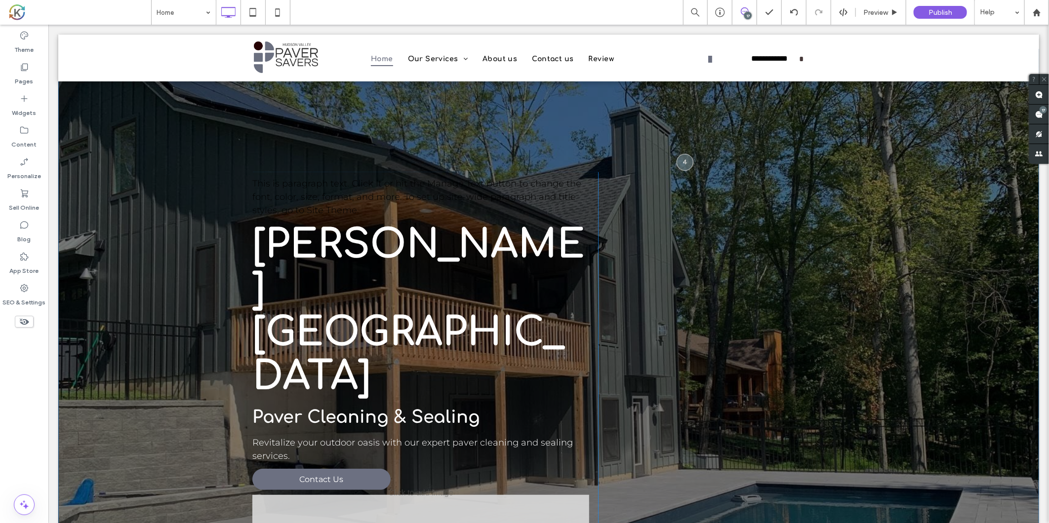
scroll to position [31, 0]
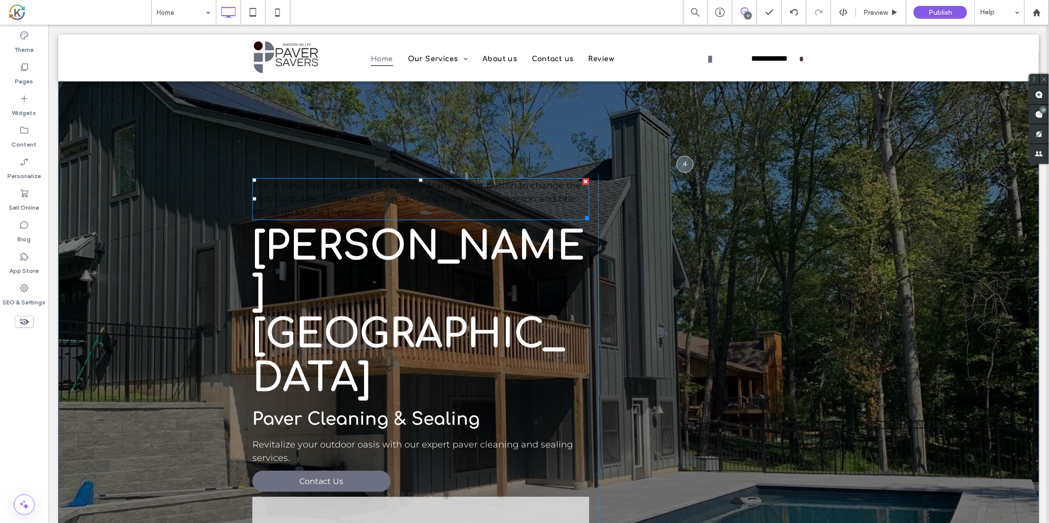
click at [582, 180] on div at bounding box center [585, 181] width 7 height 7
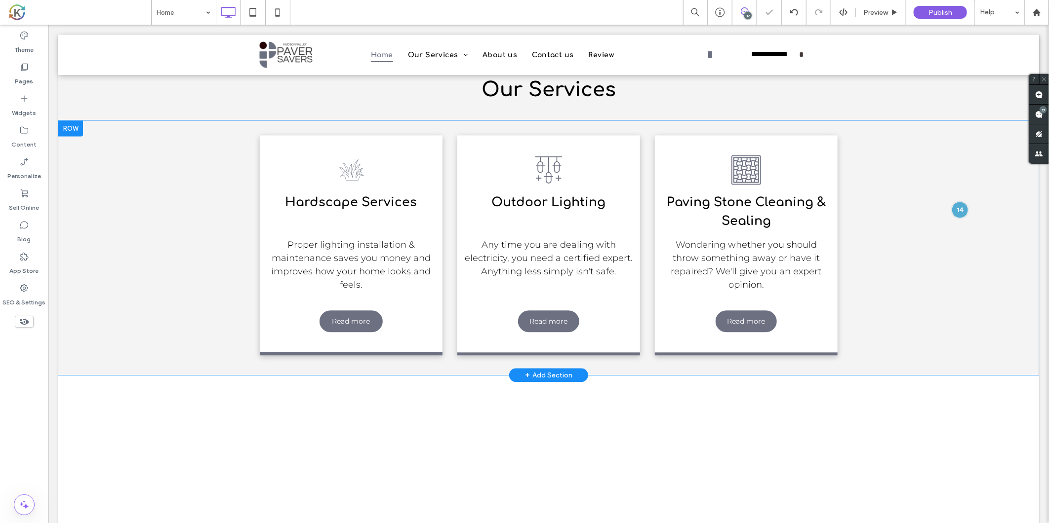
scroll to position [1216, 0]
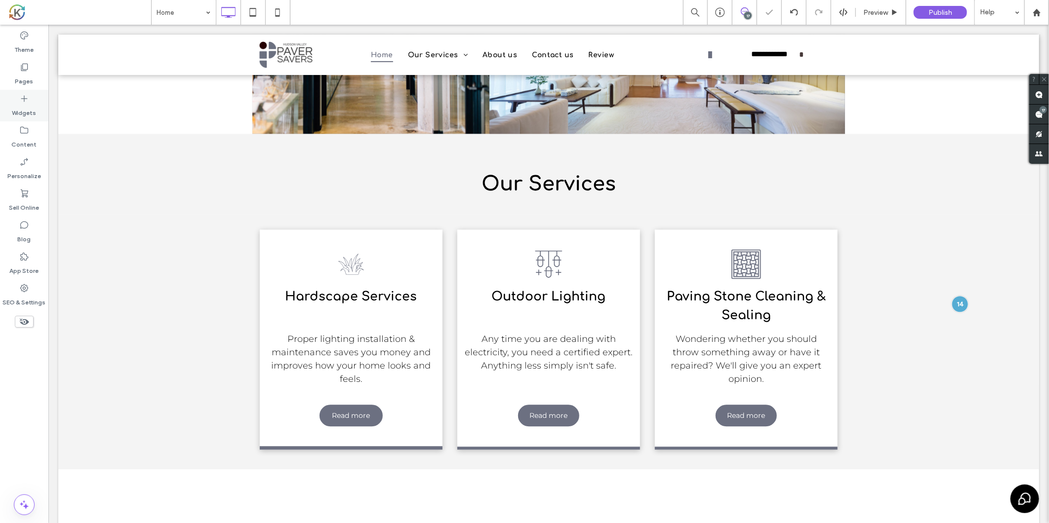
click at [20, 112] on label "Widgets" at bounding box center [24, 111] width 24 height 14
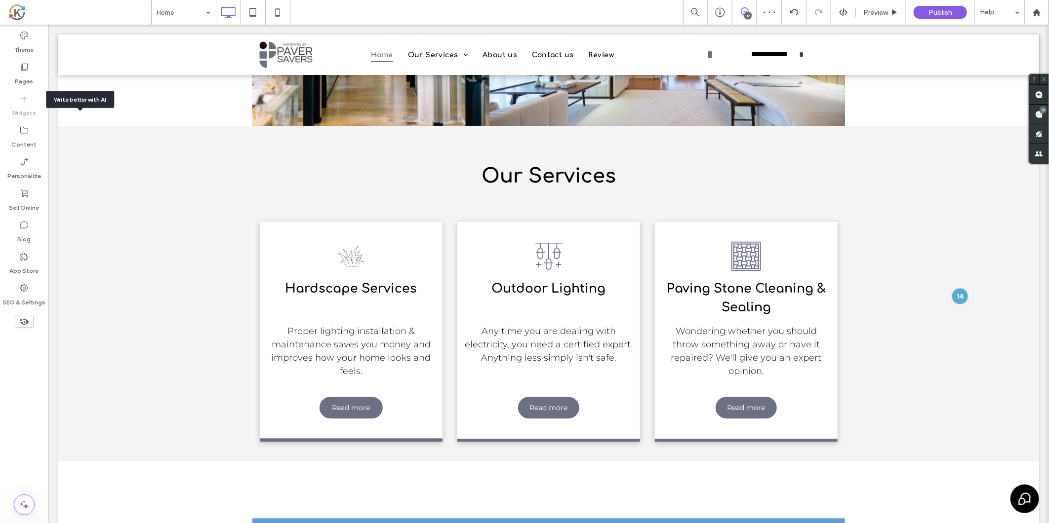
scroll to position [1227, 0]
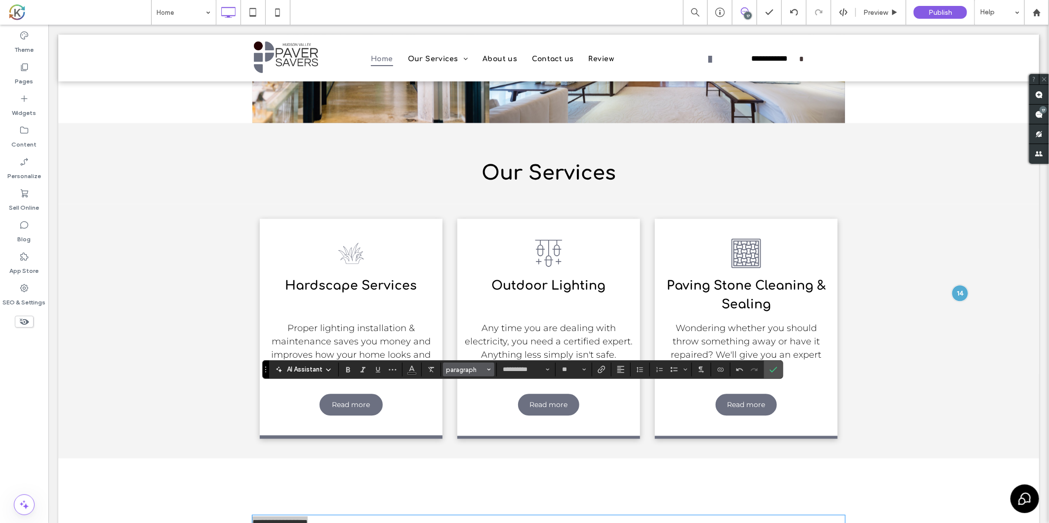
click at [480, 368] on span "paragraph" at bounding box center [465, 369] width 39 height 7
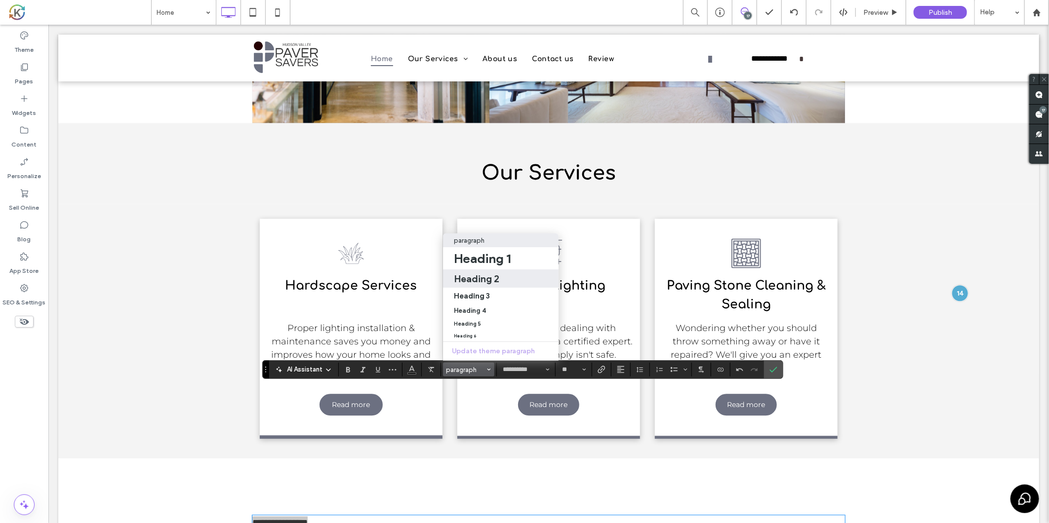
click at [482, 278] on label "Heading 2" at bounding box center [501, 279] width 116 height 18
type input "*********"
type input "**"
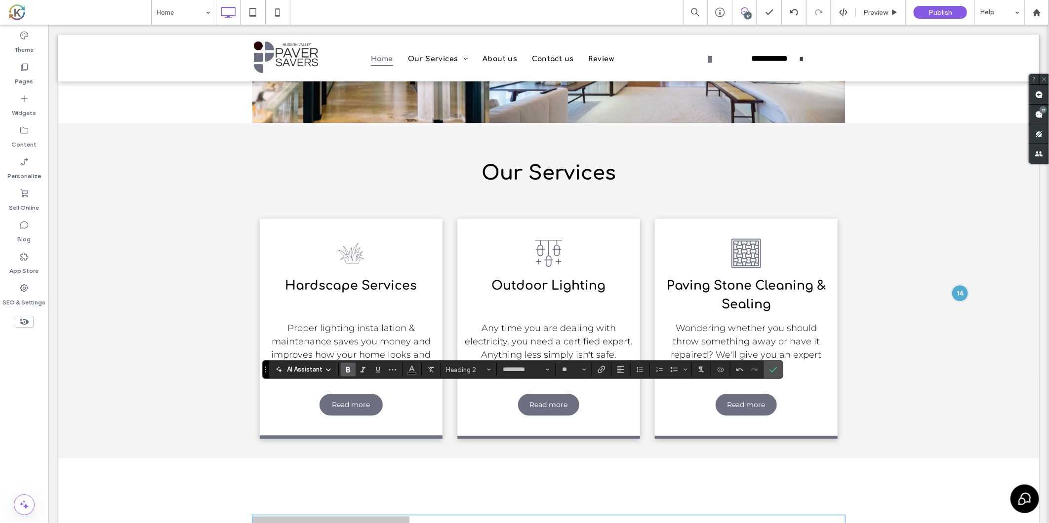
click at [629, 366] on section at bounding box center [620, 370] width 19 height 14
click at [621, 368] on use "Alignment" at bounding box center [620, 369] width 7 height 7
click at [629, 322] on use "ui.textEditor.alignment.center" at bounding box center [628, 325] width 7 height 7
click at [777, 362] on span "Confirm" at bounding box center [773, 369] width 8 height 17
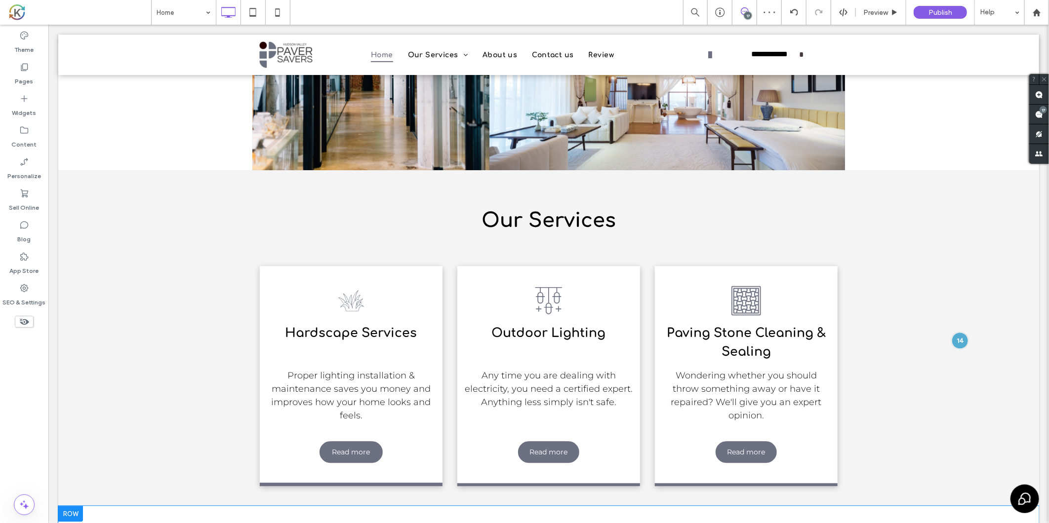
scroll to position [1176, 0]
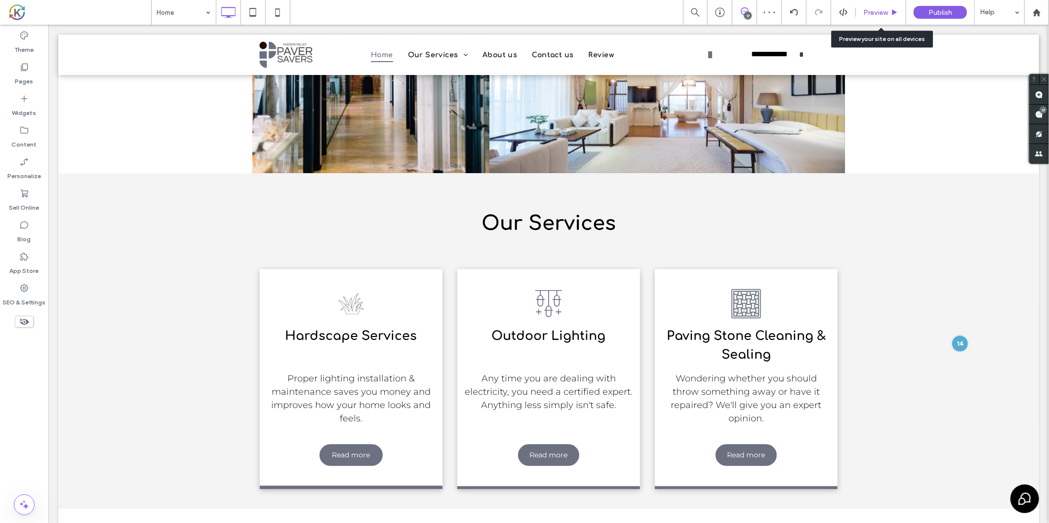
click at [877, 11] on span "Preview" at bounding box center [875, 12] width 25 height 8
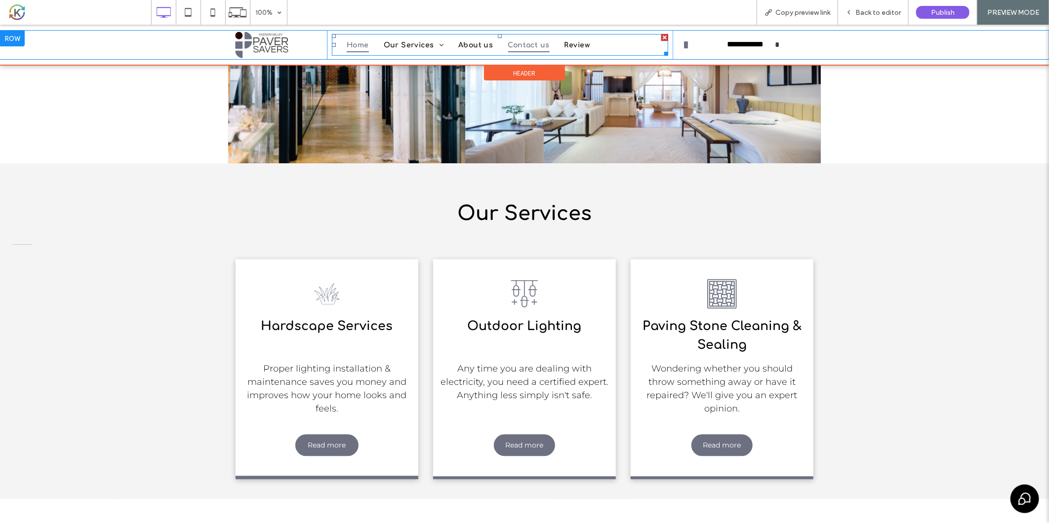
click at [510, 41] on span "Contact us" at bounding box center [528, 44] width 41 height 15
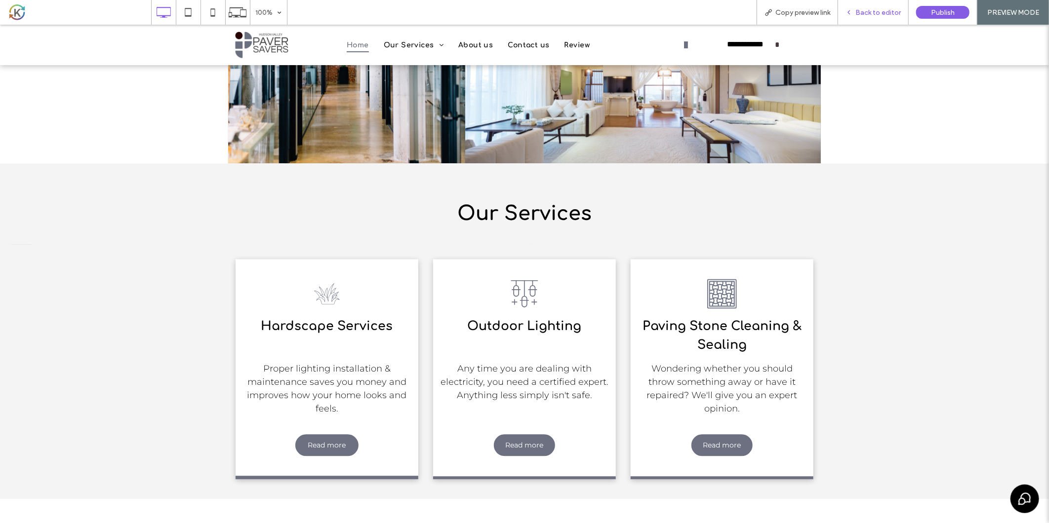
click at [866, 7] on div "Back to editor" at bounding box center [873, 12] width 71 height 25
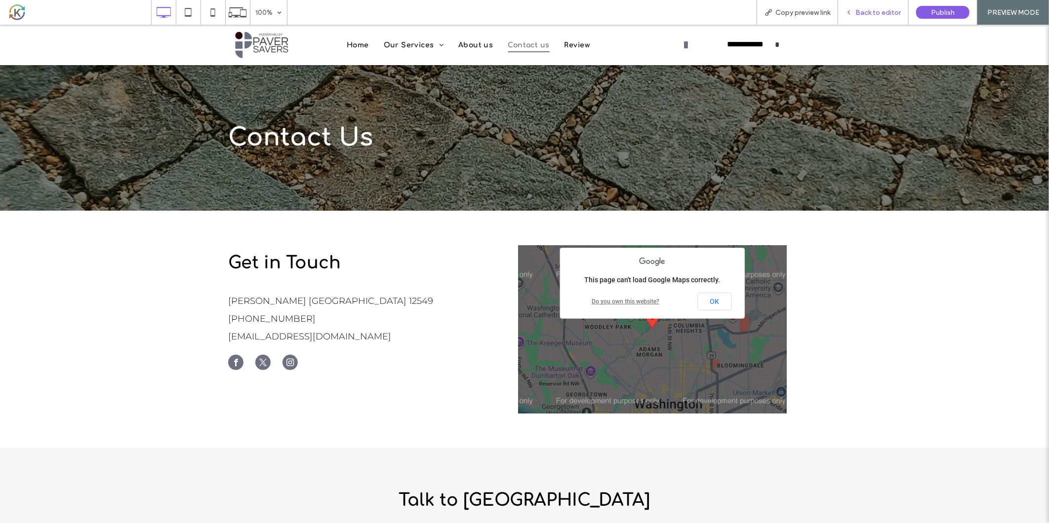
scroll to position [219, 0]
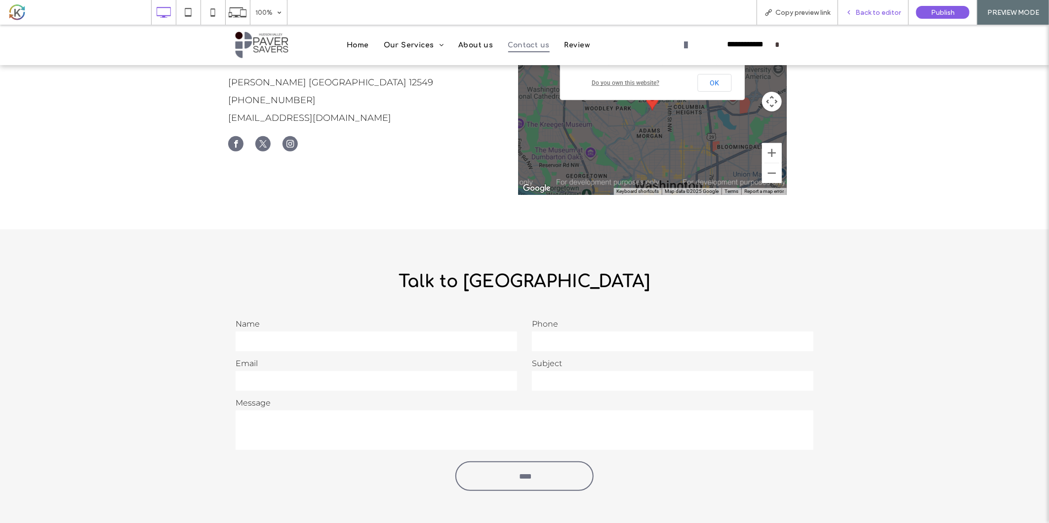
click at [884, 4] on div "Back to editor" at bounding box center [873, 12] width 71 height 25
click at [886, 9] on span "Back to editor" at bounding box center [877, 12] width 45 height 8
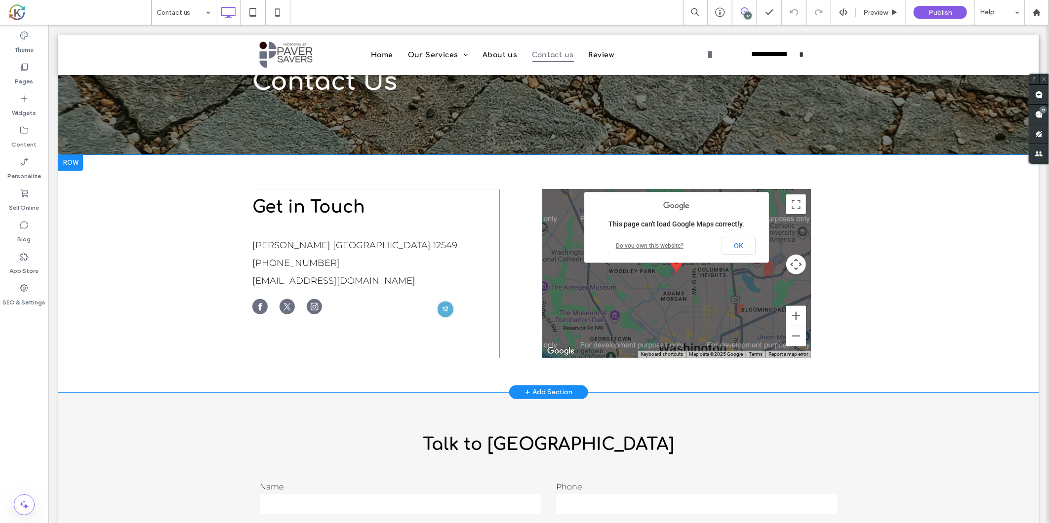
scroll to position [62, 0]
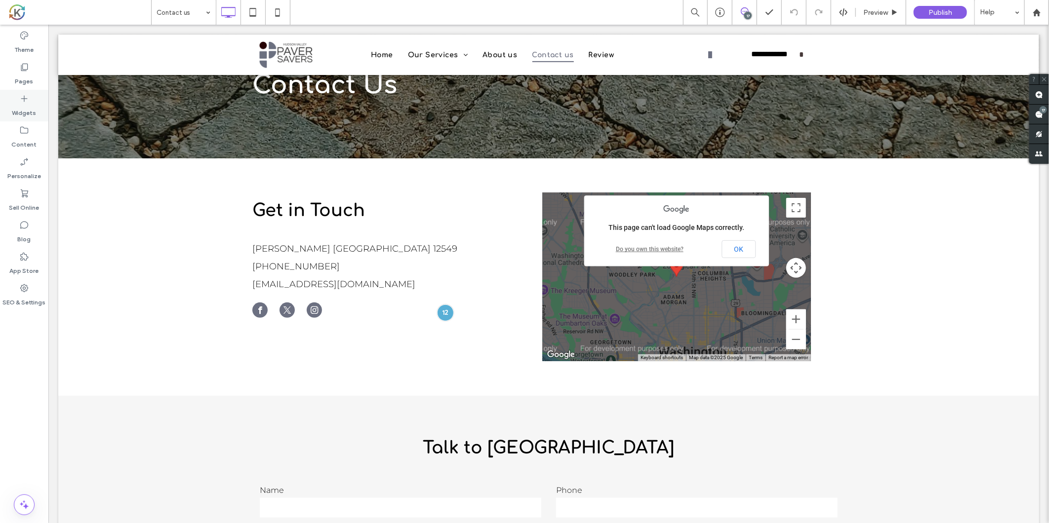
click at [30, 100] on div "Widgets" at bounding box center [24, 106] width 48 height 32
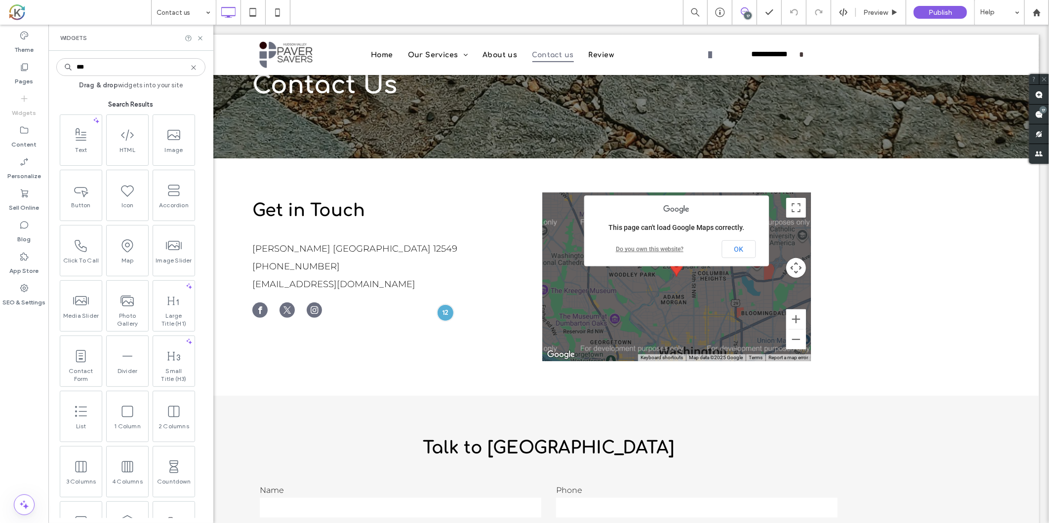
type input "****"
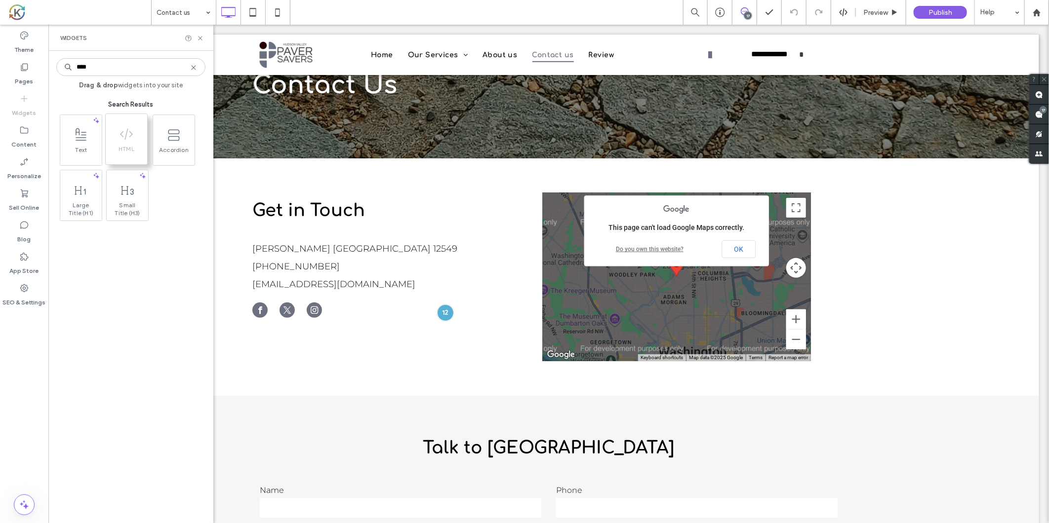
type input "****"
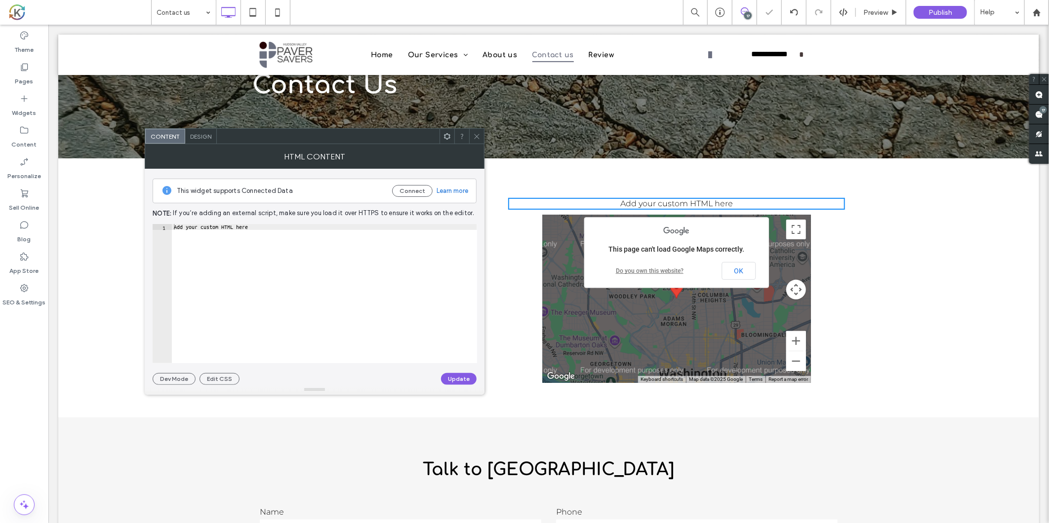
type textarea "**********"
click at [351, 300] on div "Add your custom HTML here" at bounding box center [324, 299] width 305 height 151
paste textarea "Cursor at row 1"
click at [453, 374] on button "Update" at bounding box center [459, 379] width 36 height 12
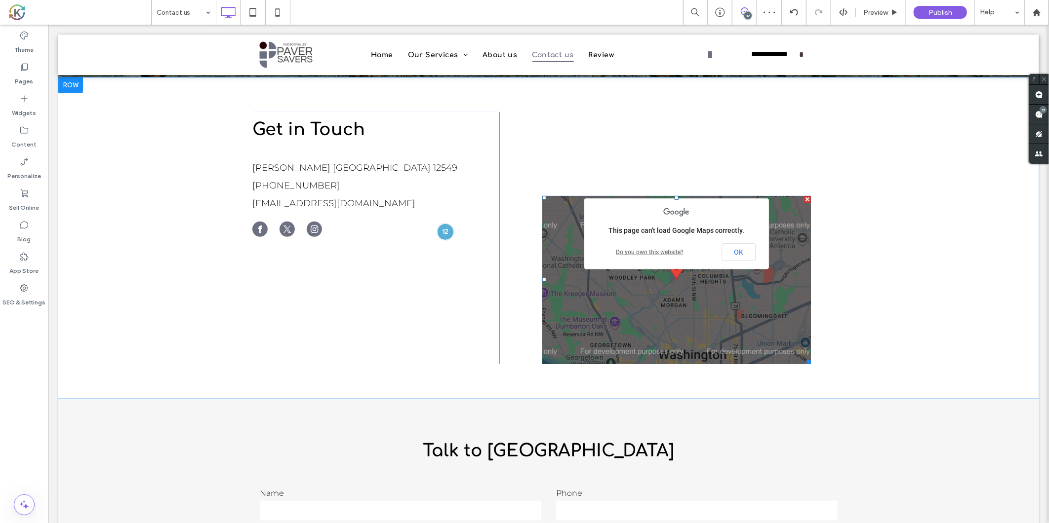
scroll to position [143, 0]
click at [803, 200] on div at bounding box center [806, 199] width 7 height 7
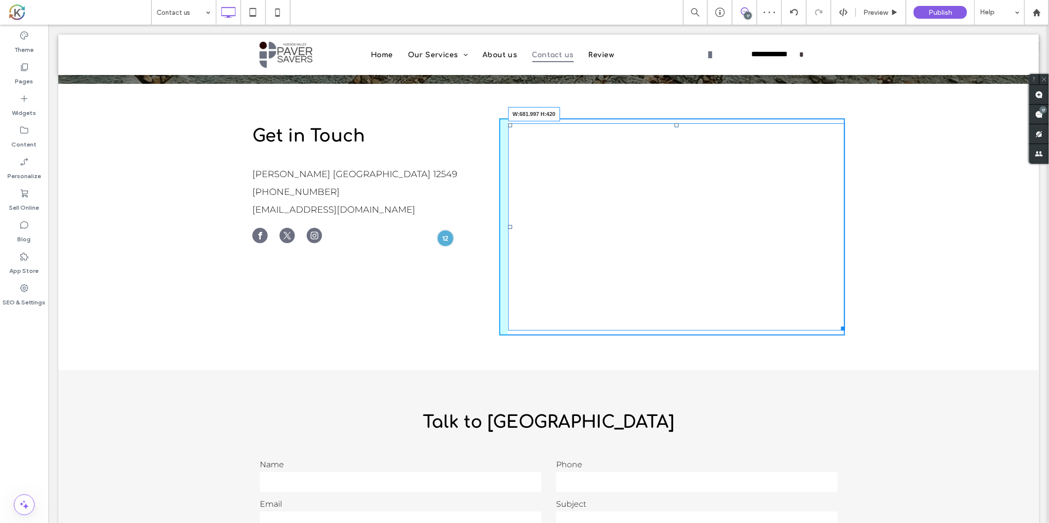
scroll to position [149, 0]
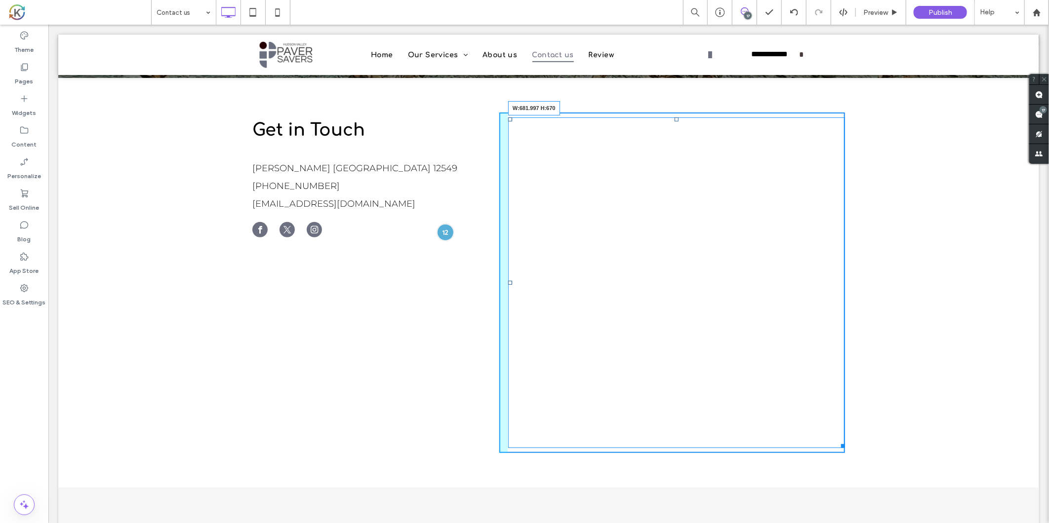
drag, startPoint x: 838, startPoint y: 186, endPoint x: 967, endPoint y: 462, distance: 304.2
click at [919, 437] on div "Get in Touch Montgomery NY 12549 845-326-6149 info@hudsonvalleypaversavers.com …" at bounding box center [548, 283] width 981 height 410
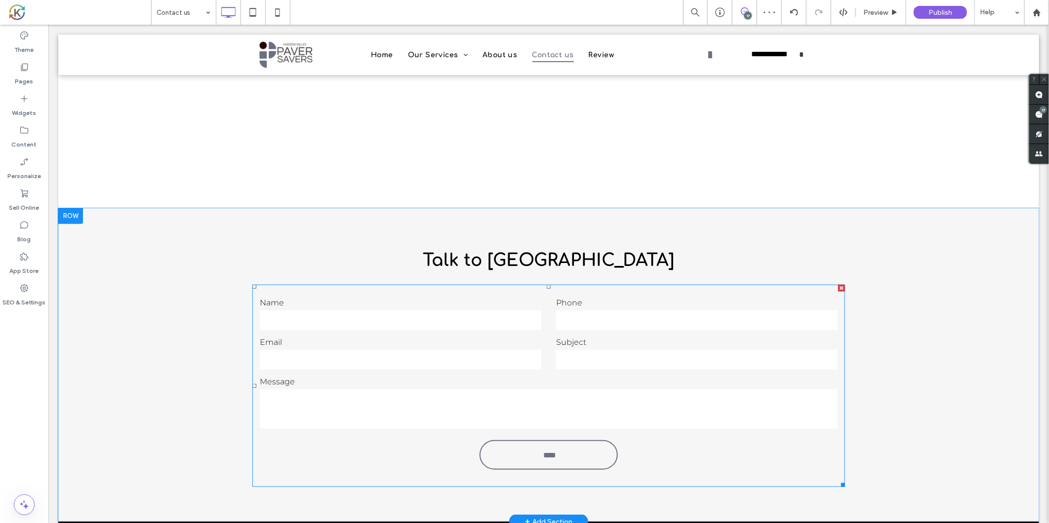
scroll to position [430, 0]
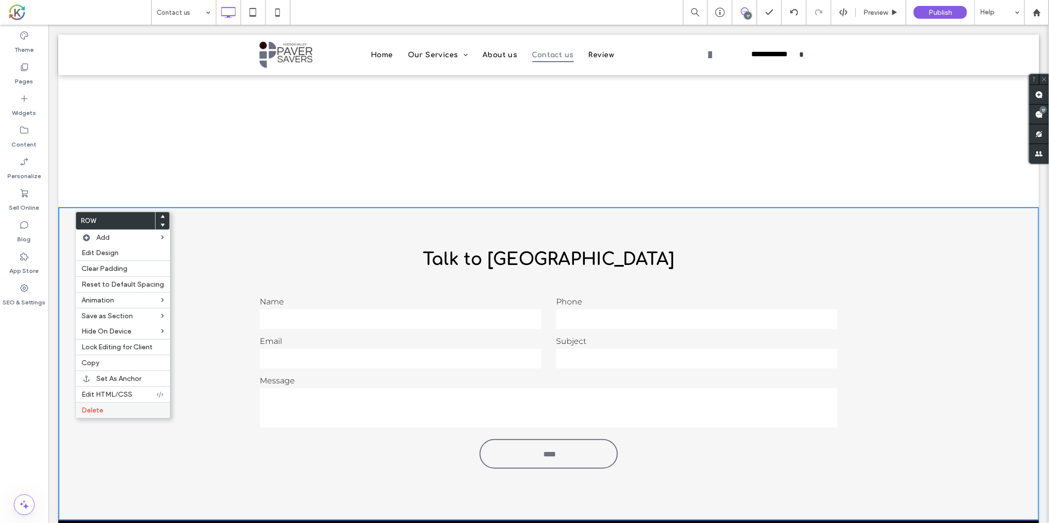
click at [136, 409] on label "Delete" at bounding box center [122, 410] width 82 height 8
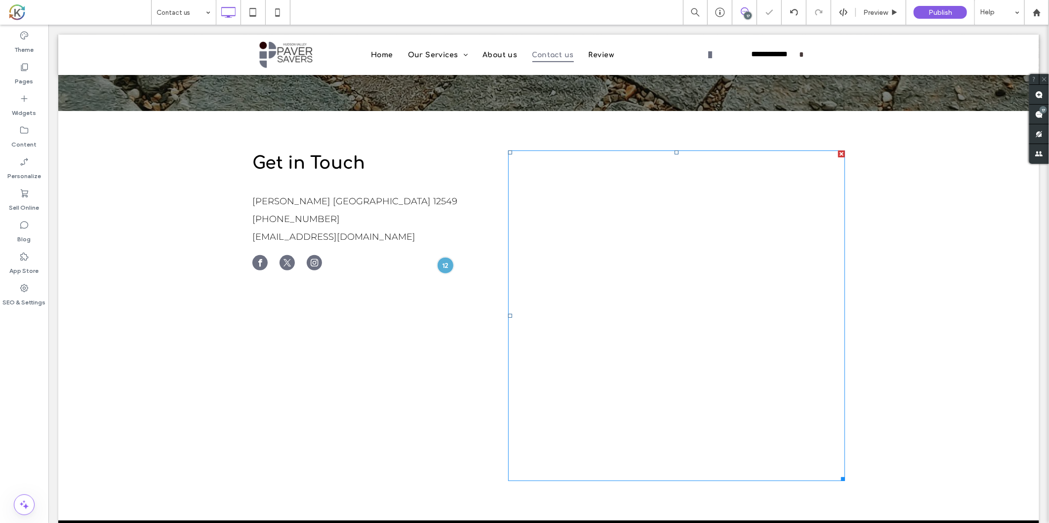
scroll to position [116, 0]
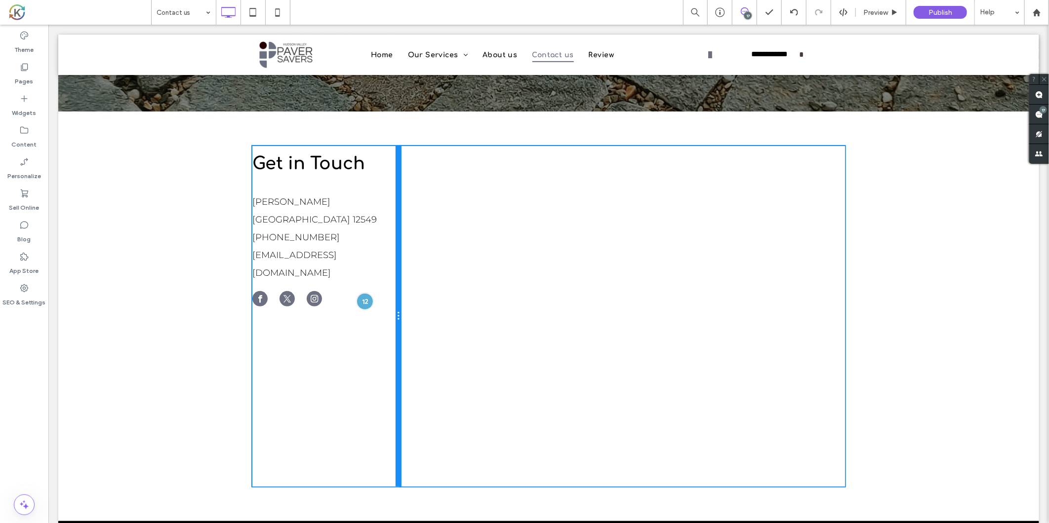
drag, startPoint x: 494, startPoint y: 325, endPoint x: 443, endPoint y: 347, distance: 55.3
click at [395, 322] on div at bounding box center [397, 316] width 5 height 341
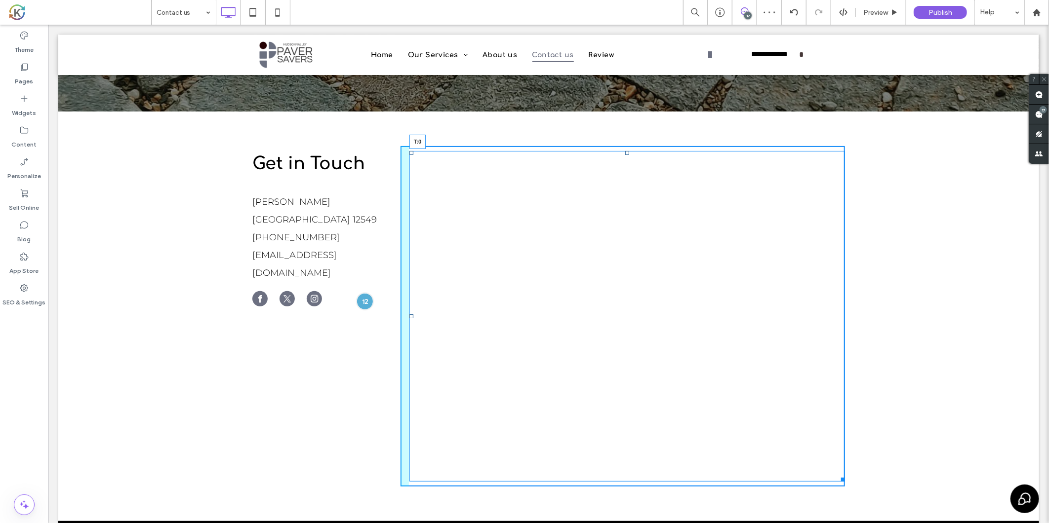
drag, startPoint x: 623, startPoint y: 153, endPoint x: 669, endPoint y: 170, distance: 49.7
click at [625, 151] on div at bounding box center [627, 153] width 4 height 4
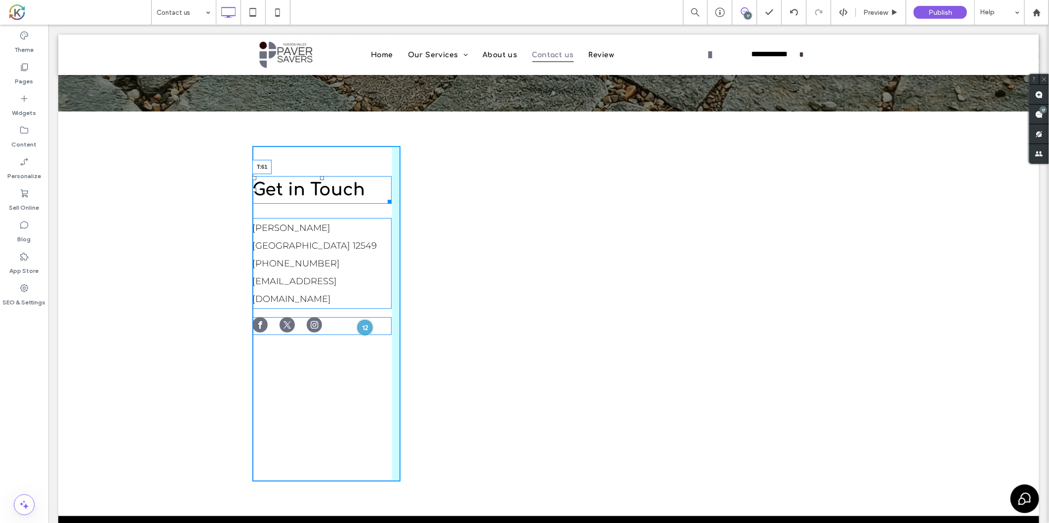
drag, startPoint x: 316, startPoint y: 150, endPoint x: 365, endPoint y: 200, distance: 70.2
click at [320, 176] on div at bounding box center [322, 178] width 4 height 4
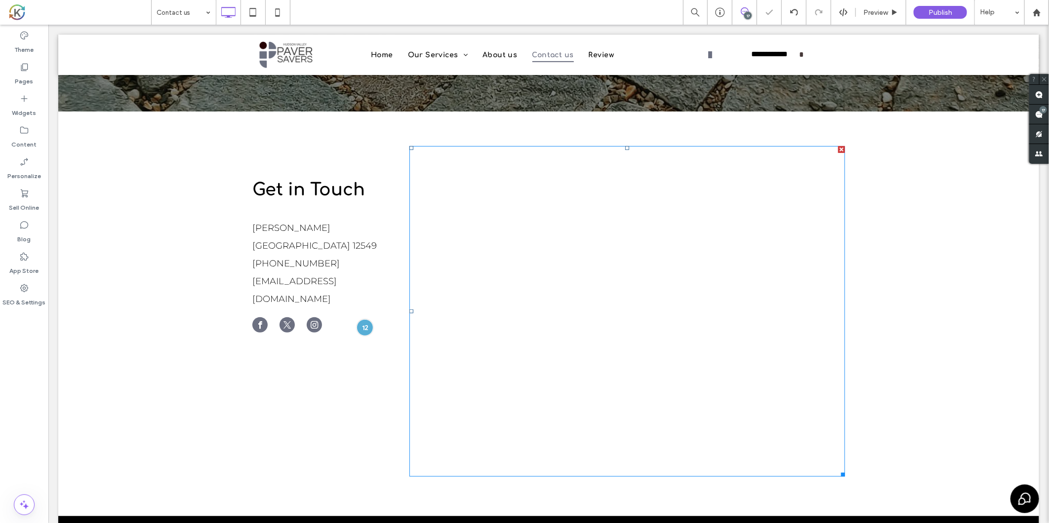
scroll to position [266, 0]
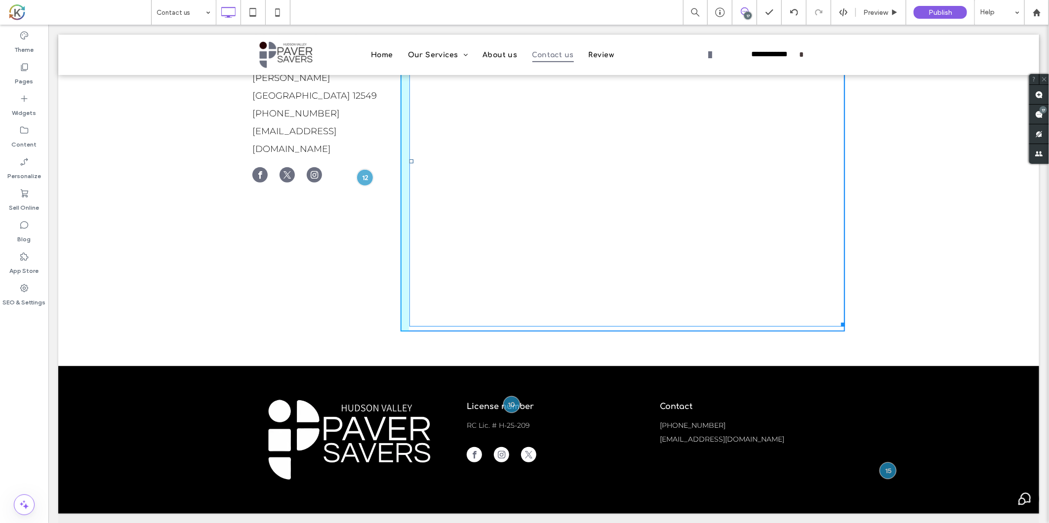
drag, startPoint x: 836, startPoint y: 323, endPoint x: 893, endPoint y: 371, distance: 74.7
click at [845, 346] on div "Get in Touch Montgomery NY 12549 845-326-6149 info@hudsonvalleypaversavers.com …" at bounding box center [548, 163] width 981 height 405
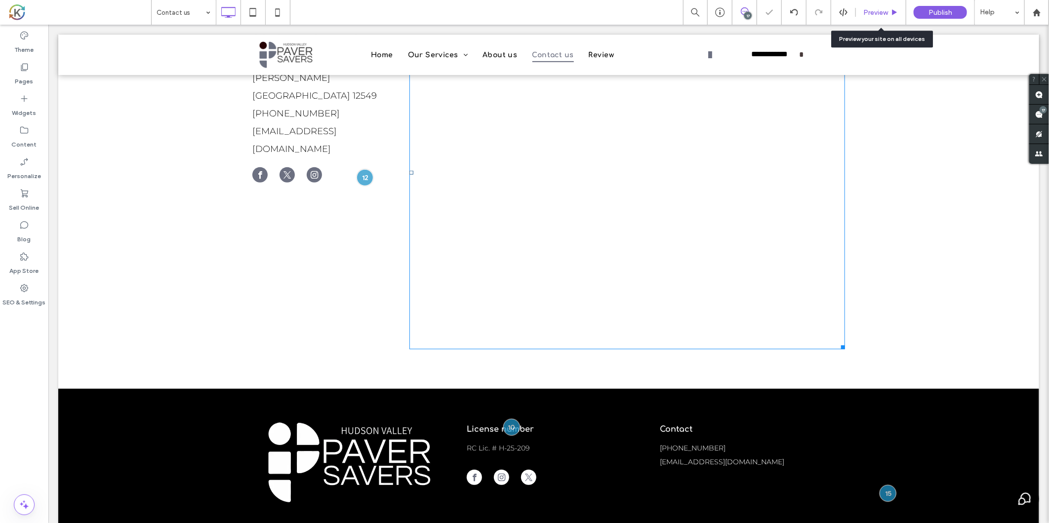
click at [878, 15] on span "Preview" at bounding box center [875, 12] width 25 height 8
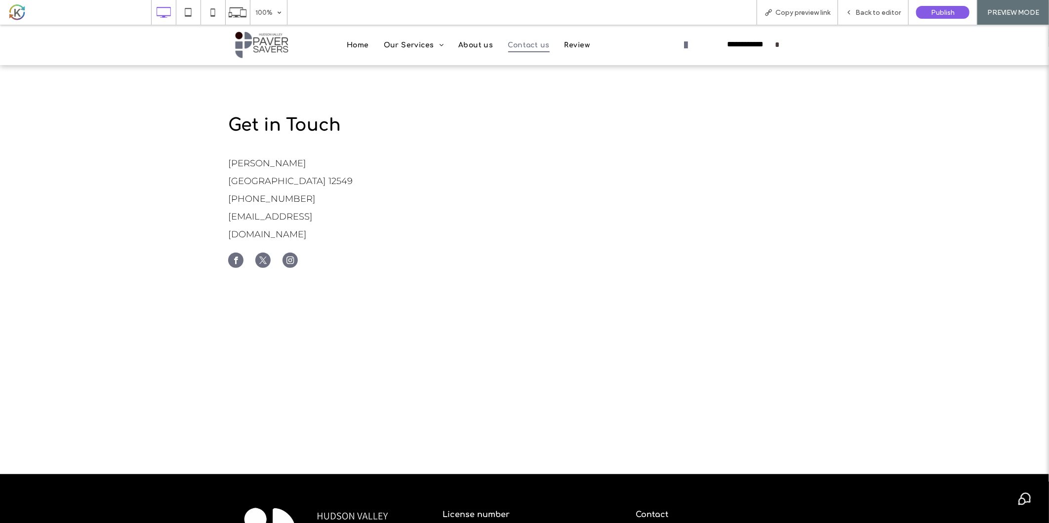
scroll to position [269, 0]
